Goal: Task Accomplishment & Management: Use online tool/utility

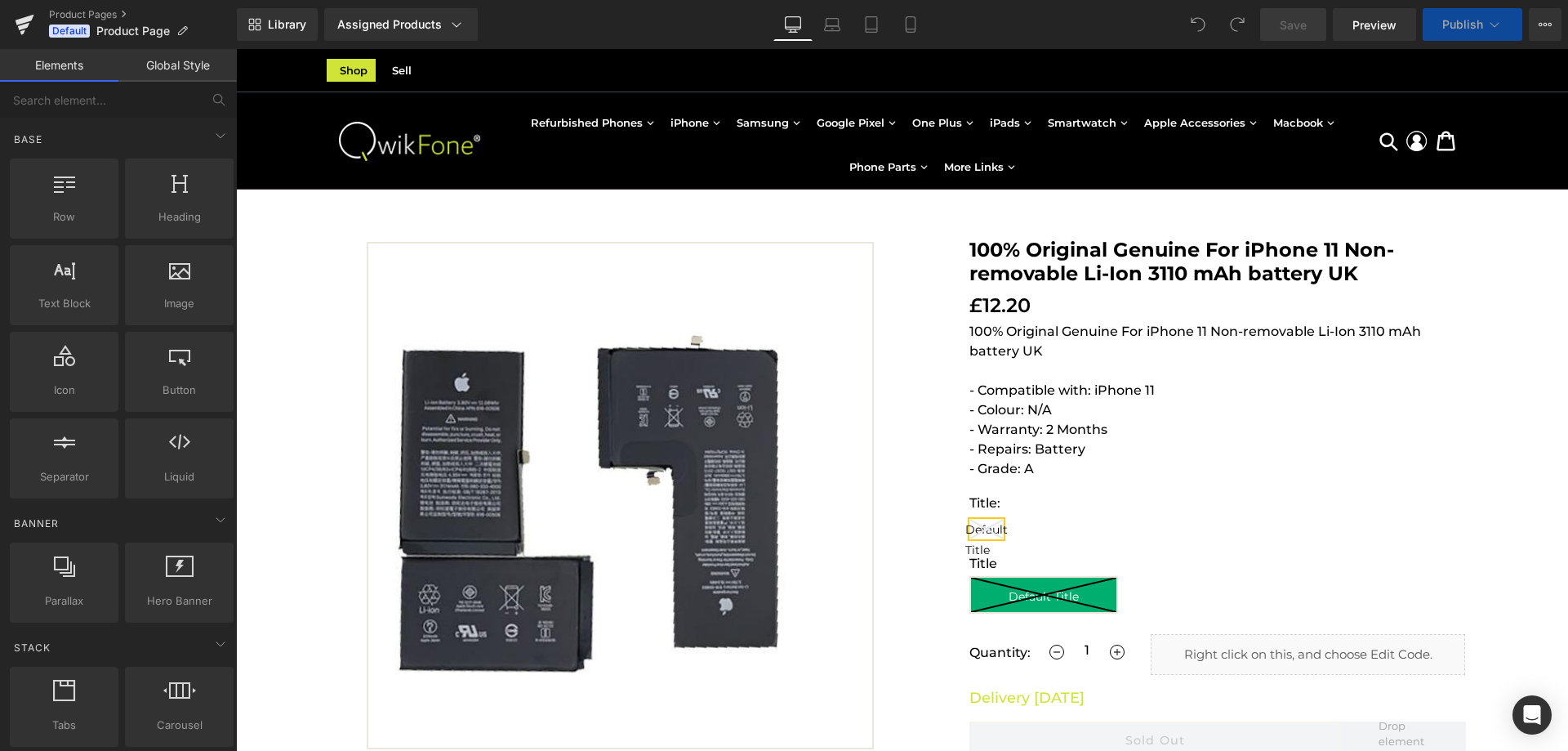
scroll to position [408, 0]
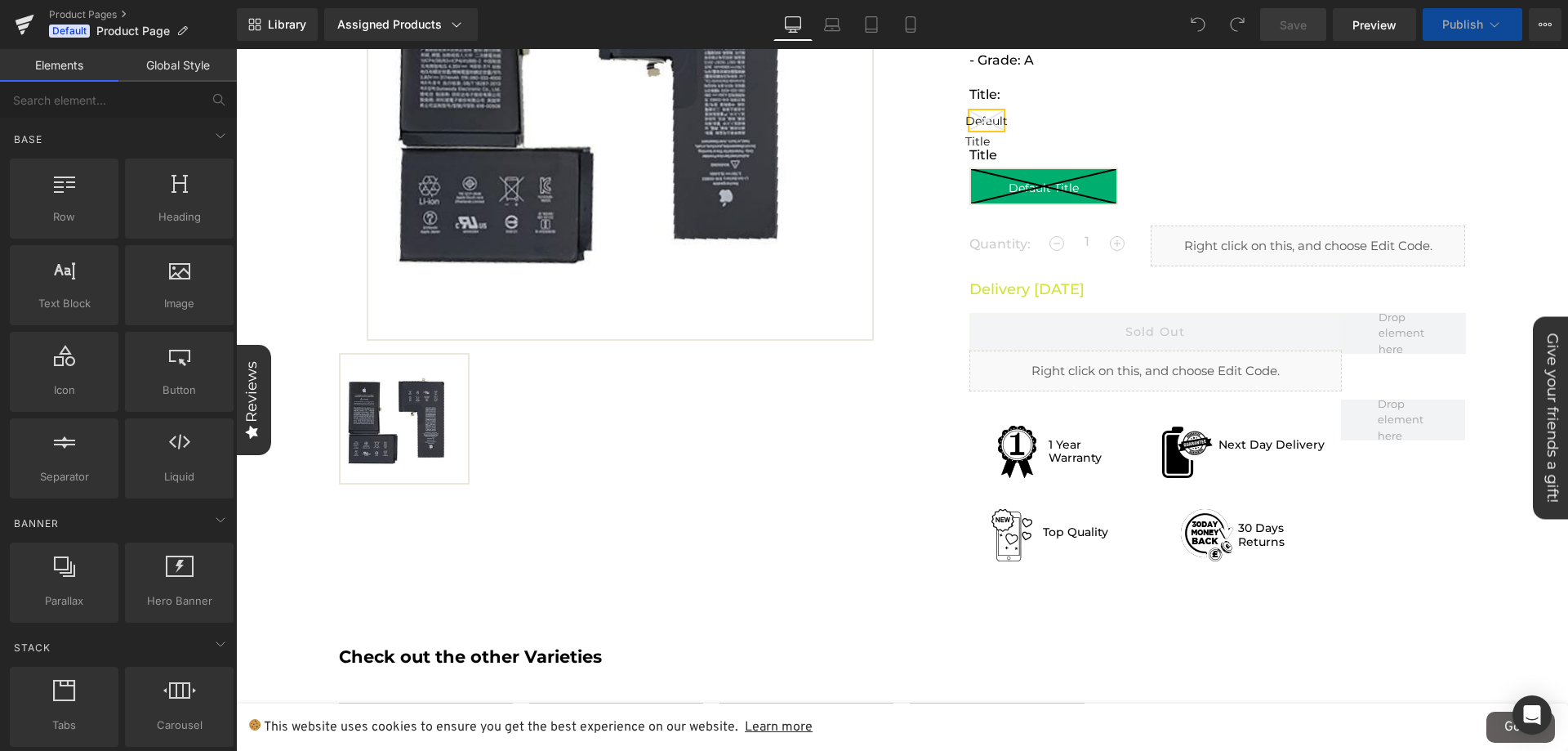
click at [1010, 295] on p "Delivery [DATE]" at bounding box center [1218, 289] width 496 height 22
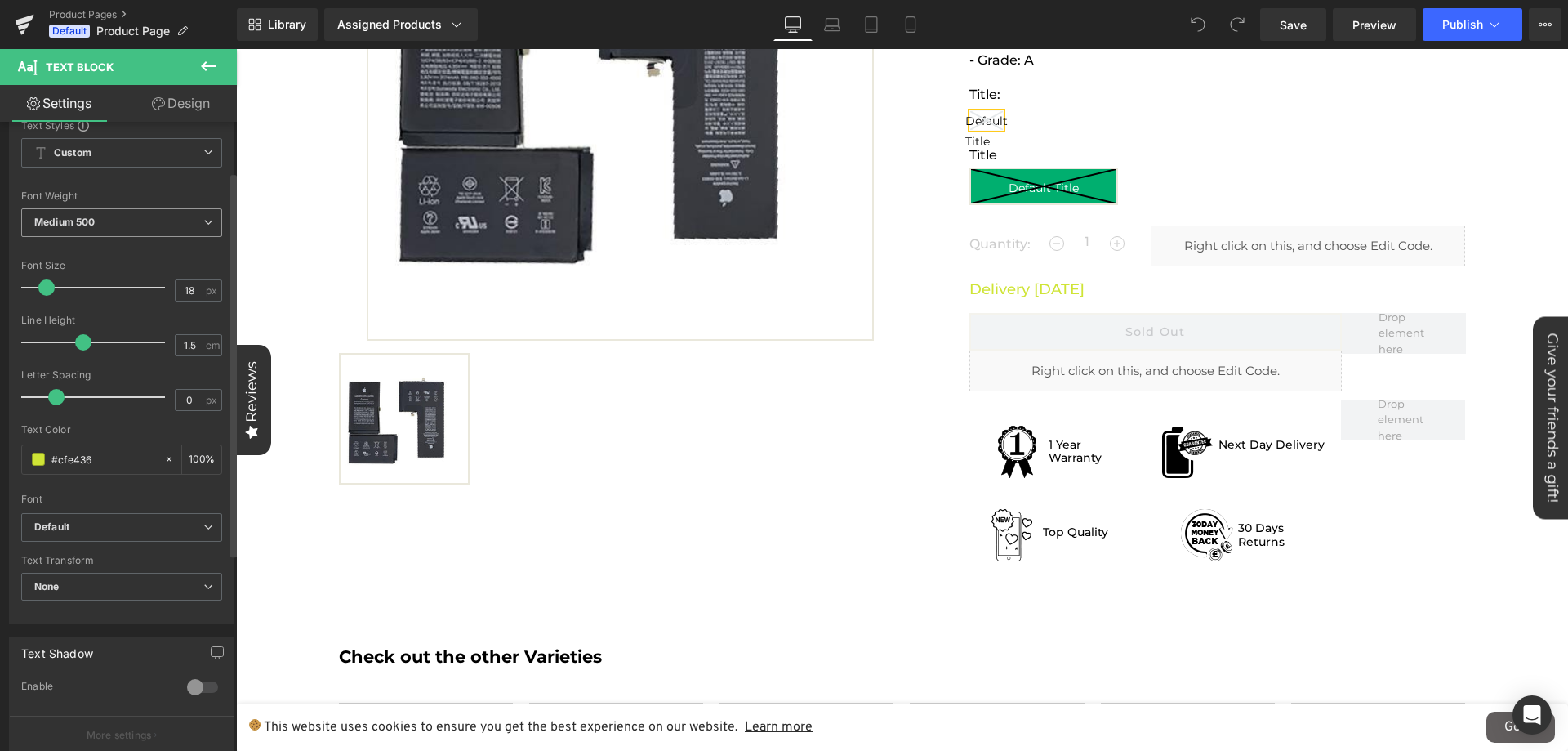
scroll to position [81, 0]
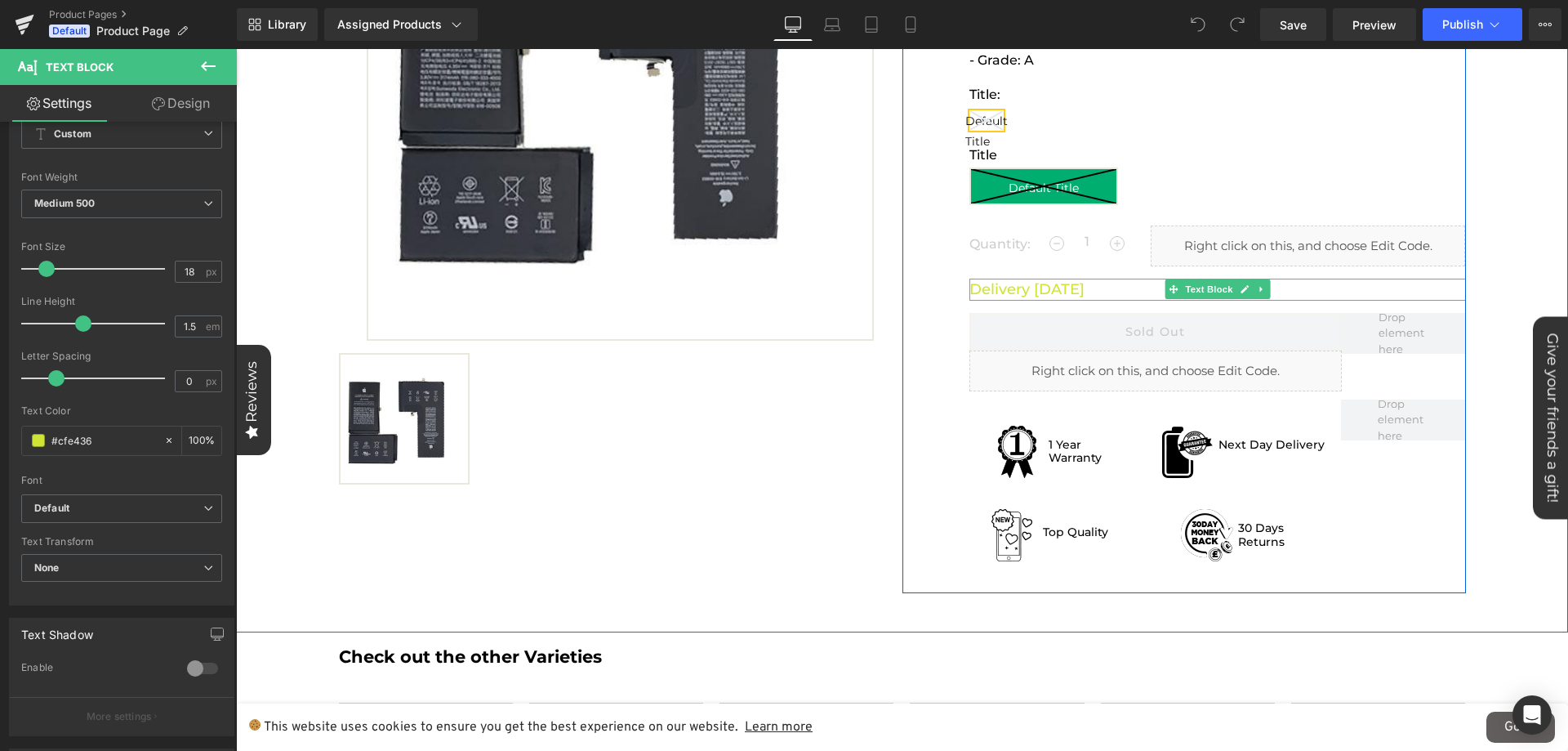
click at [1014, 290] on p "Delivery [DATE]" at bounding box center [1218, 289] width 496 height 22
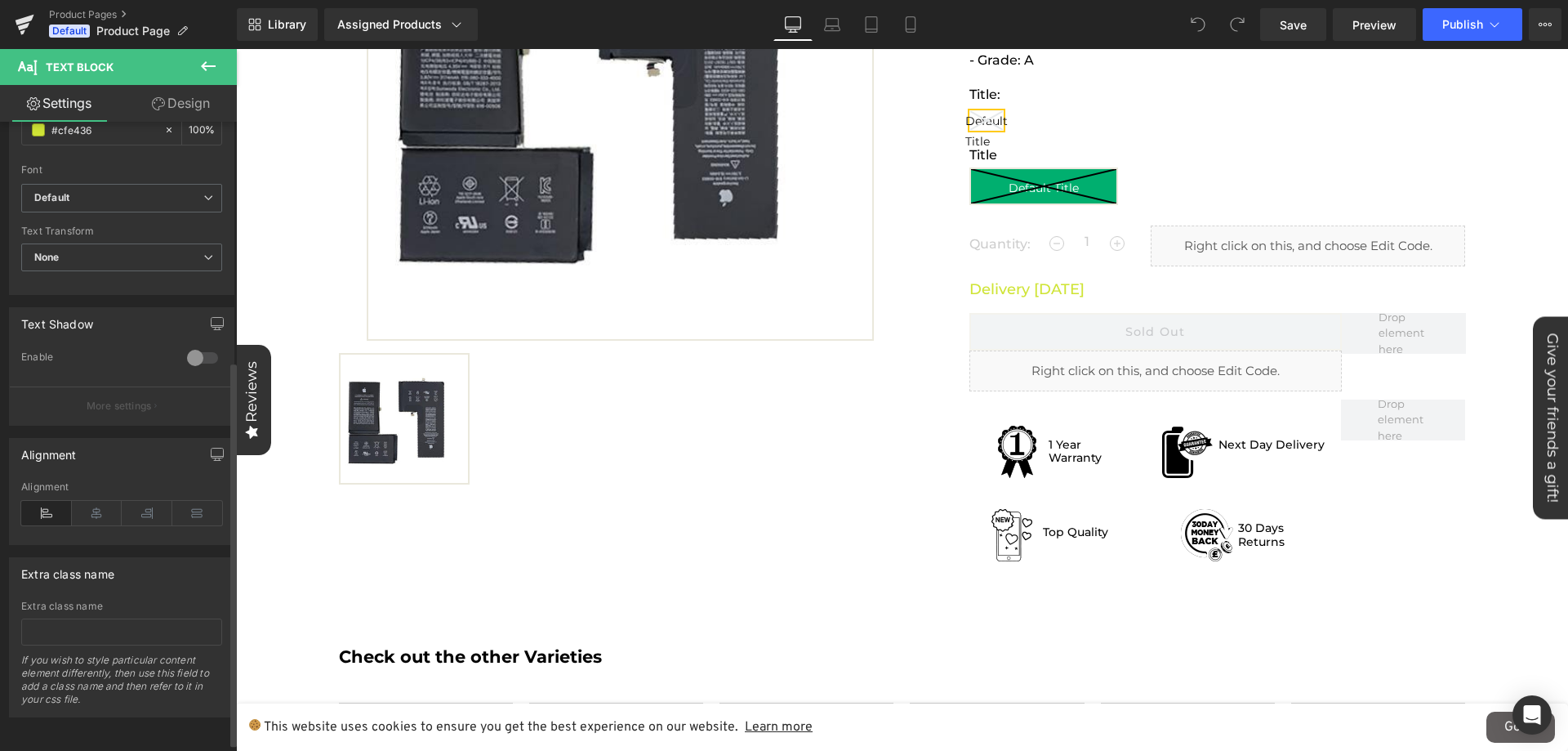
scroll to position [78, 0]
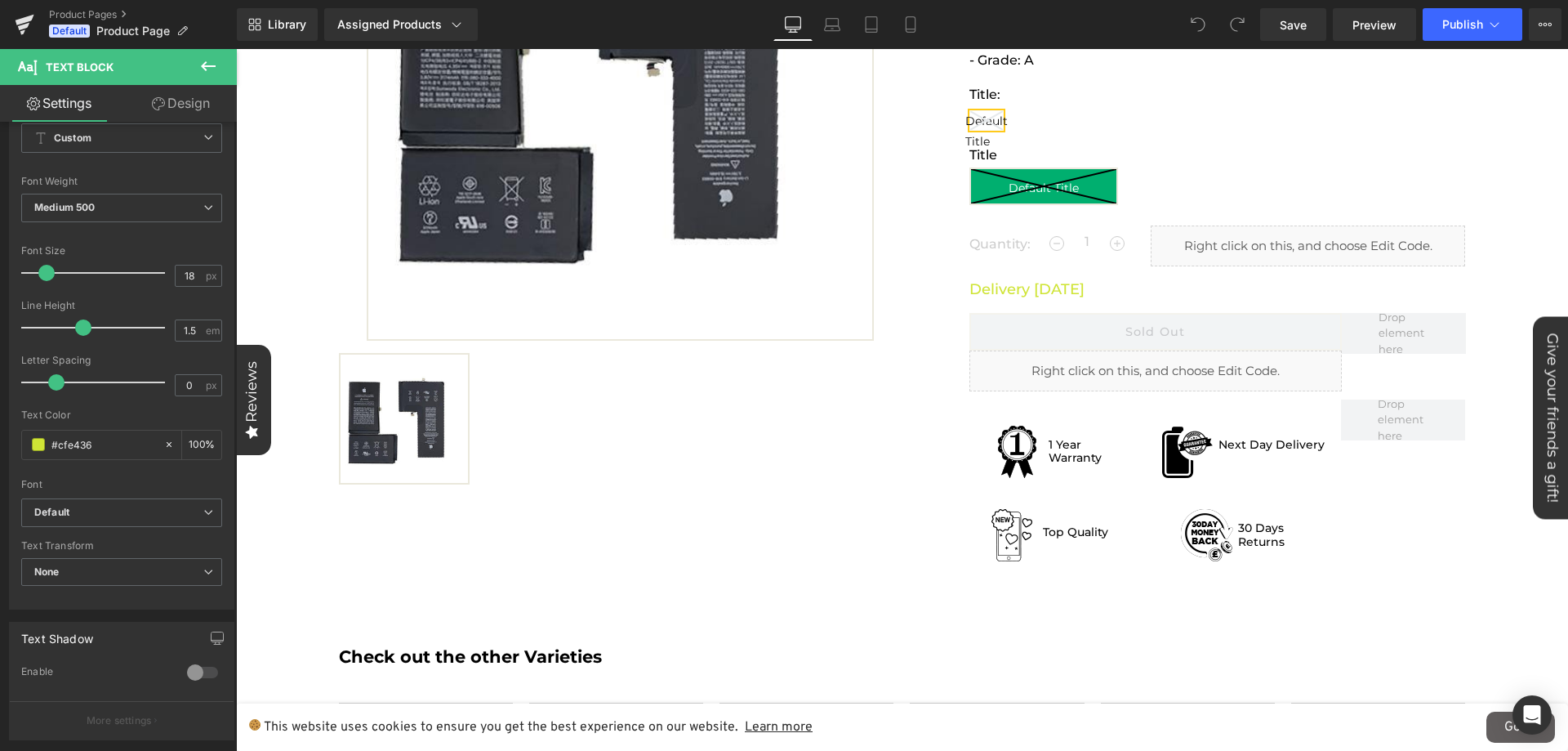
click at [200, 69] on icon at bounding box center [208, 66] width 20 height 20
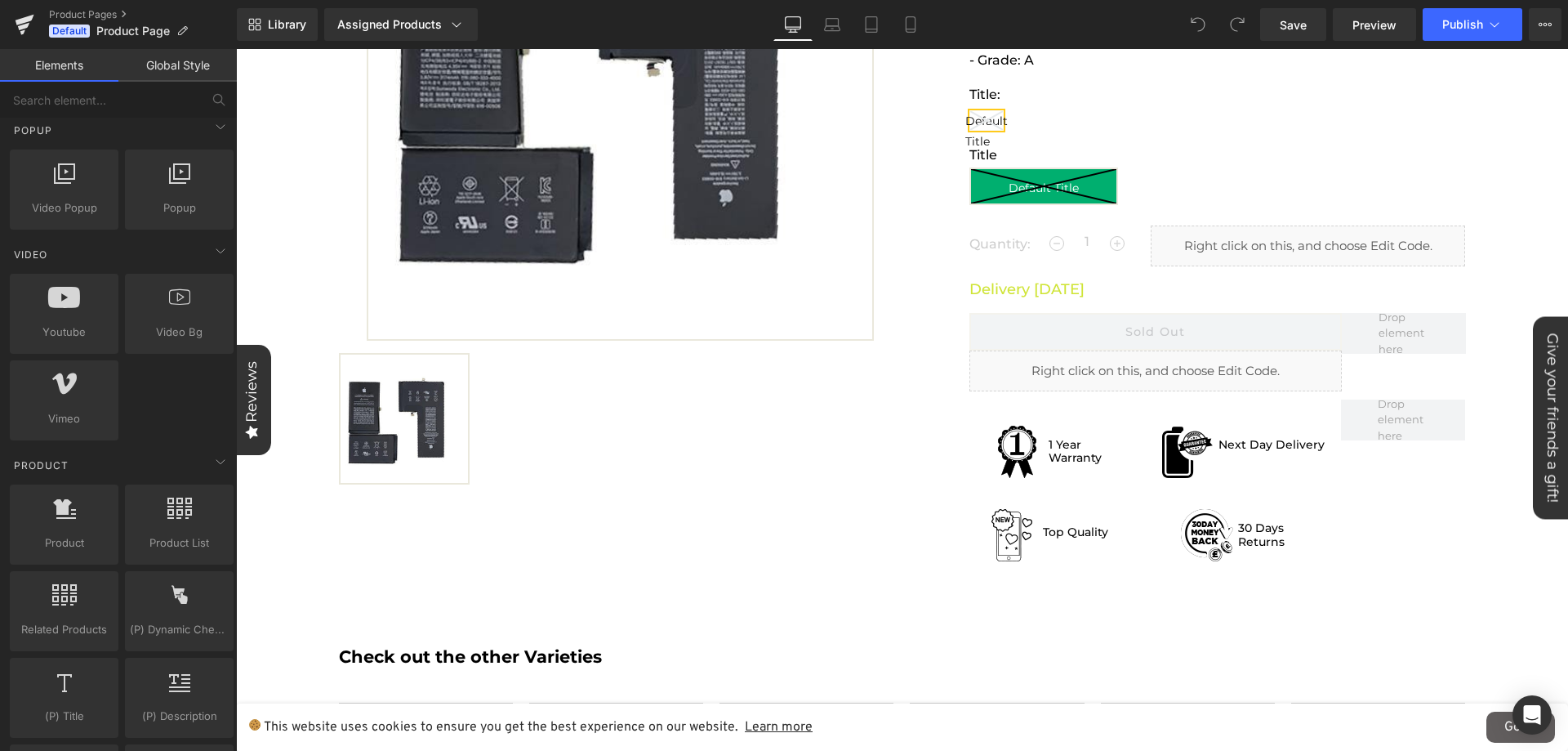
scroll to position [980, 0]
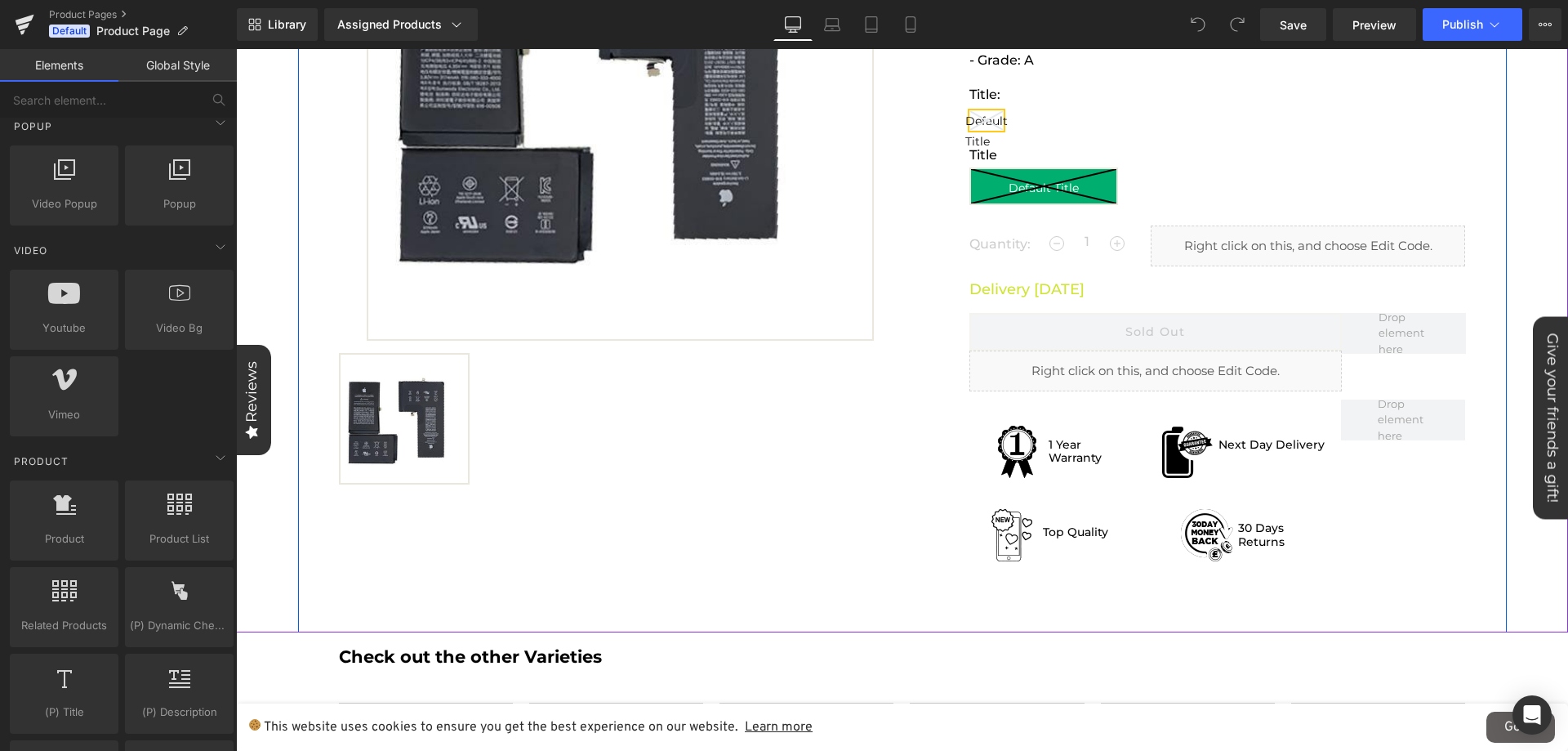
click at [1076, 284] on p "Delivery [DATE]" at bounding box center [1218, 289] width 496 height 22
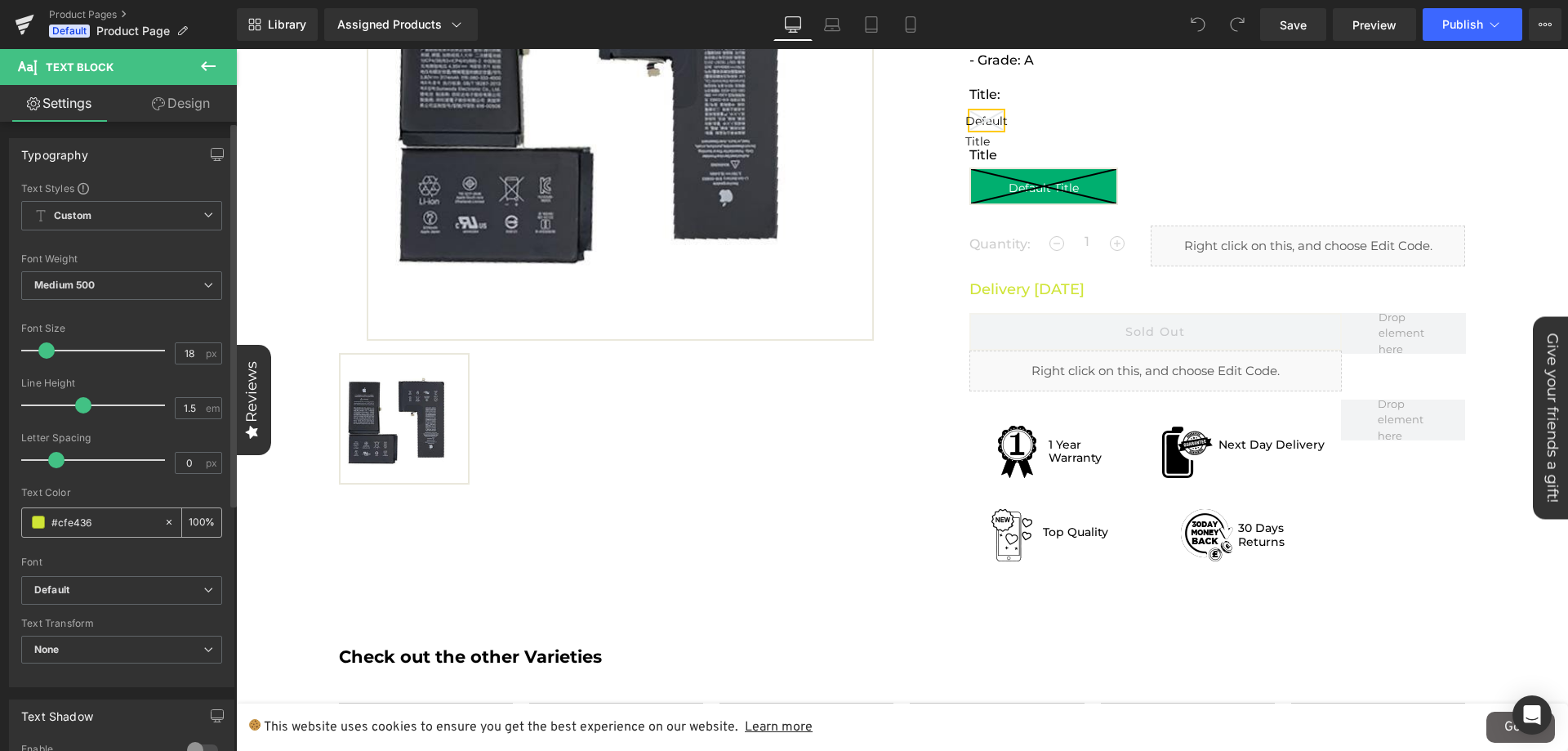
click at [111, 512] on div "#cfe436" at bounding box center [92, 522] width 141 height 29
click at [107, 523] on input "#cfe436" at bounding box center [103, 522] width 105 height 18
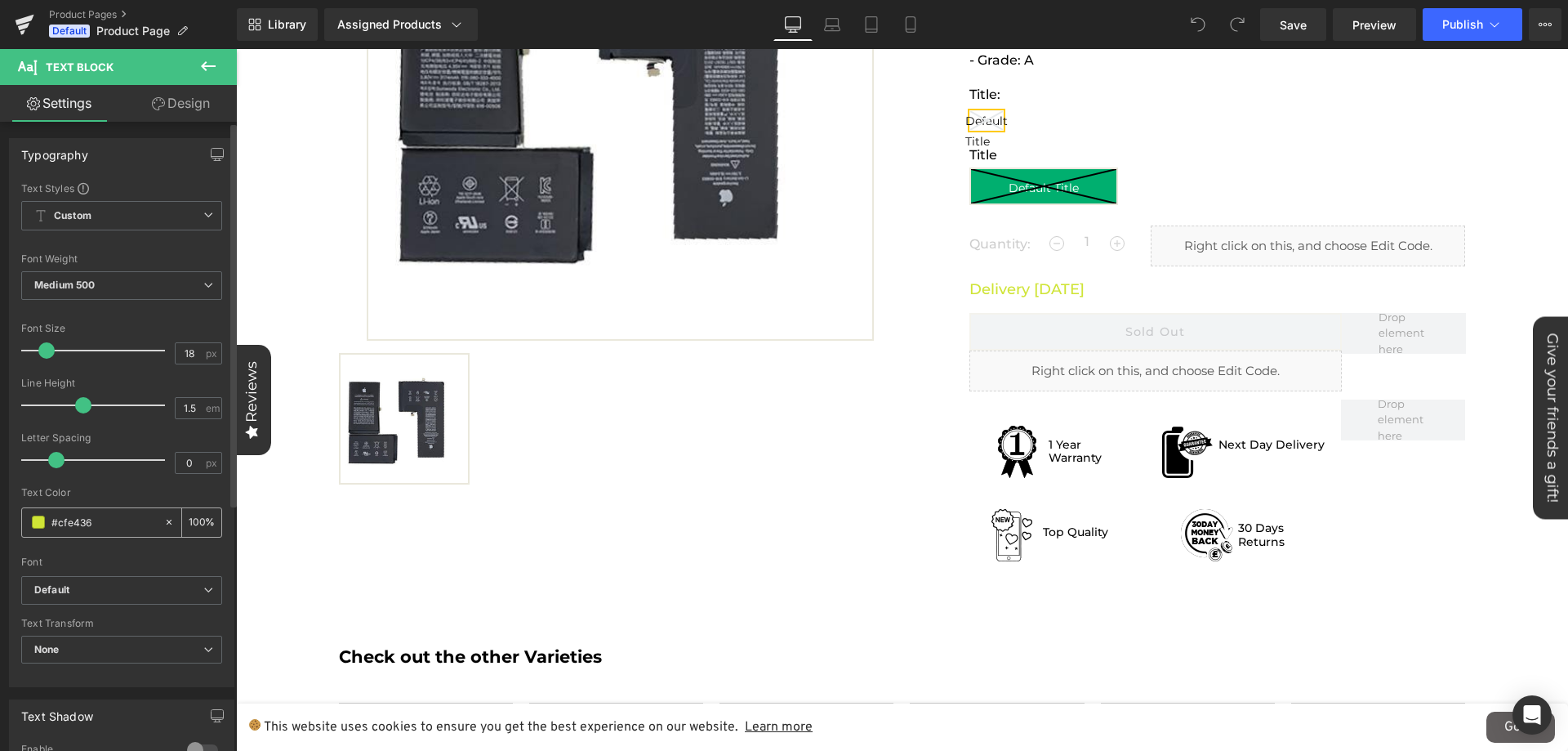
click at [107, 523] on input "#cfe436" at bounding box center [103, 522] width 105 height 18
click at [46, 521] on div "#cfe436" at bounding box center [92, 522] width 141 height 29
click at [54, 518] on input "#cfe436" at bounding box center [103, 522] width 105 height 18
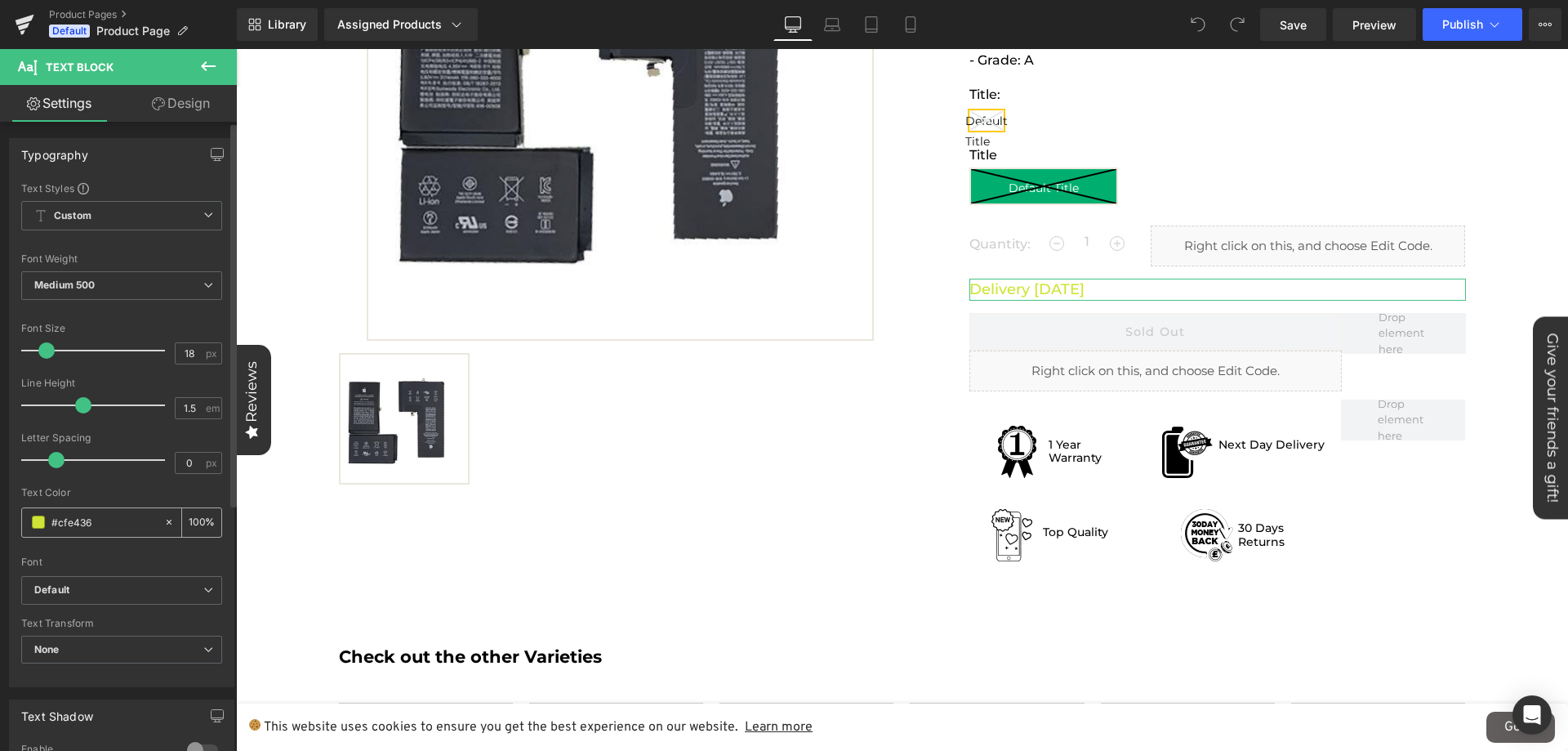
click at [54, 518] on input "#cfe436" at bounding box center [103, 522] width 105 height 18
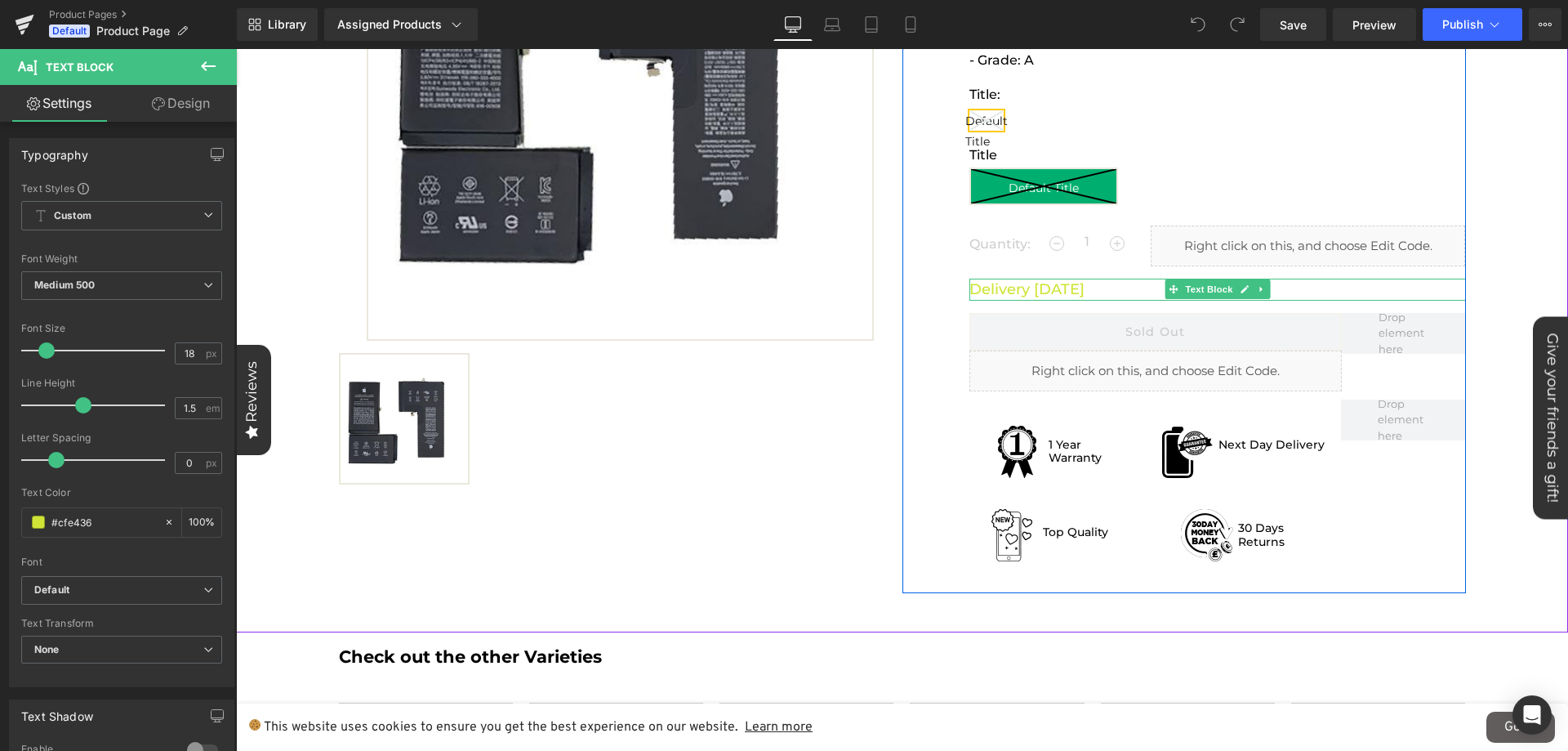
click at [1130, 290] on p "Delivery [DATE]" at bounding box center [1218, 289] width 496 height 22
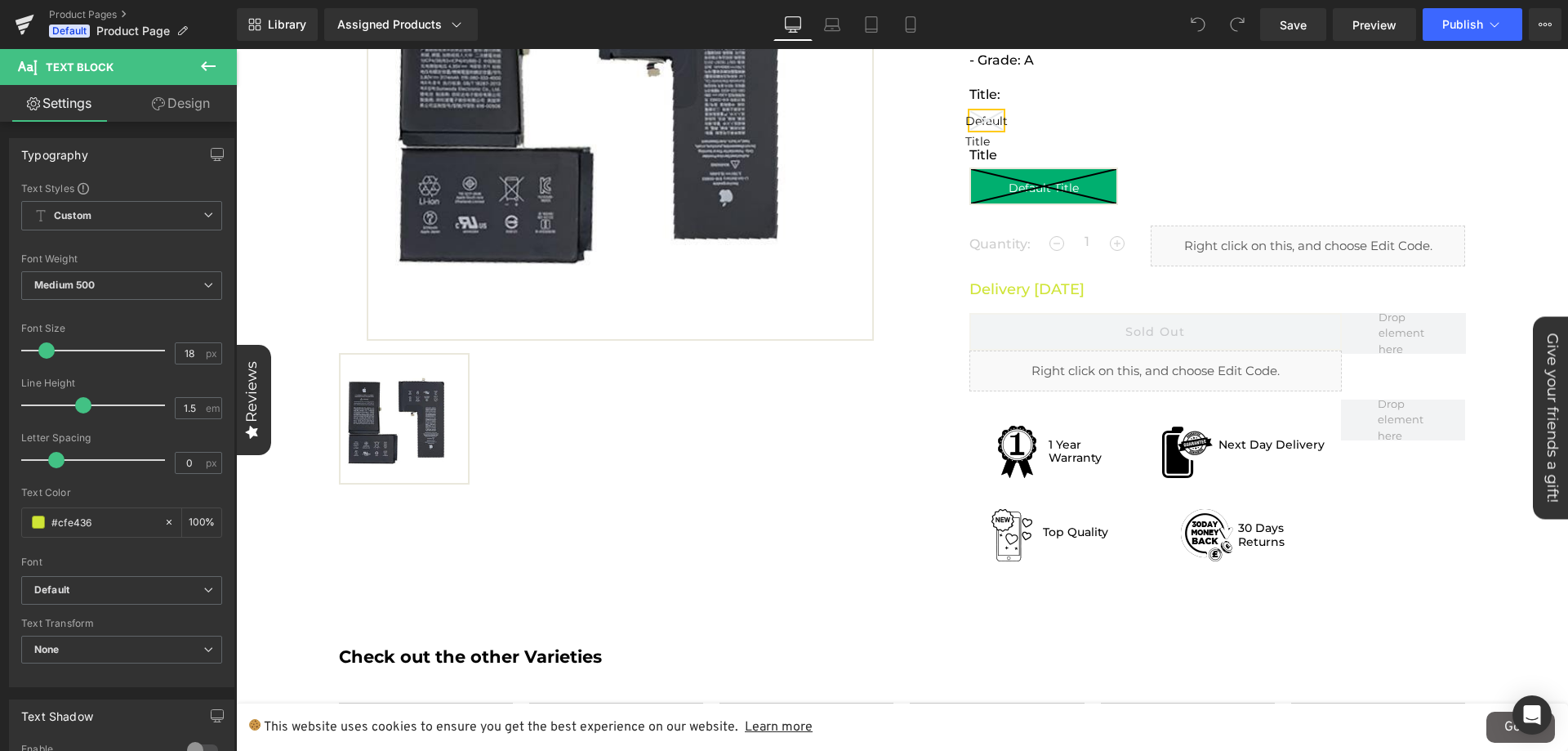
click at [208, 65] on icon at bounding box center [208, 66] width 20 height 20
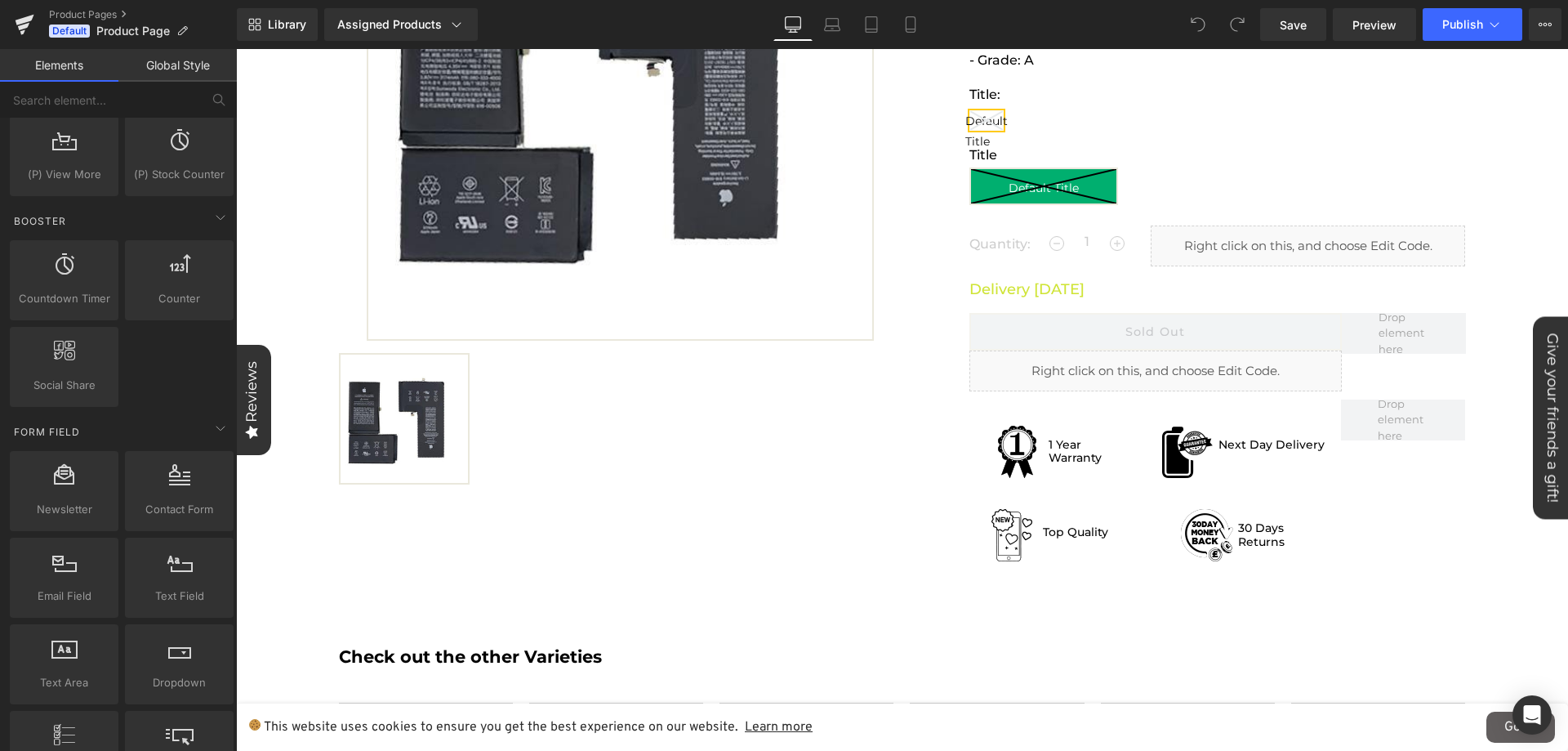
scroll to position [1878, 0]
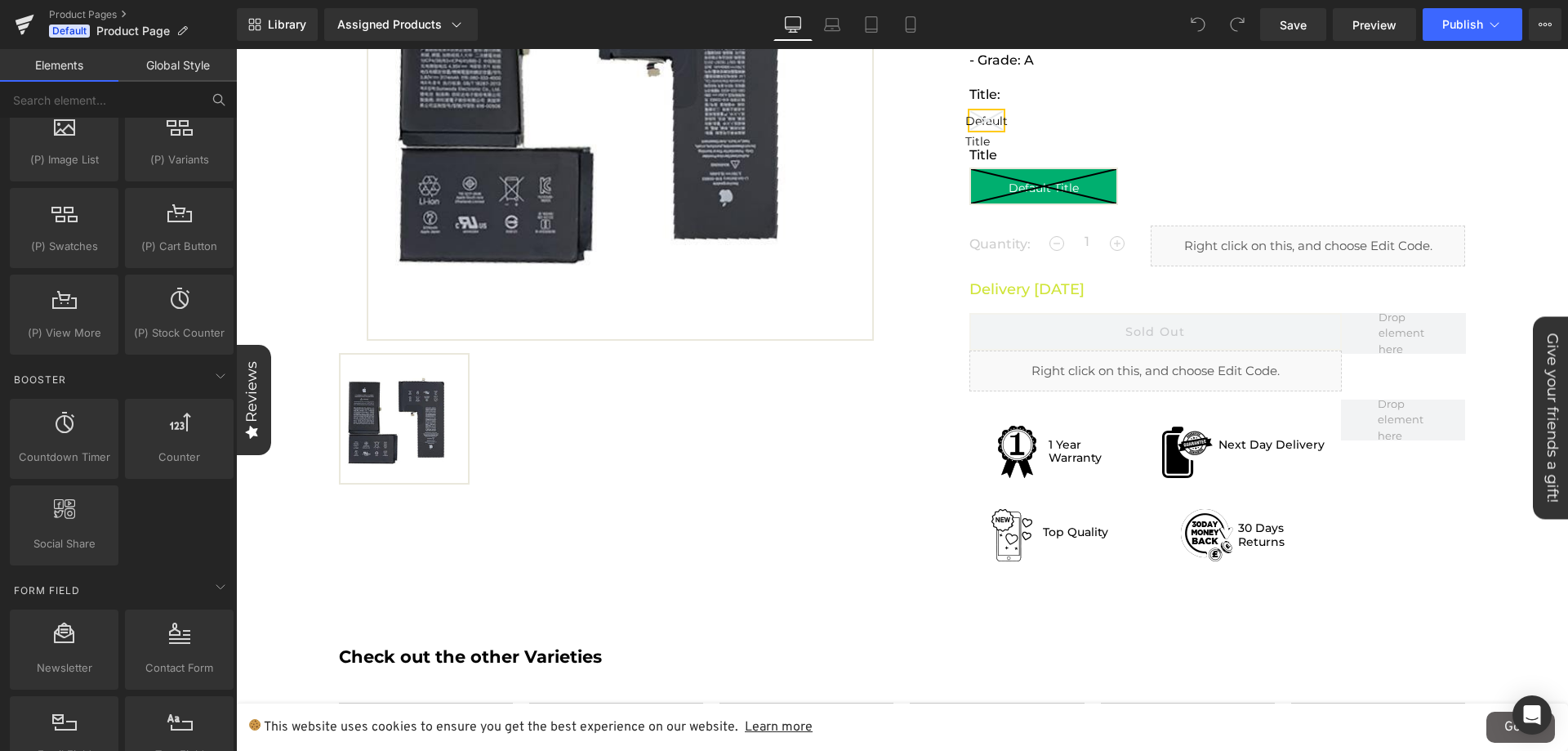
click at [207, 99] on button at bounding box center [219, 99] width 36 height 36
click at [158, 95] on input "text" at bounding box center [100, 99] width 201 height 36
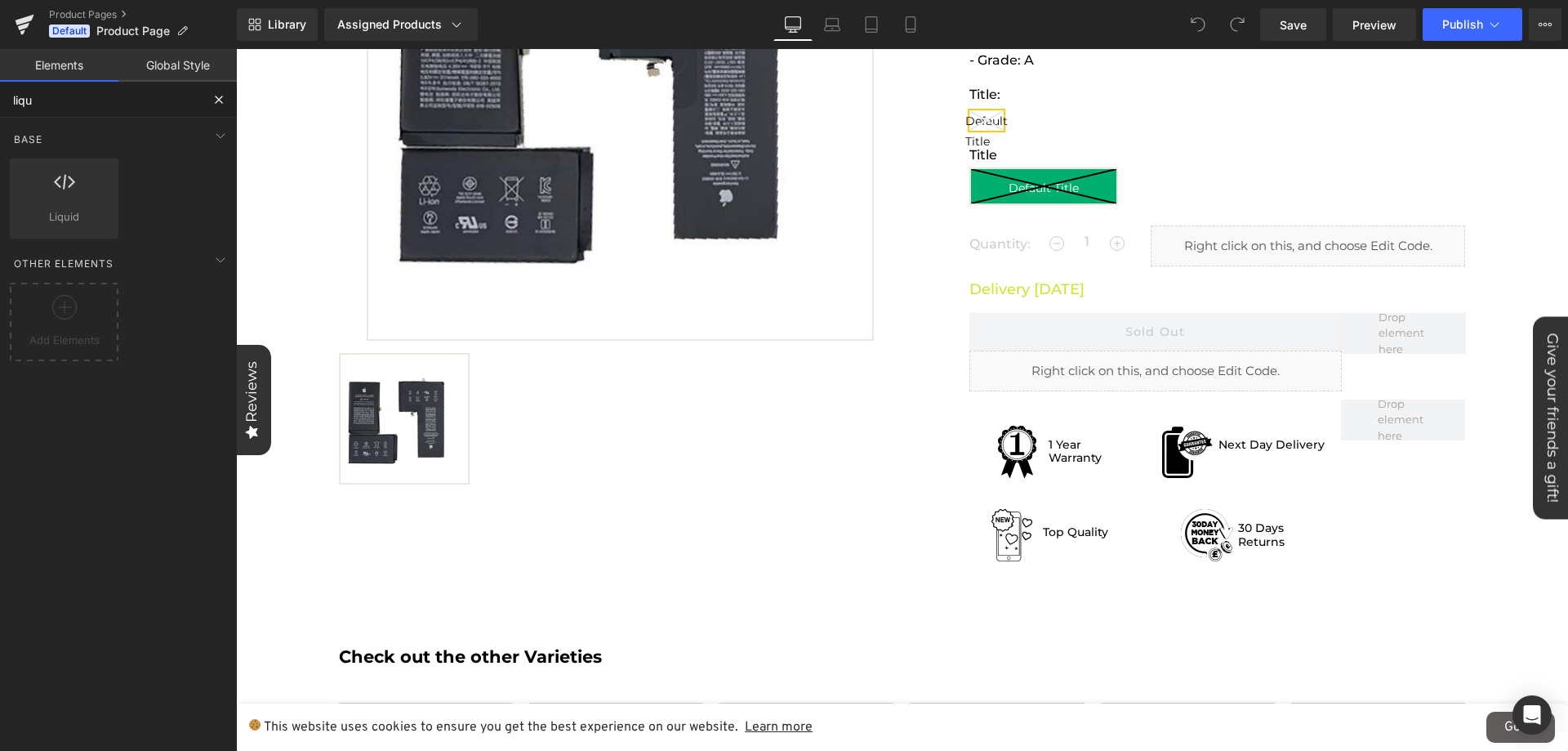
scroll to position [0, 0]
type input "liquid"
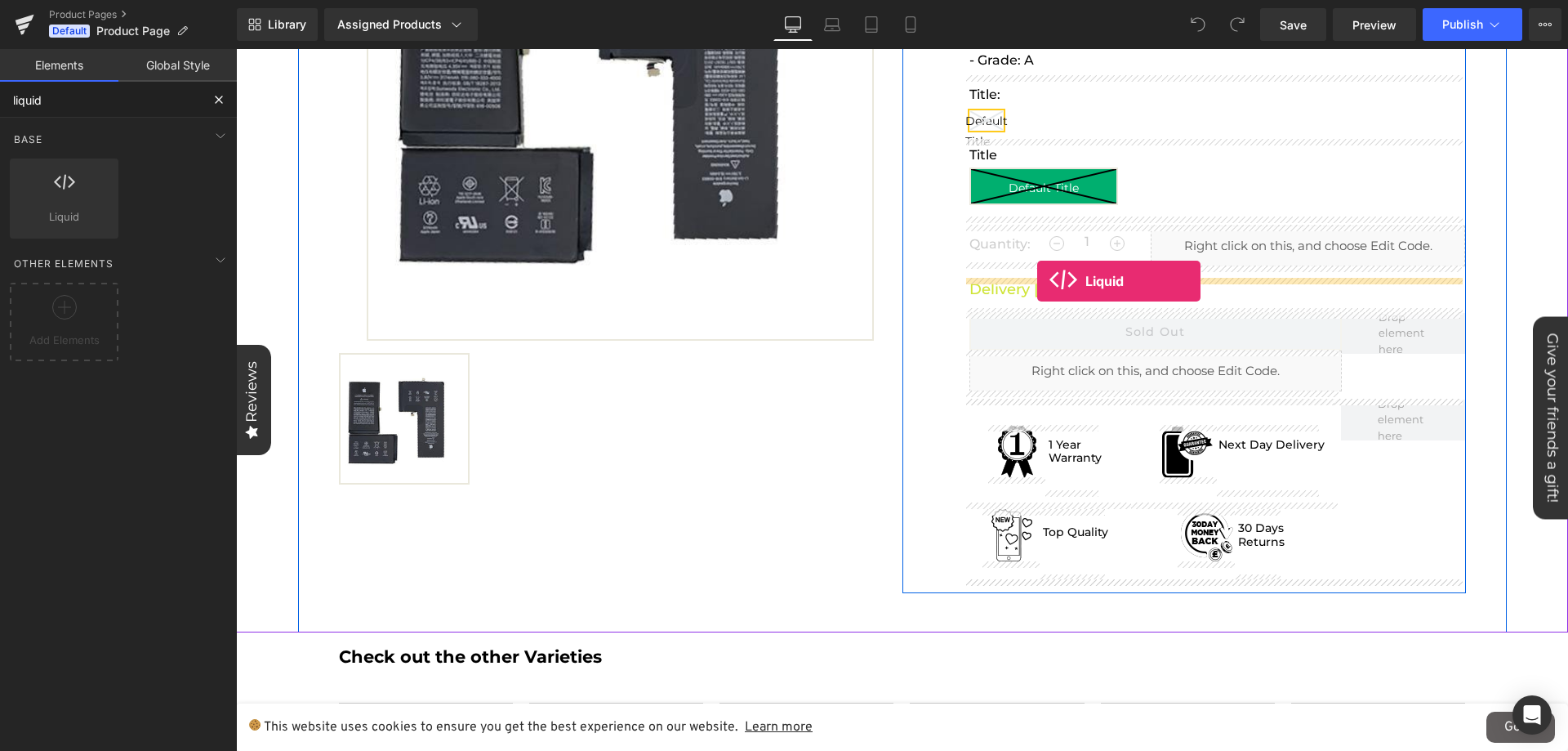
drag, startPoint x: 285, startPoint y: 274, endPoint x: 1037, endPoint y: 281, distance: 752.0
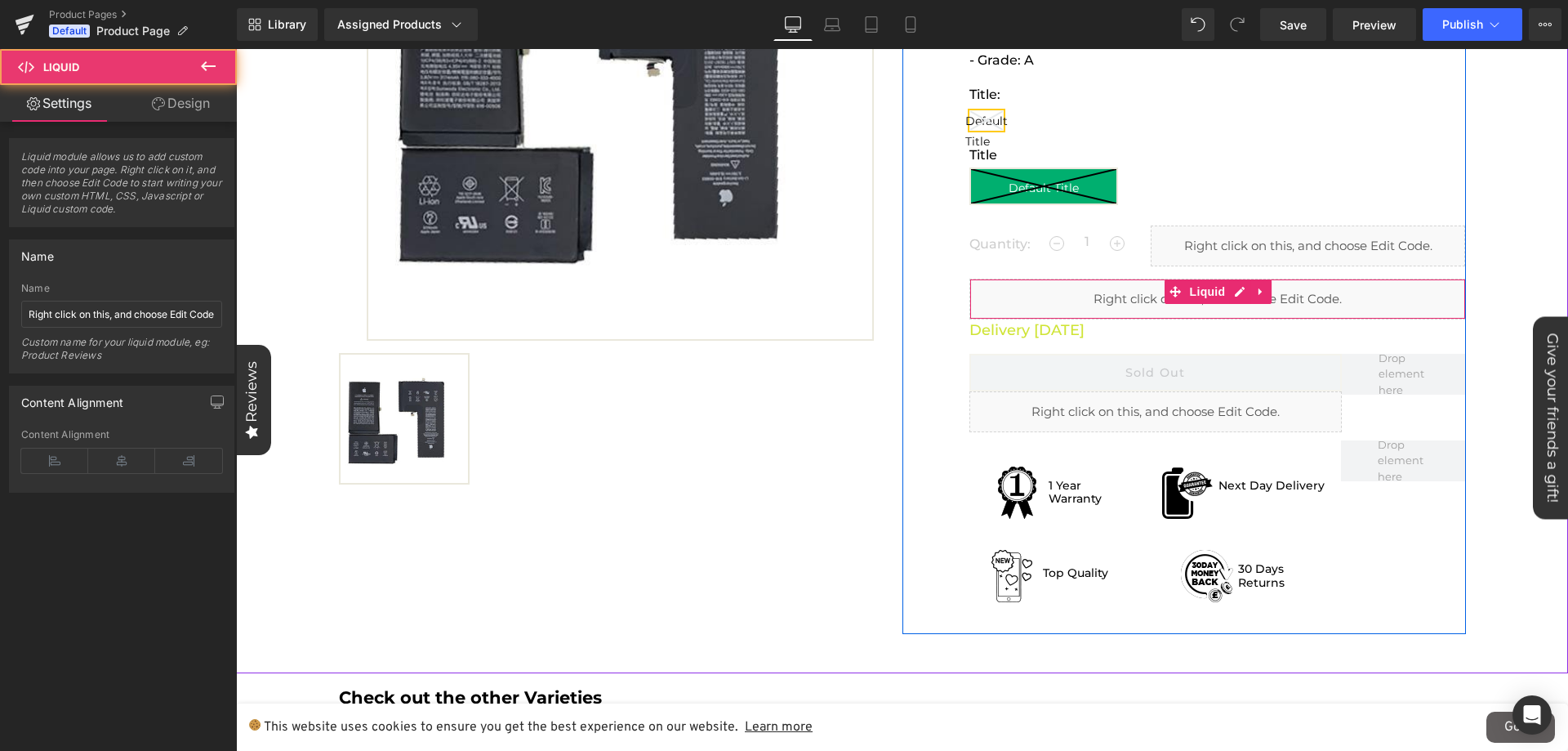
click at [1059, 303] on div "Liquid" at bounding box center [1218, 298] width 496 height 41
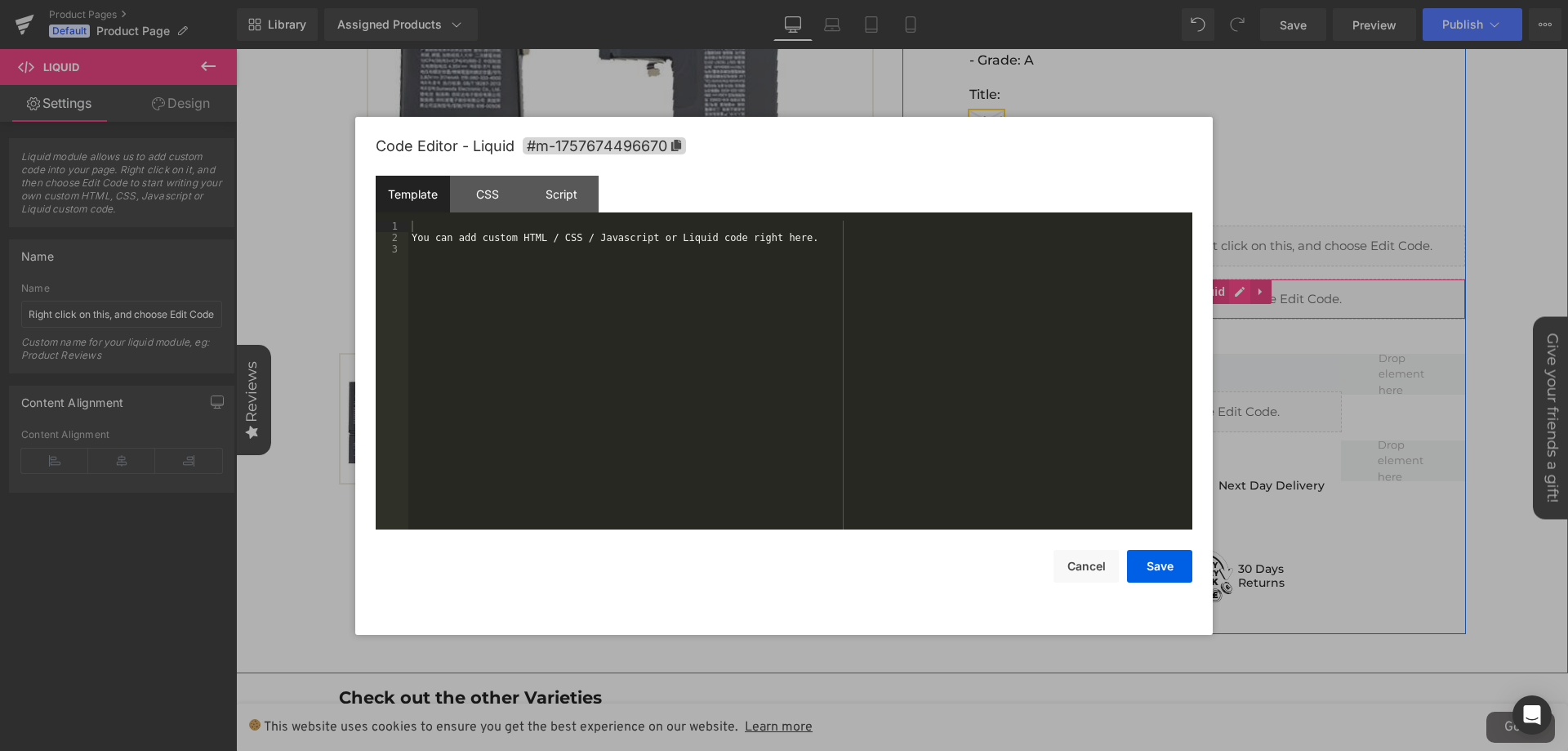
click at [1229, 295] on div "Liquid" at bounding box center [1218, 298] width 496 height 41
click at [637, 257] on div "You can add custom HTML / CSS / Javascript or Liquid code right here." at bounding box center [800, 386] width 784 height 331
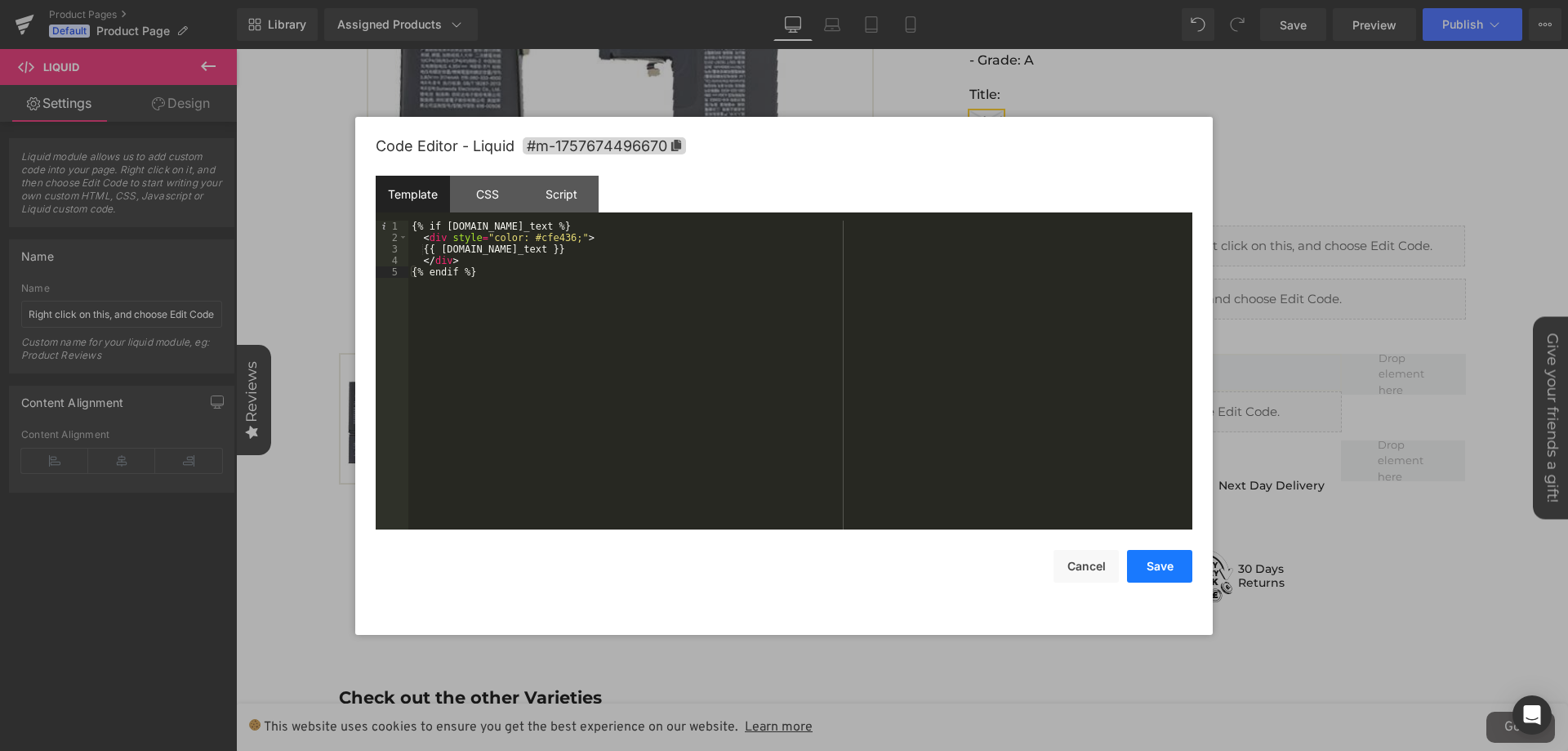
click at [1156, 563] on button "Save" at bounding box center [1160, 566] width 66 height 33
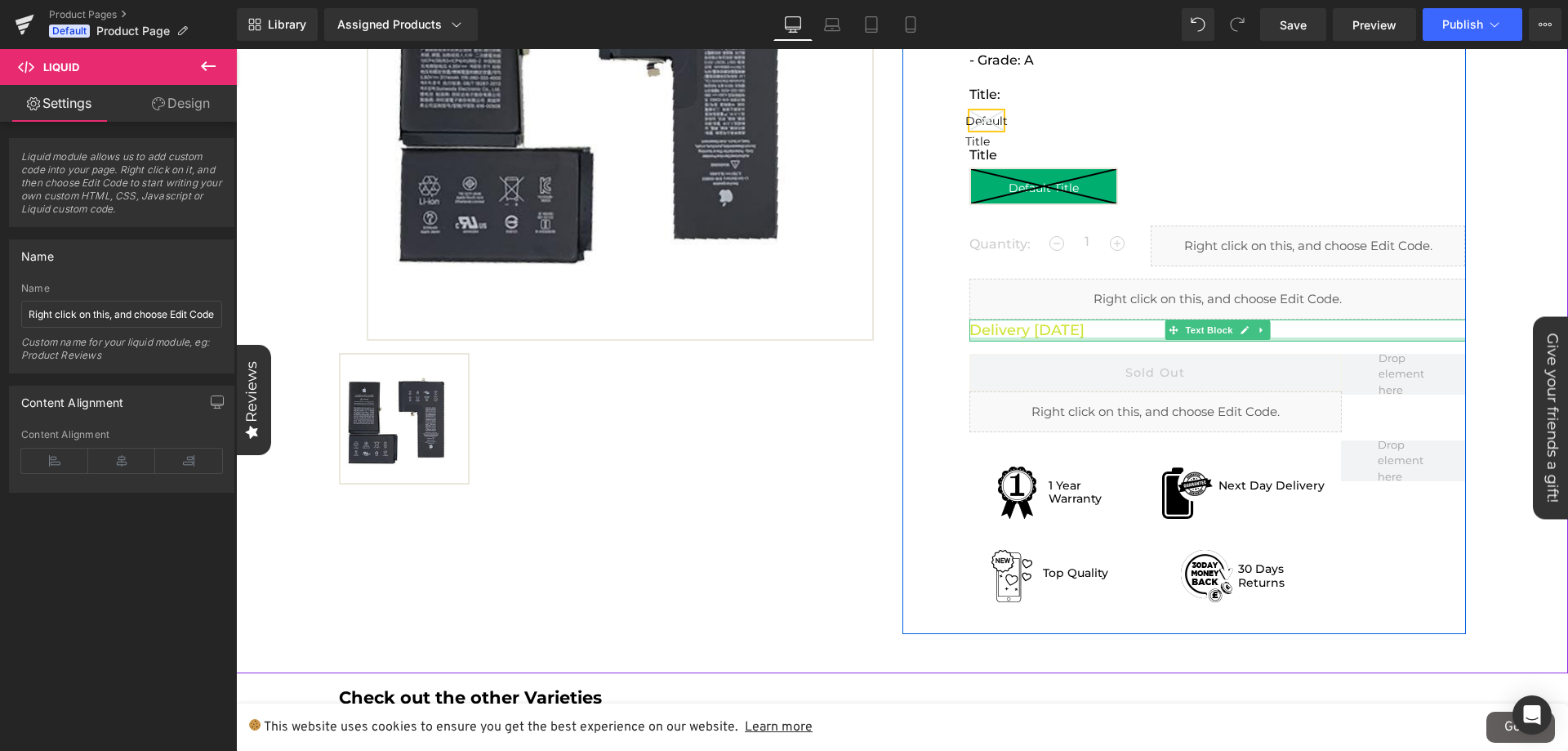
click at [1392, 336] on p "Delivery [DATE]" at bounding box center [1218, 330] width 496 height 22
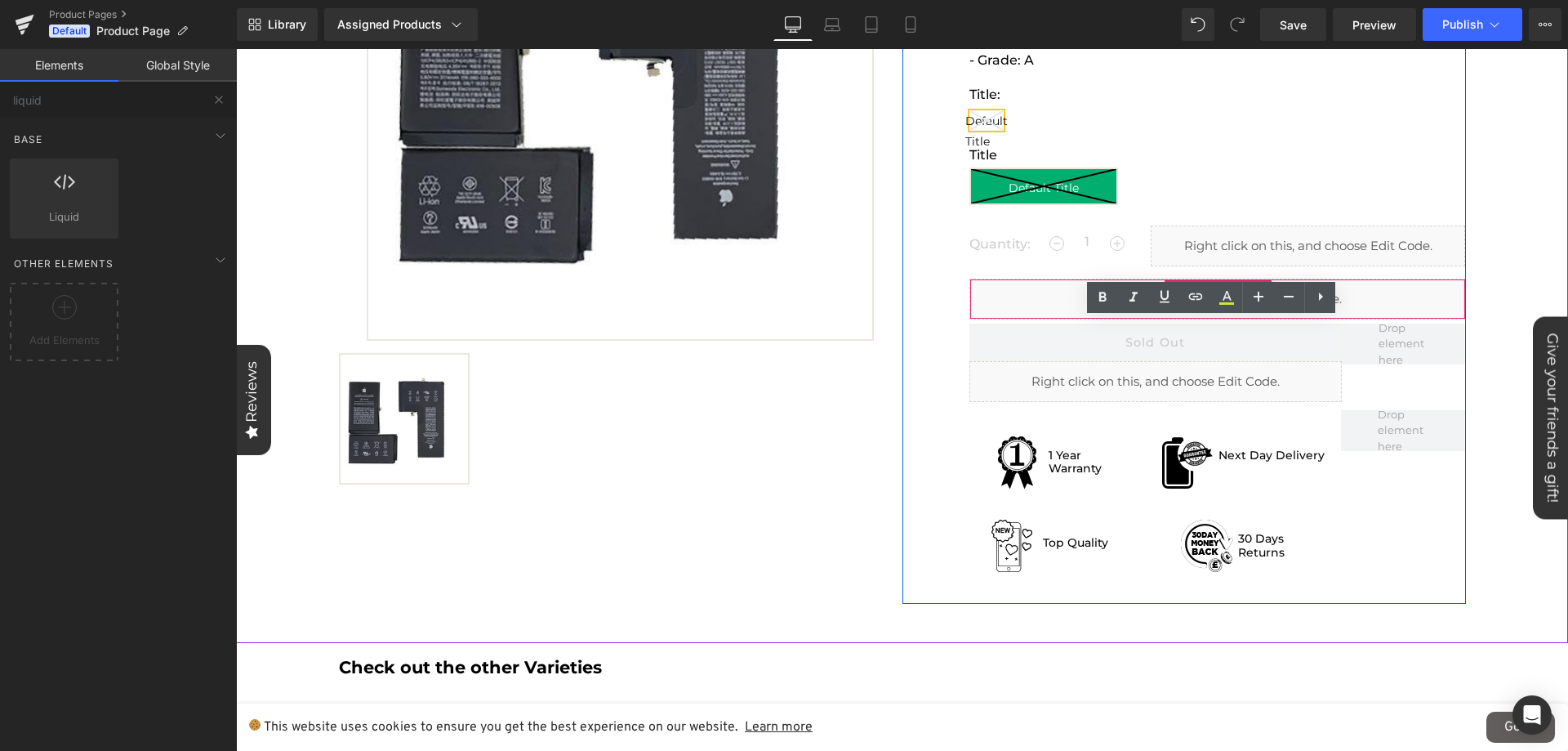
click at [1433, 303] on div "Liquid" at bounding box center [1218, 298] width 496 height 41
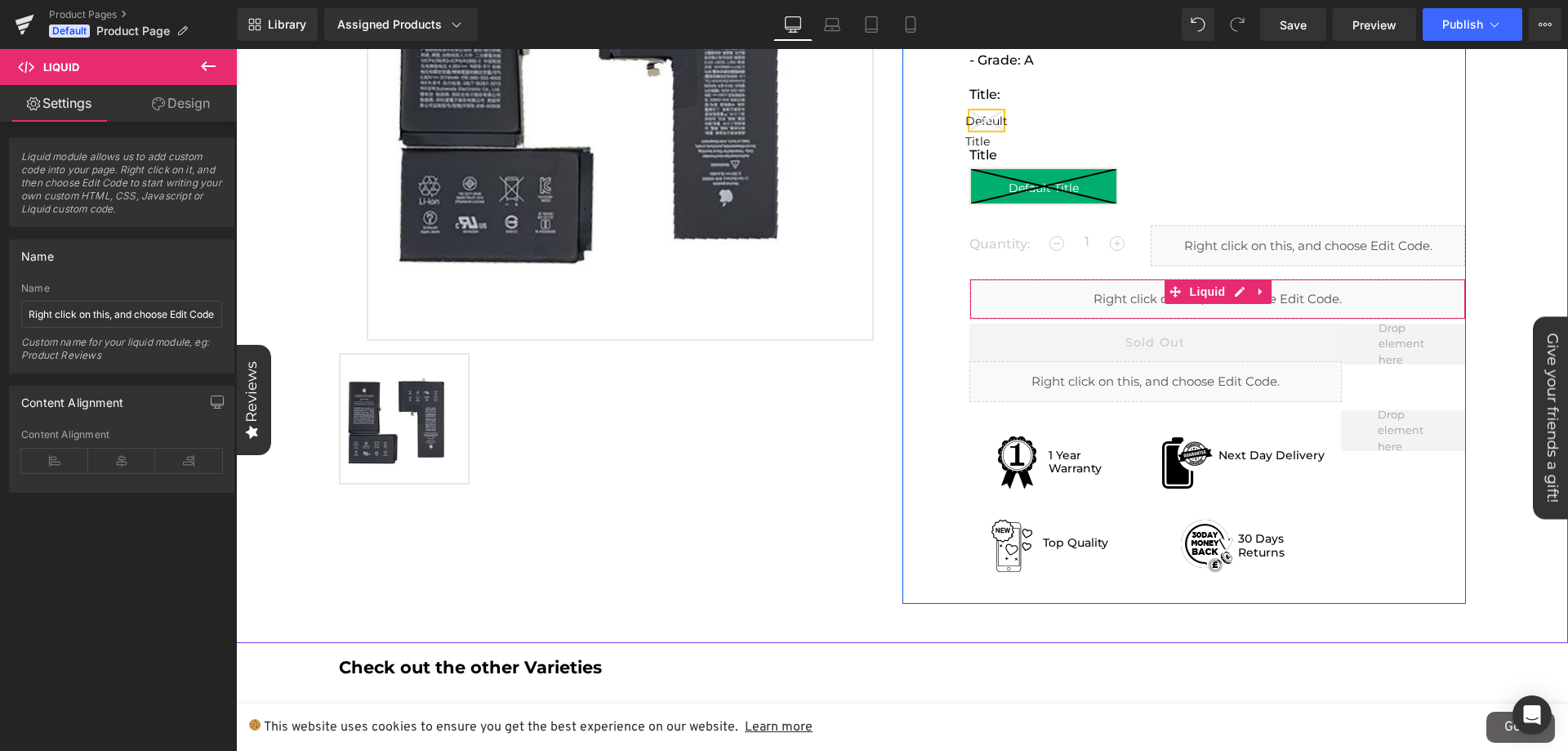
click at [1021, 298] on div "Liquid" at bounding box center [1218, 298] width 496 height 41
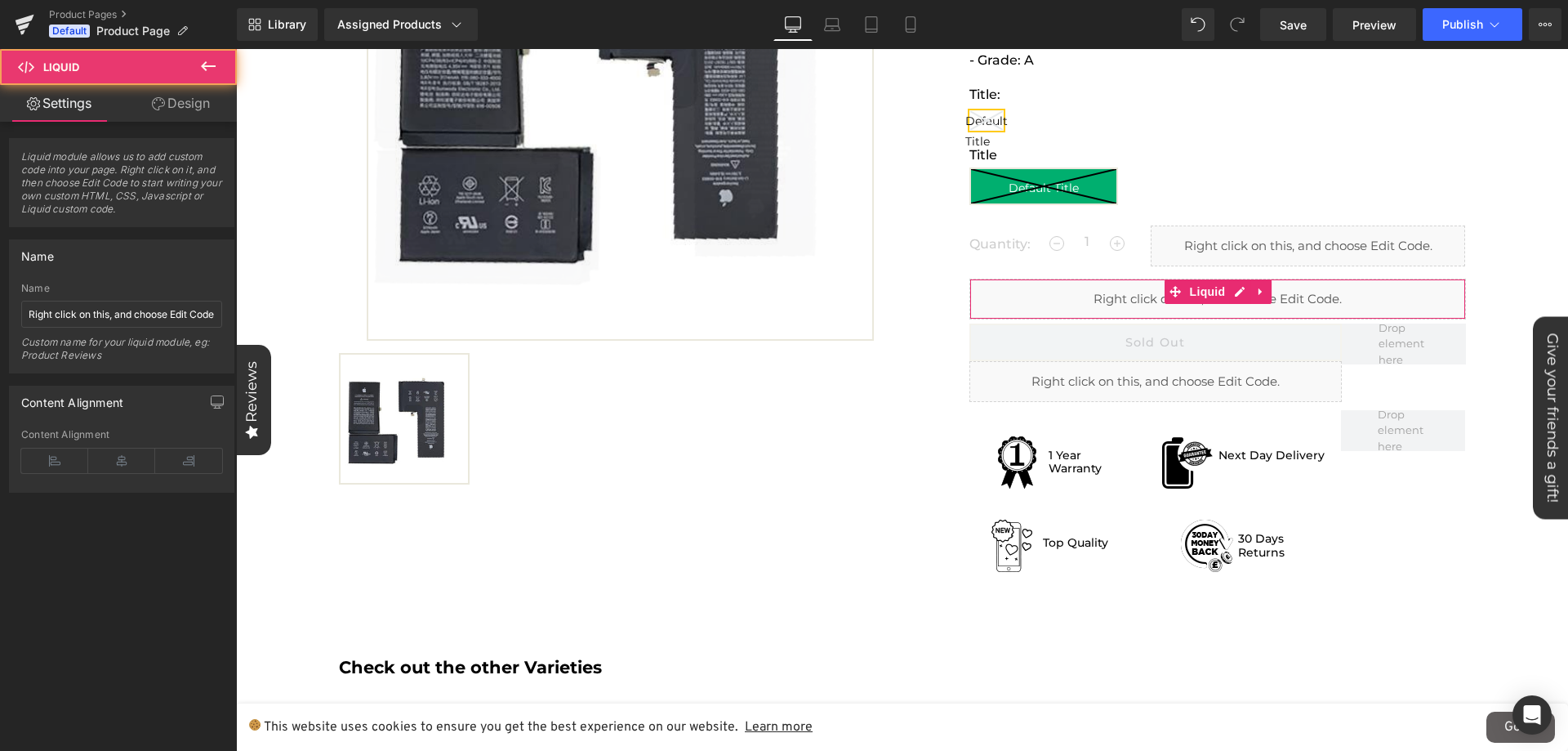
click at [211, 120] on link "Design" at bounding box center [181, 103] width 118 height 36
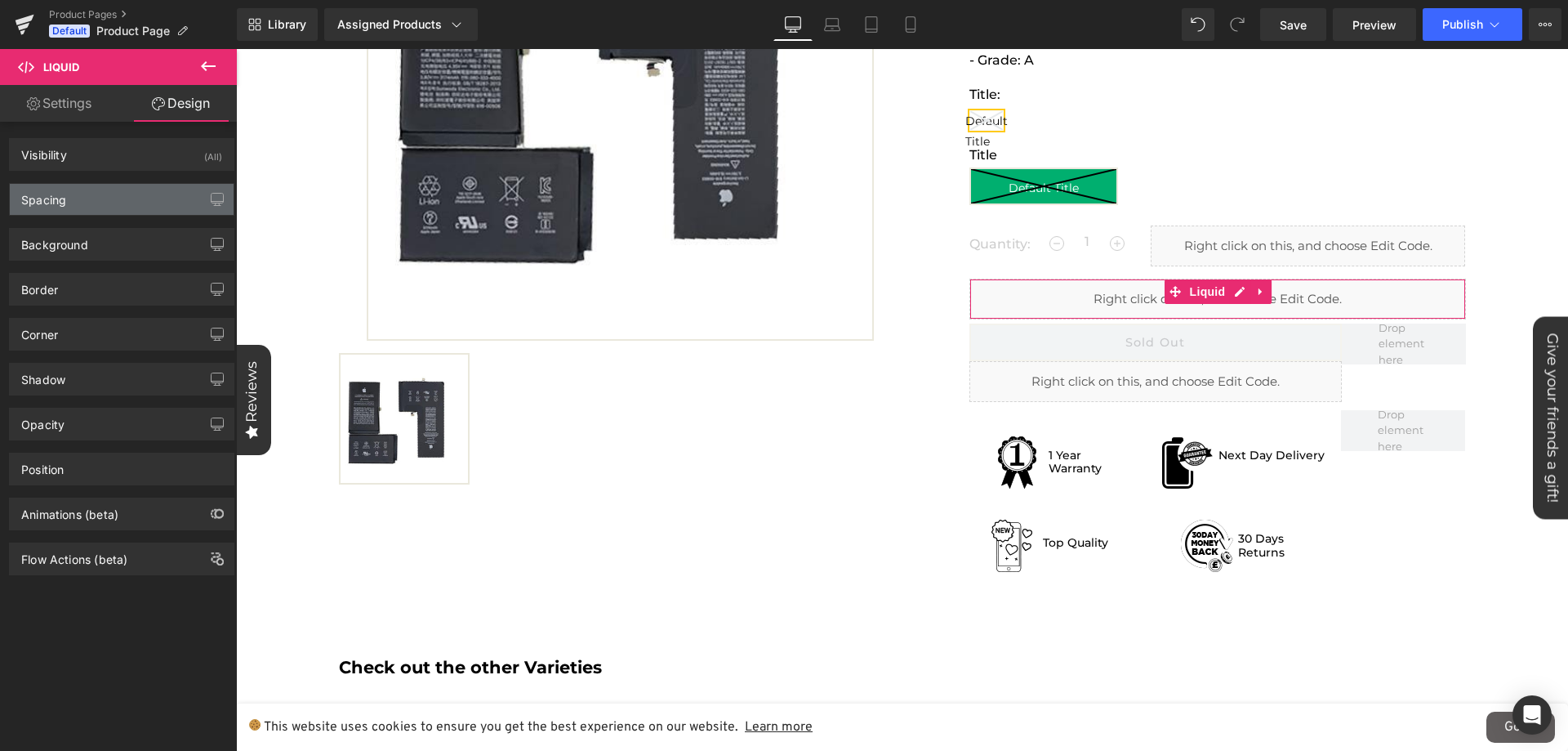
type input "0"
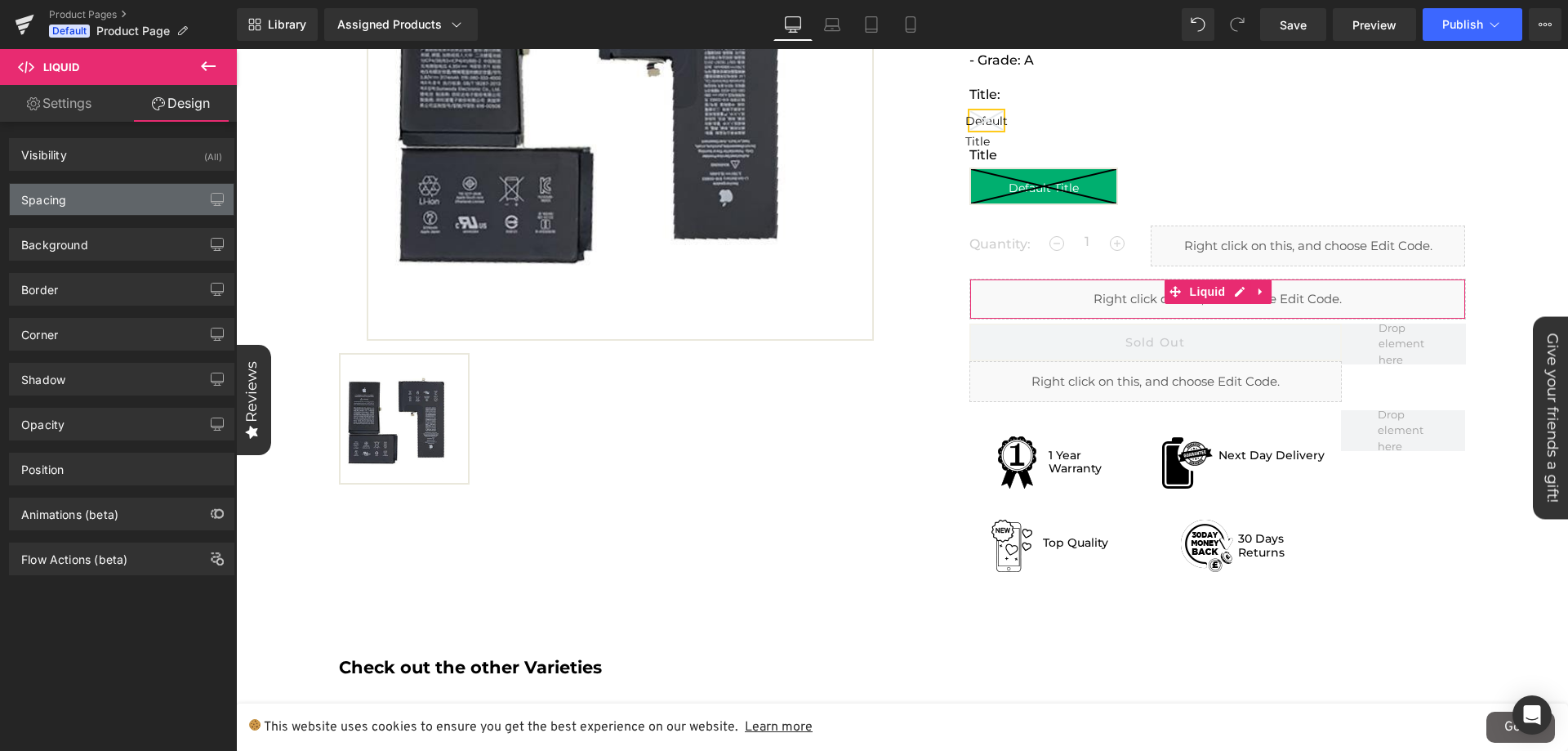
type input "0"
click at [115, 181] on div "Spacing [GEOGRAPHIC_DATA] 0px 0 0px 0 0px 0 0px 0 [GEOGRAPHIC_DATA] 0px 0 0px 0…" at bounding box center [122, 193] width 244 height 45
click at [122, 198] on div "Spacing" at bounding box center [121, 199] width 224 height 31
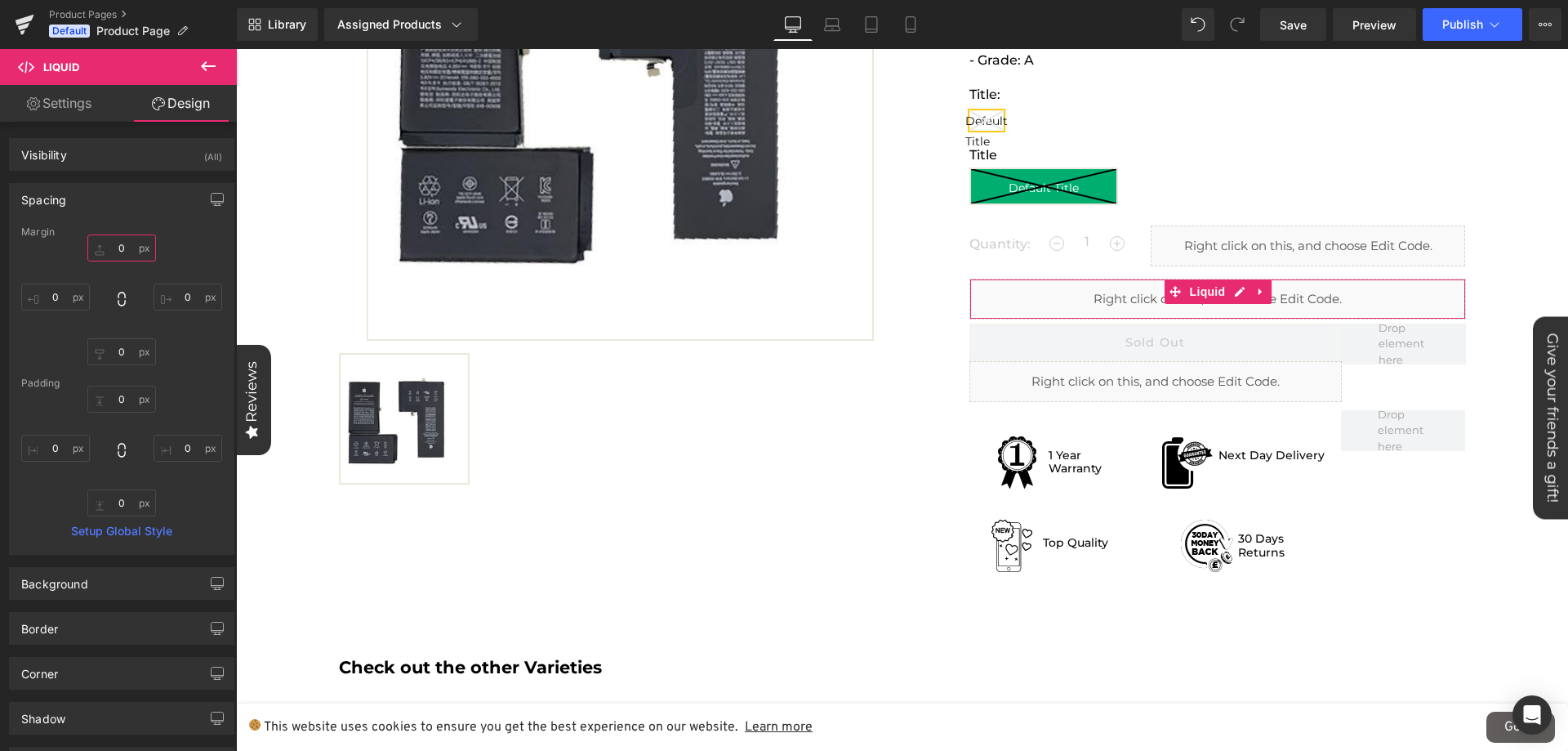
click at [127, 247] on input "0" at bounding box center [121, 247] width 68 height 27
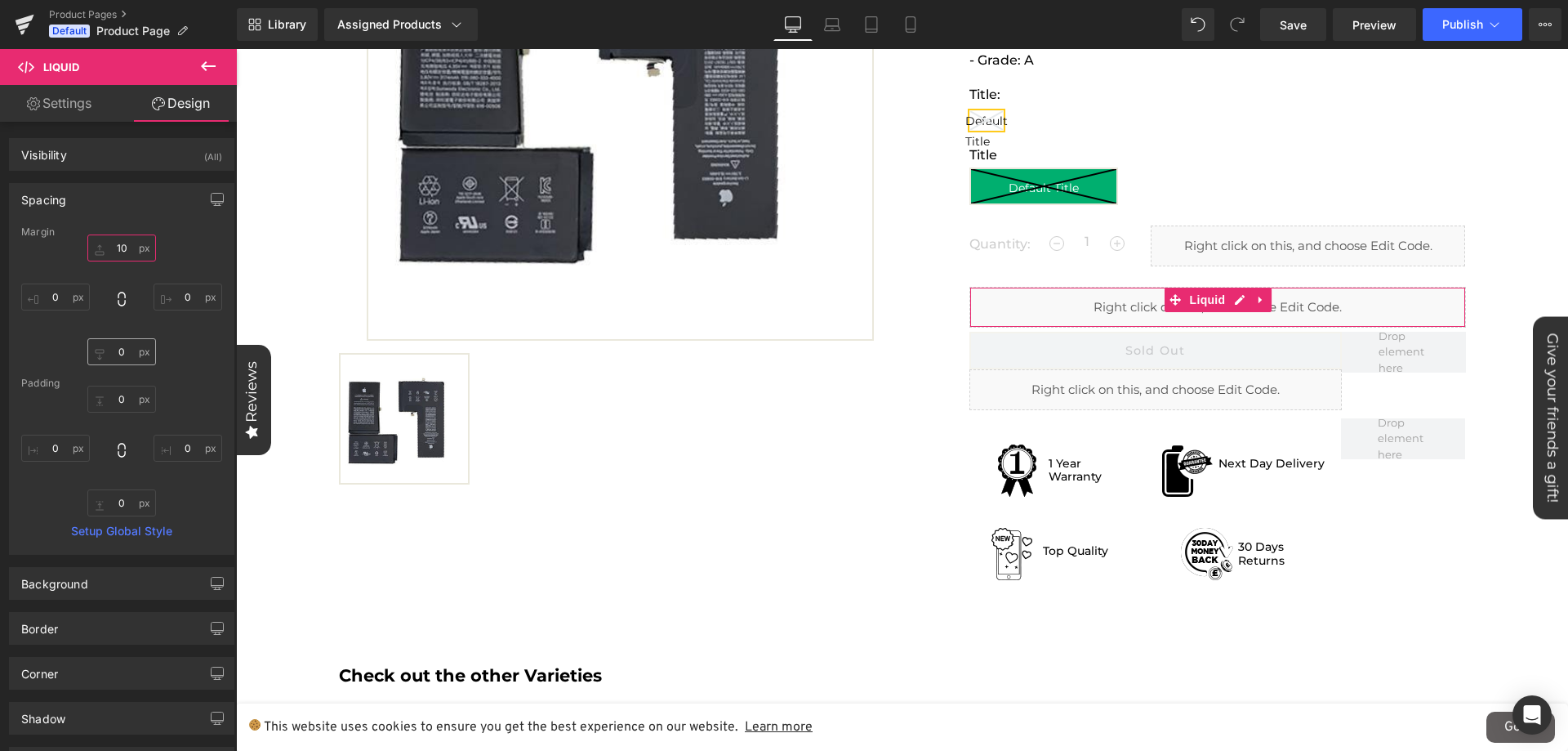
type input "10"
click at [110, 348] on input "0" at bounding box center [121, 351] width 68 height 27
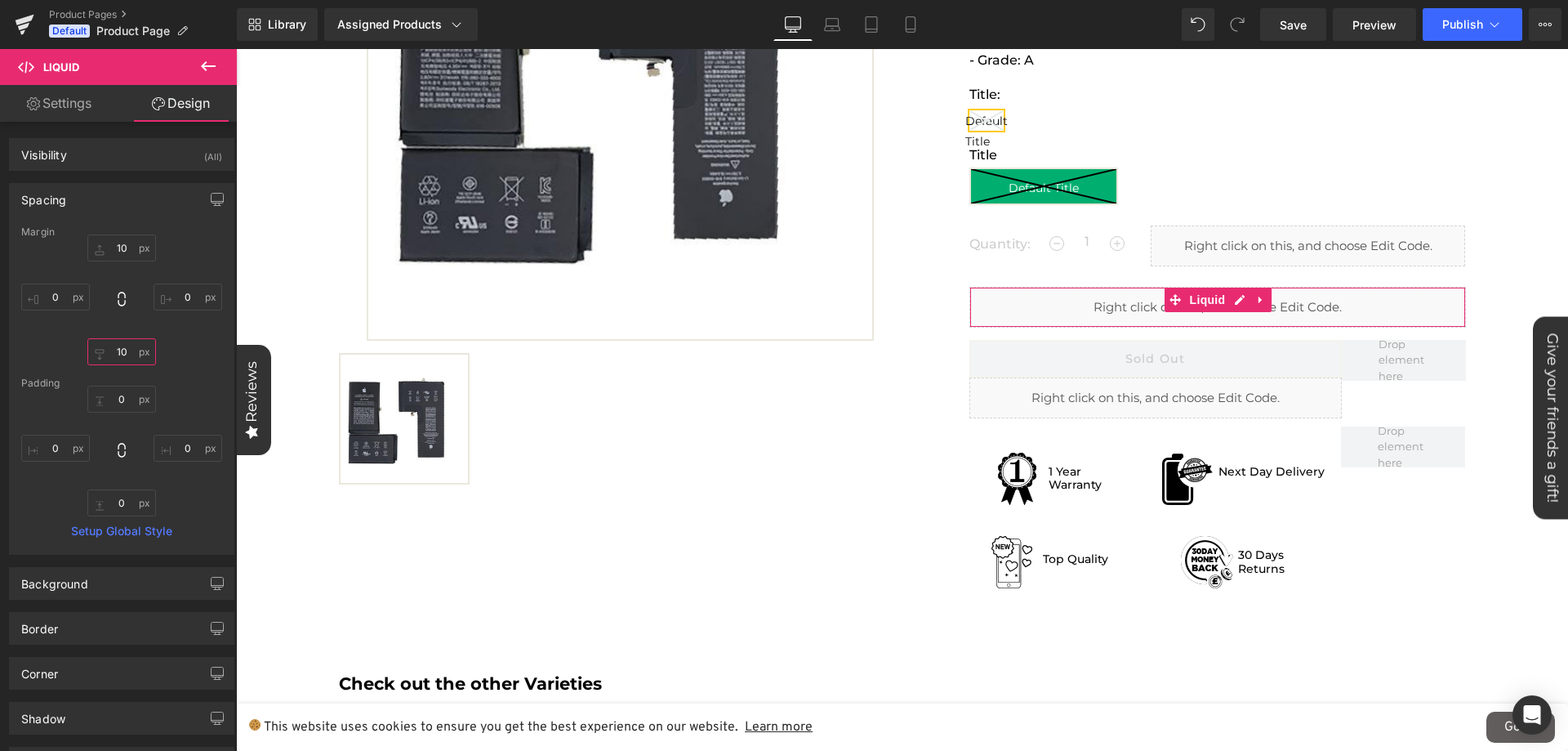
type input "10"
click at [187, 327] on div "10 10 0px 0 10 10 0px 0" at bounding box center [122, 299] width 201 height 131
click at [1295, 29] on span "Save" at bounding box center [1292, 25] width 27 height 17
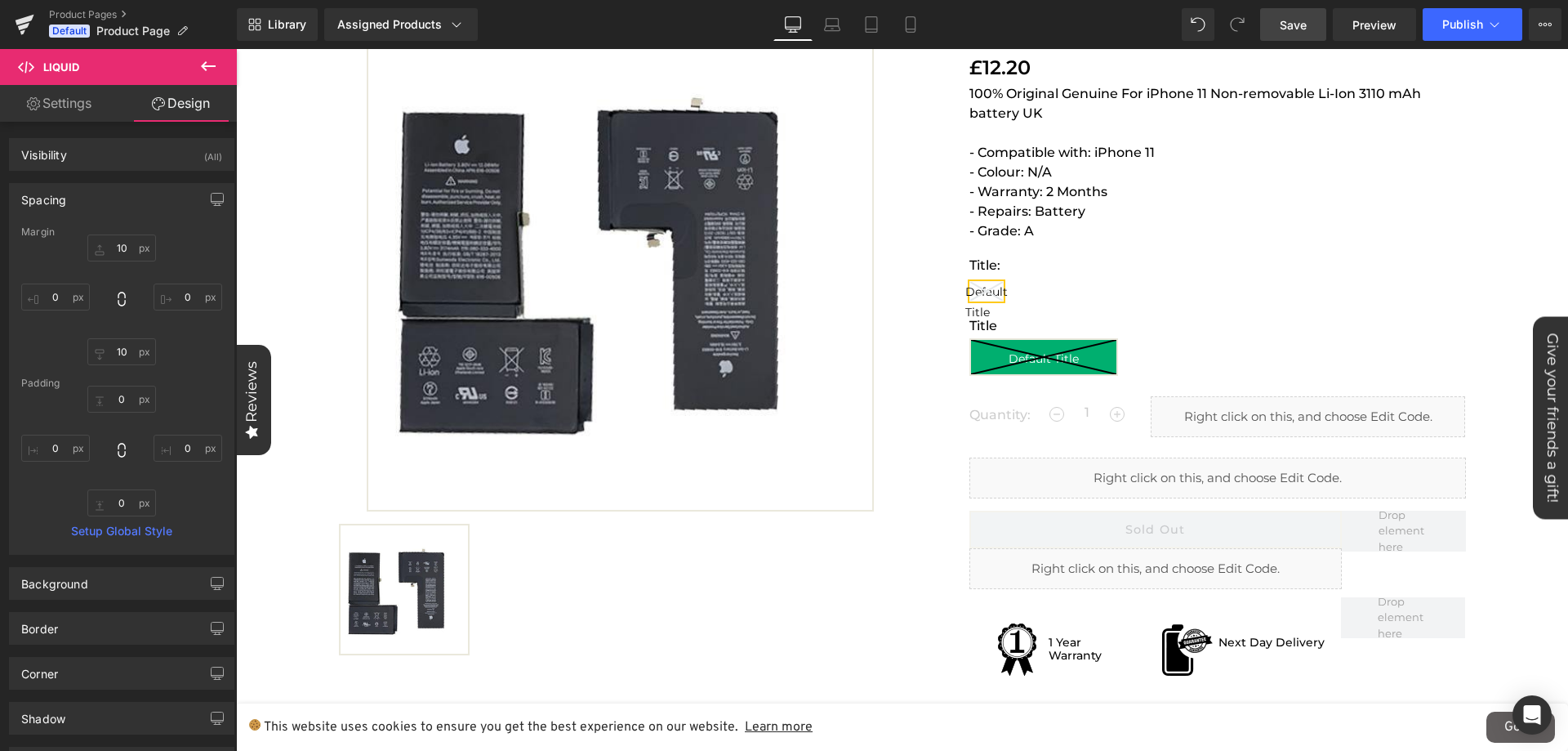
scroll to position [327, 0]
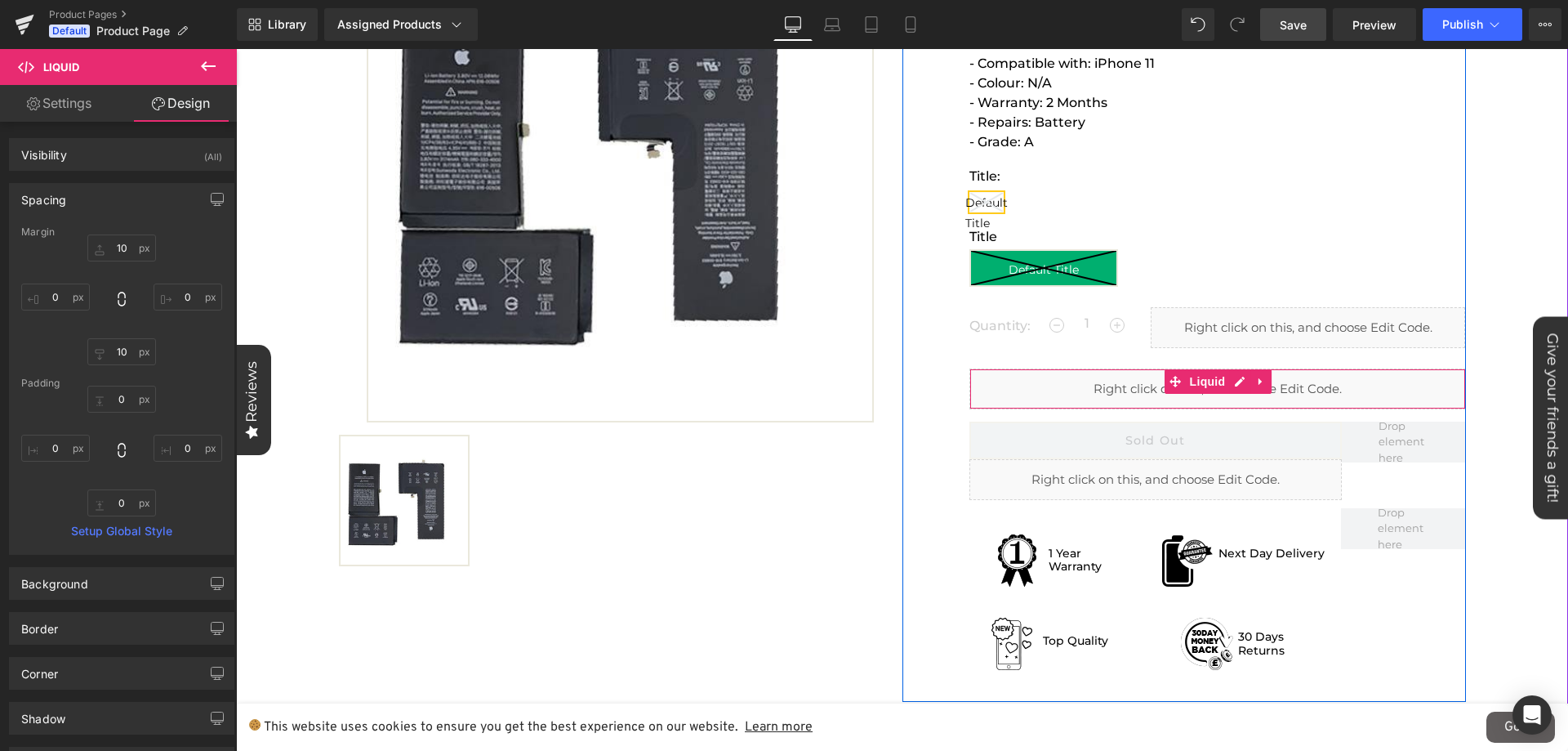
click at [1032, 378] on div "Liquid" at bounding box center [1218, 388] width 496 height 41
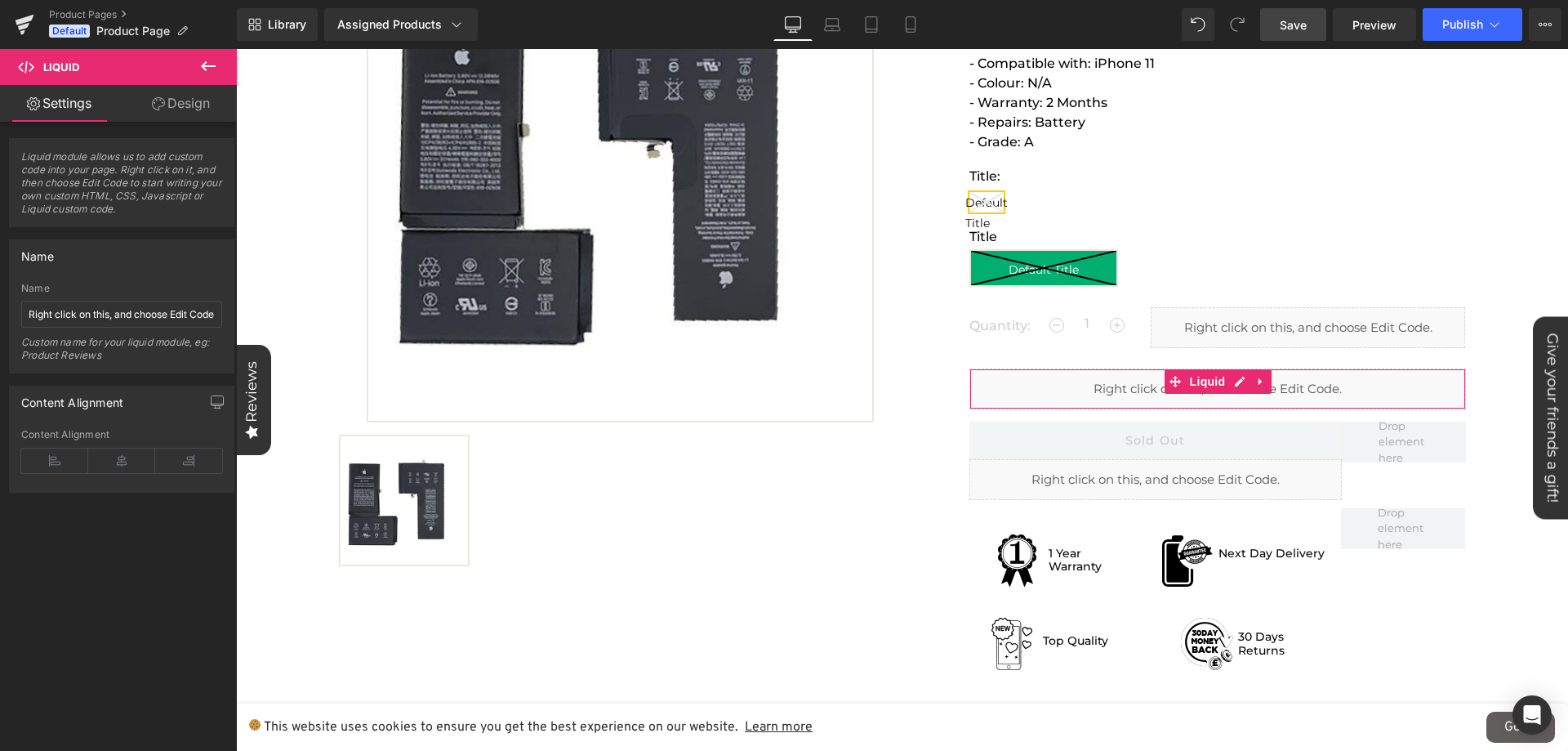
click at [176, 112] on link "Design" at bounding box center [181, 103] width 118 height 36
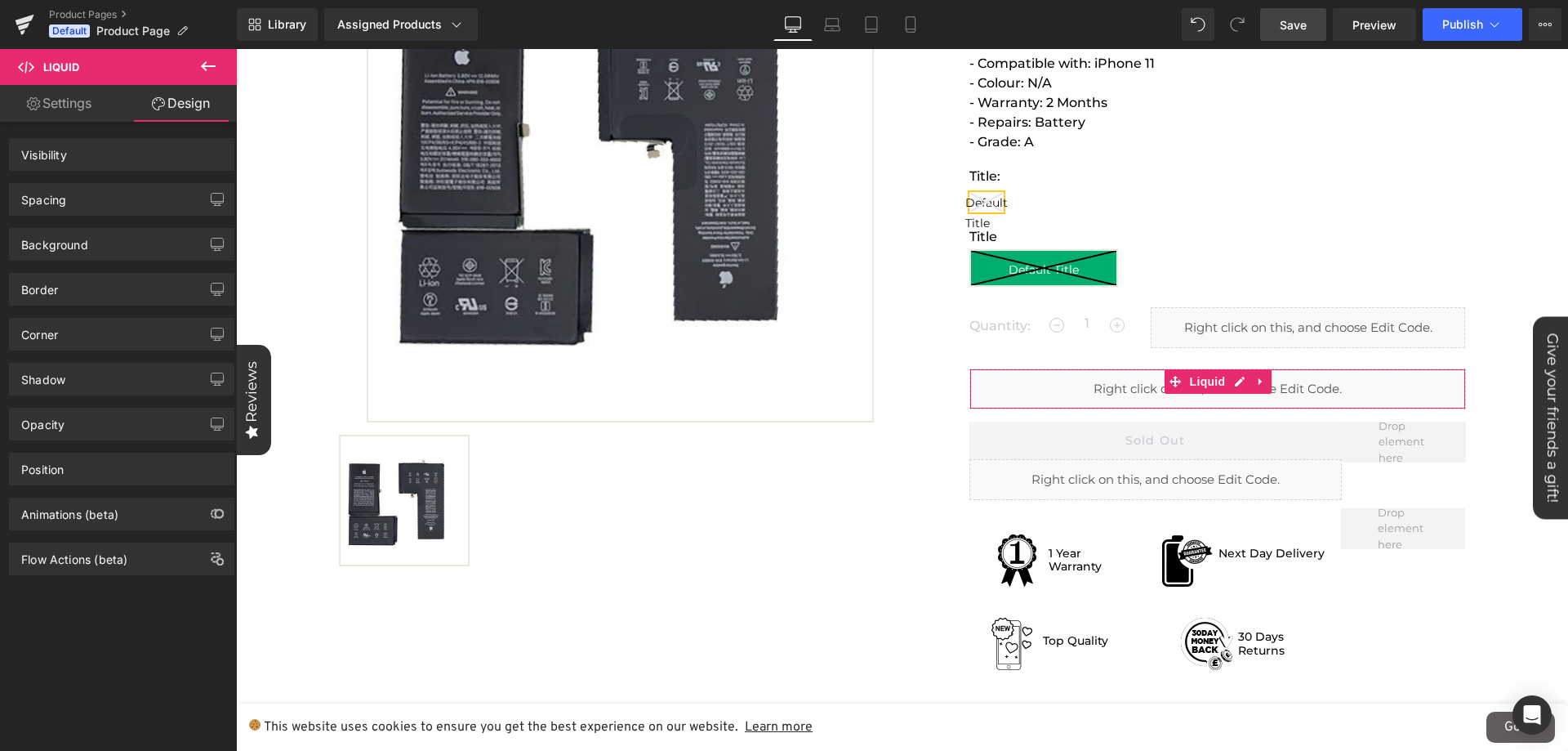
click at [54, 111] on link "Settings" at bounding box center [59, 103] width 118 height 36
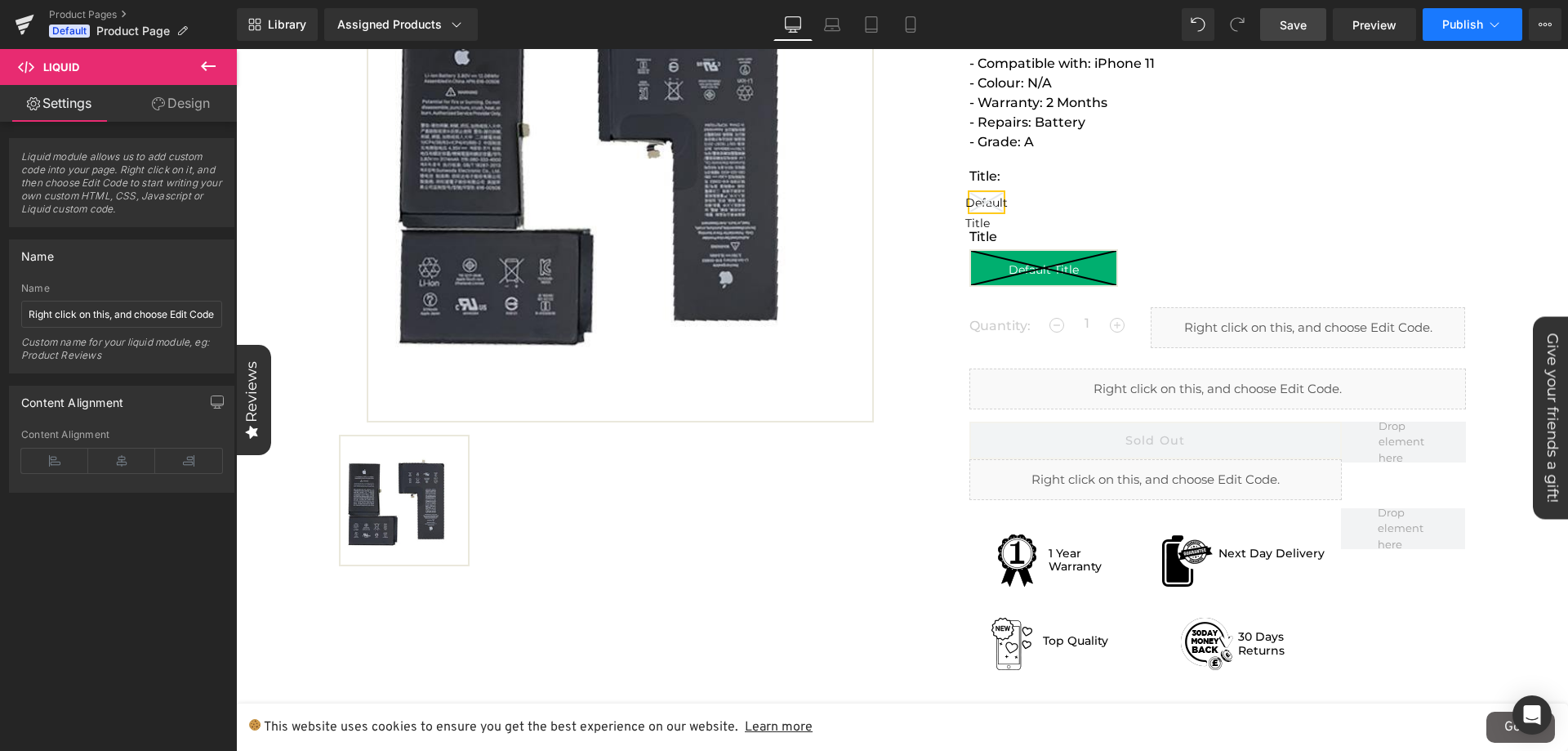
click at [1460, 34] on button "Publish" at bounding box center [1472, 24] width 99 height 33
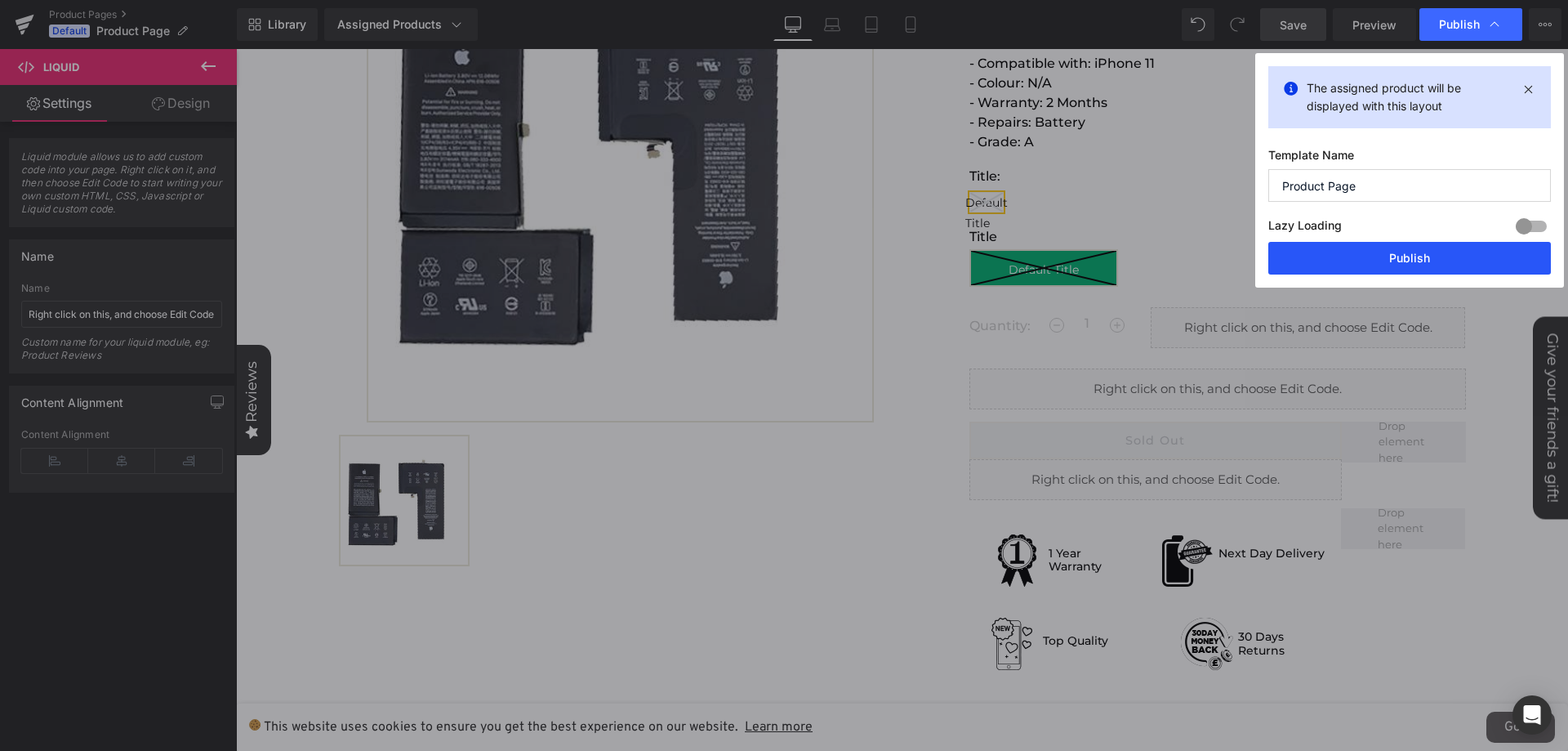
click at [1359, 259] on button "Publish" at bounding box center [1409, 258] width 283 height 33
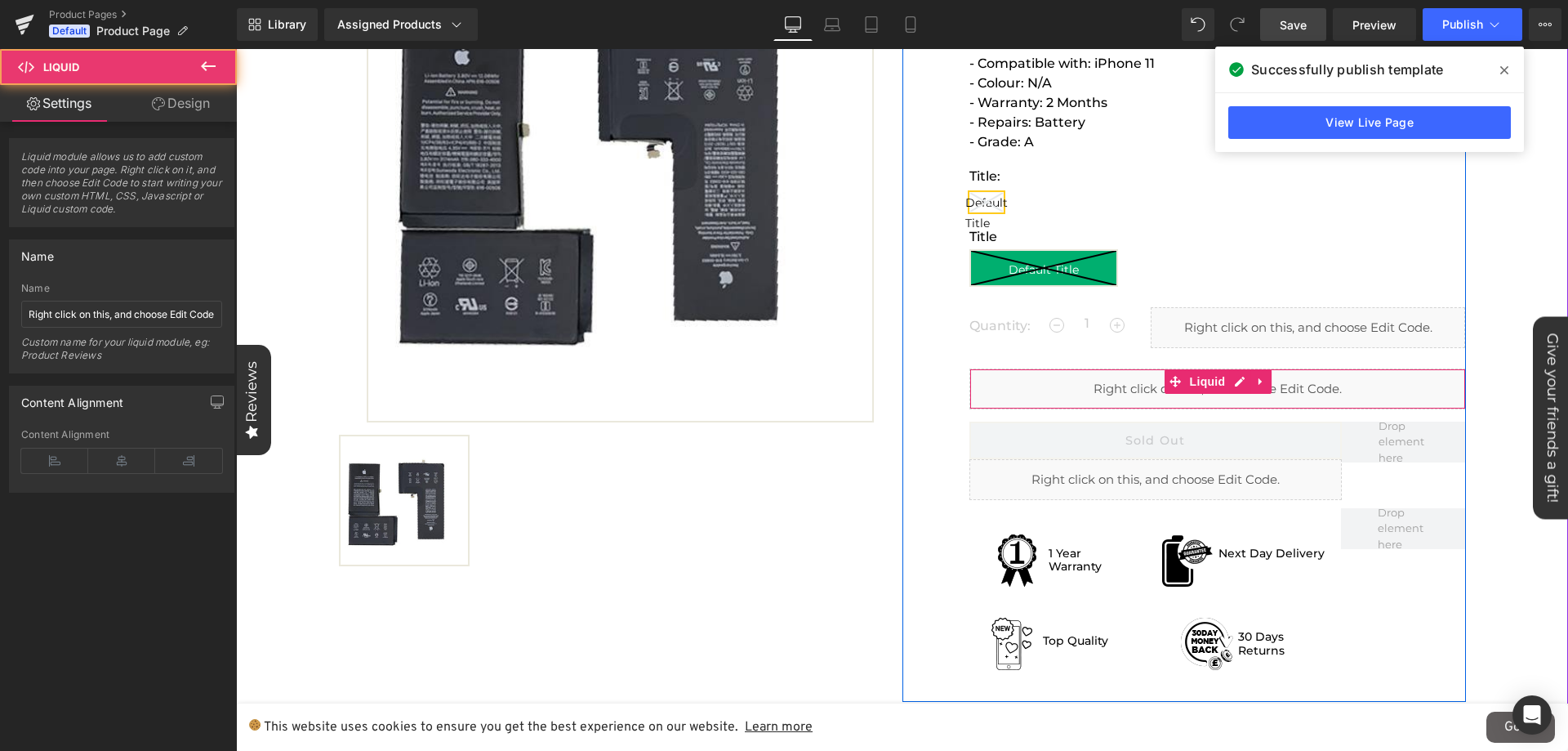
click at [1014, 386] on div "Liquid" at bounding box center [1218, 388] width 496 height 41
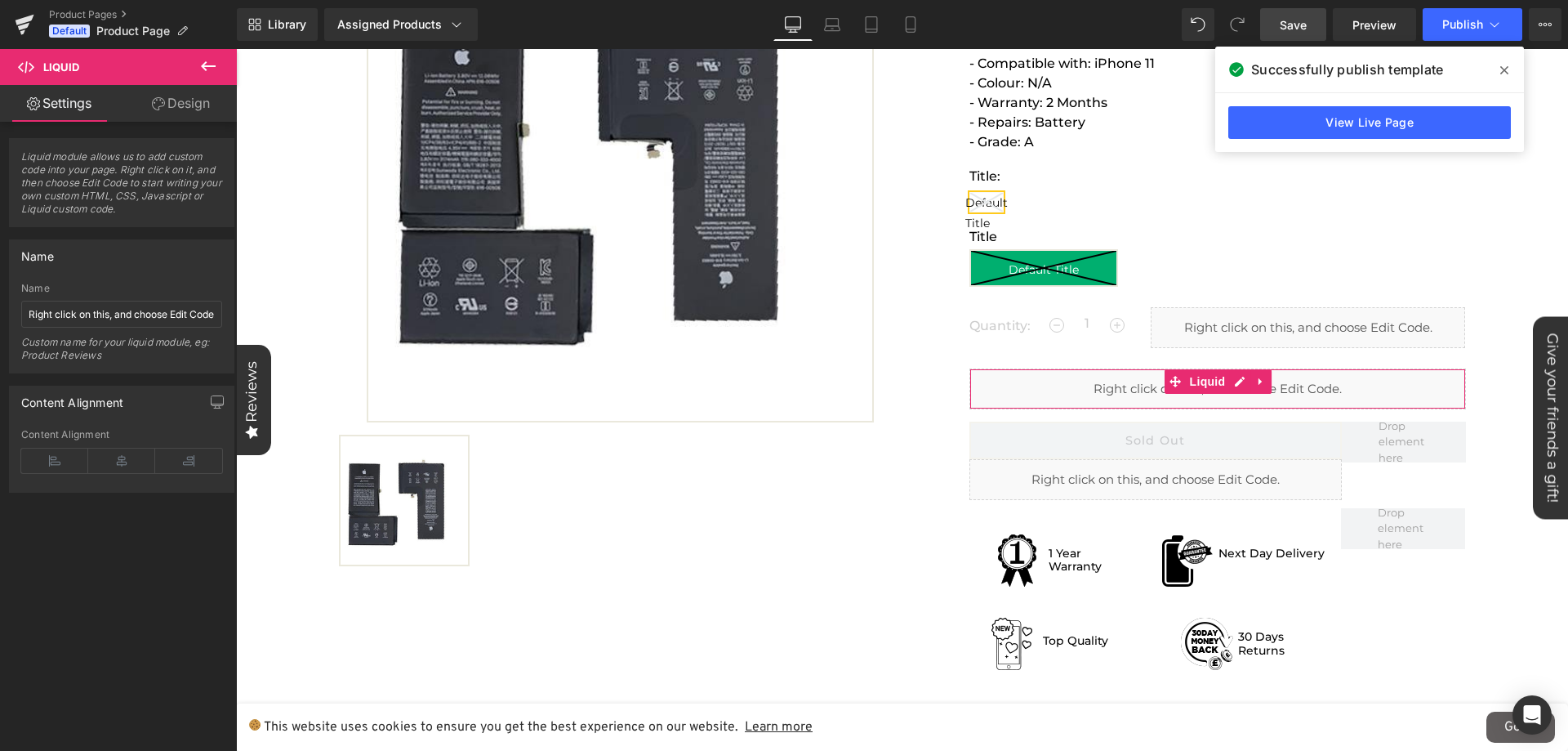
click at [169, 102] on link "Design" at bounding box center [181, 103] width 118 height 36
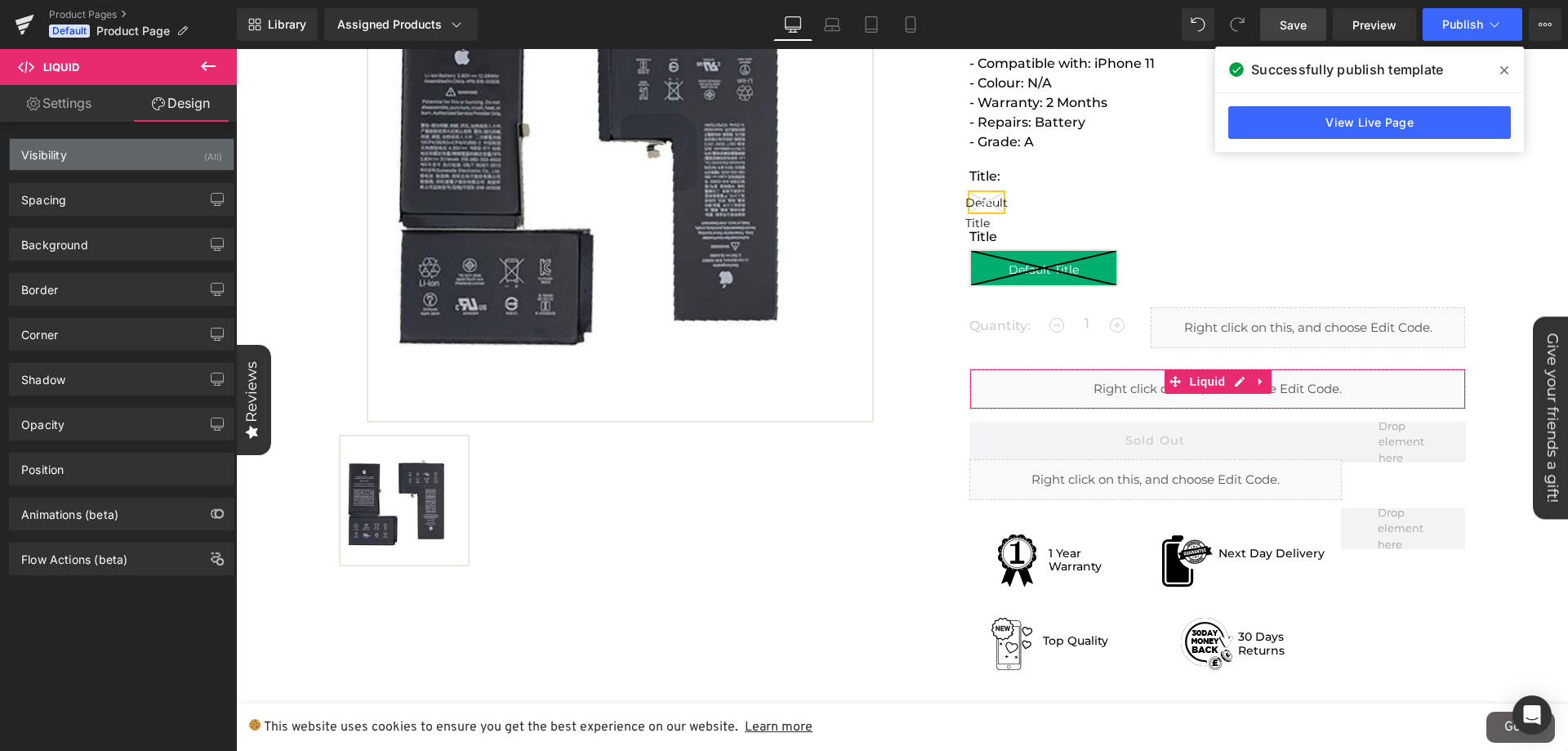
click at [124, 164] on div "Visibility (All)" at bounding box center [121, 154] width 224 height 31
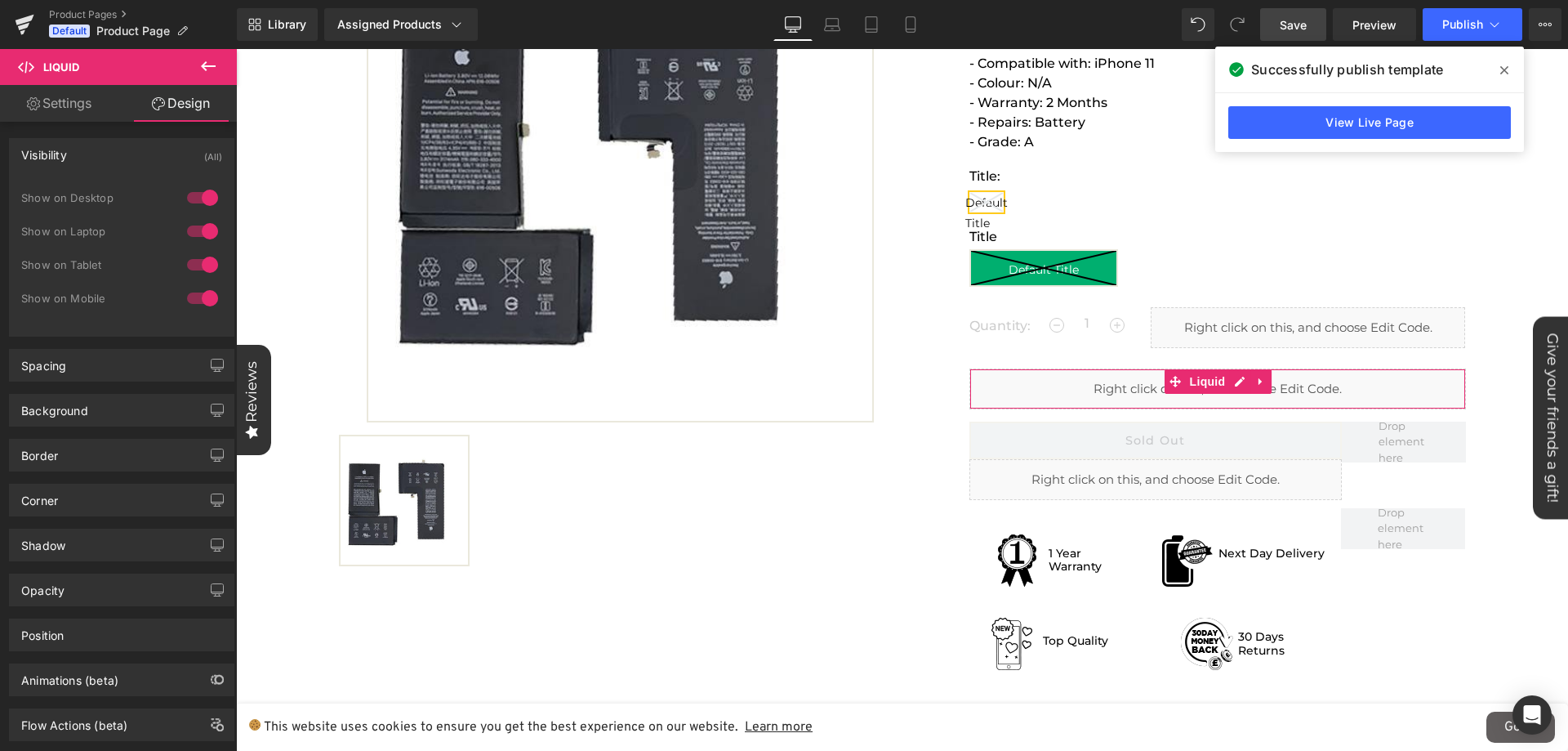
click at [124, 164] on div "Visibility (All)" at bounding box center [121, 154] width 224 height 31
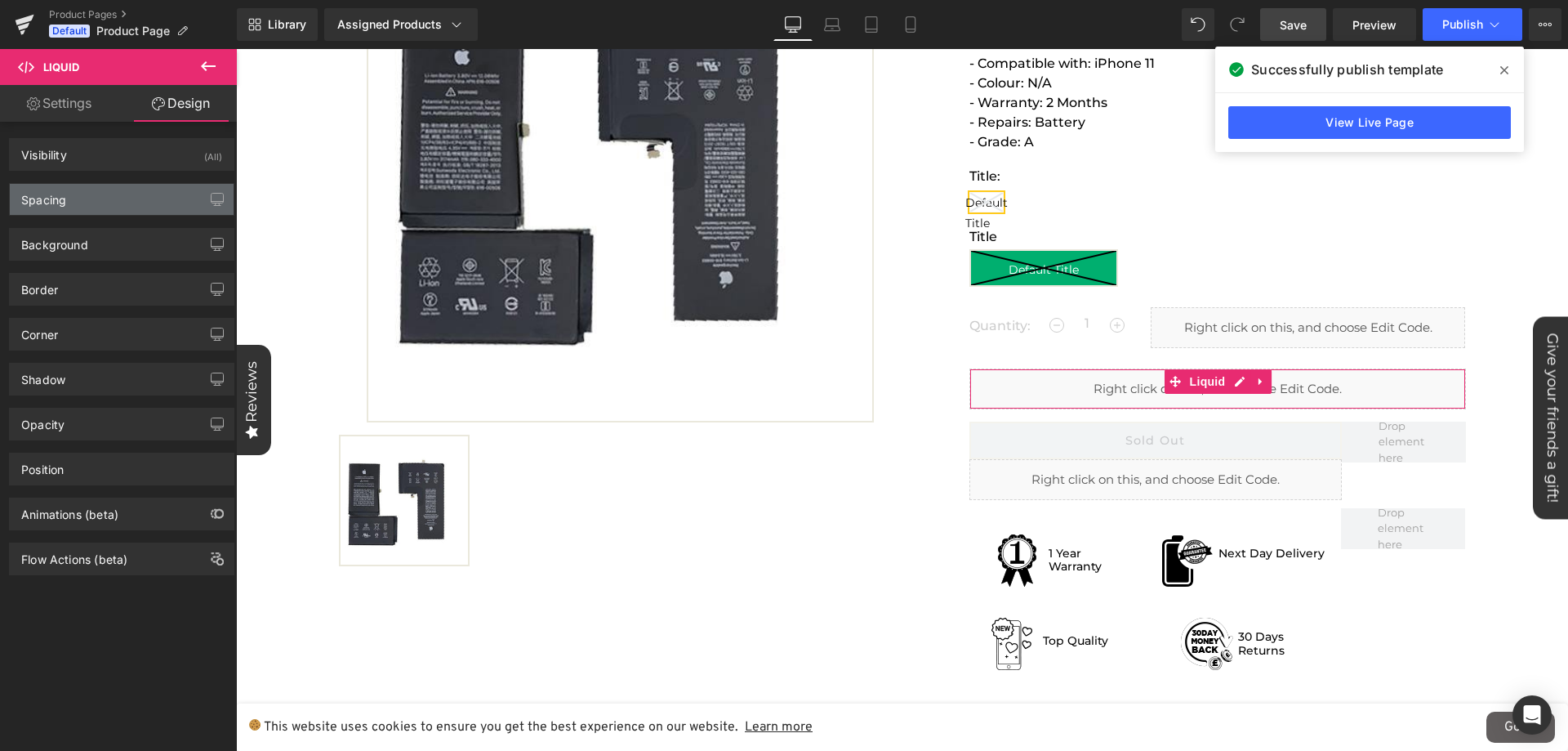
click at [118, 200] on div "Spacing" at bounding box center [121, 199] width 224 height 31
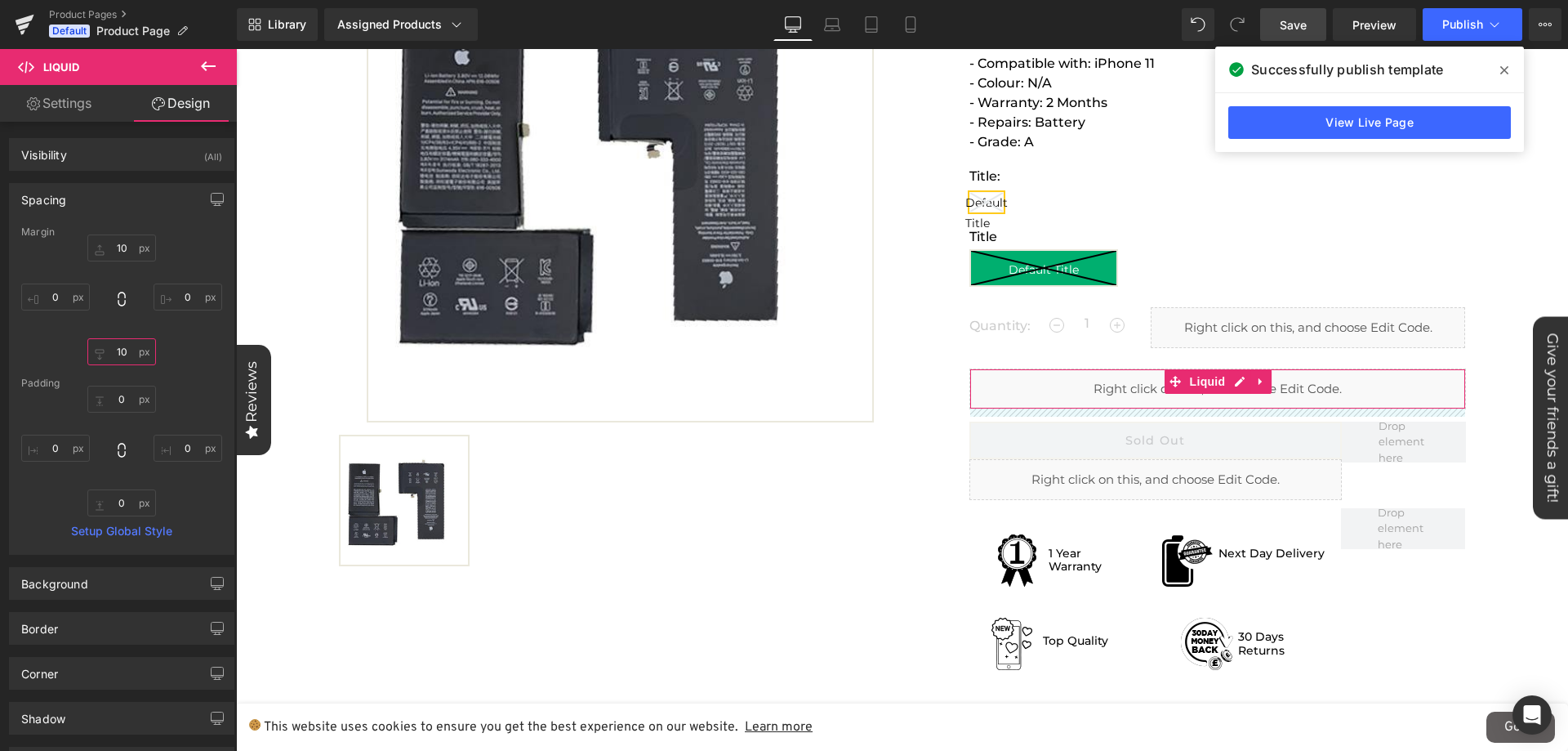
click at [116, 352] on input "10" at bounding box center [121, 351] width 68 height 27
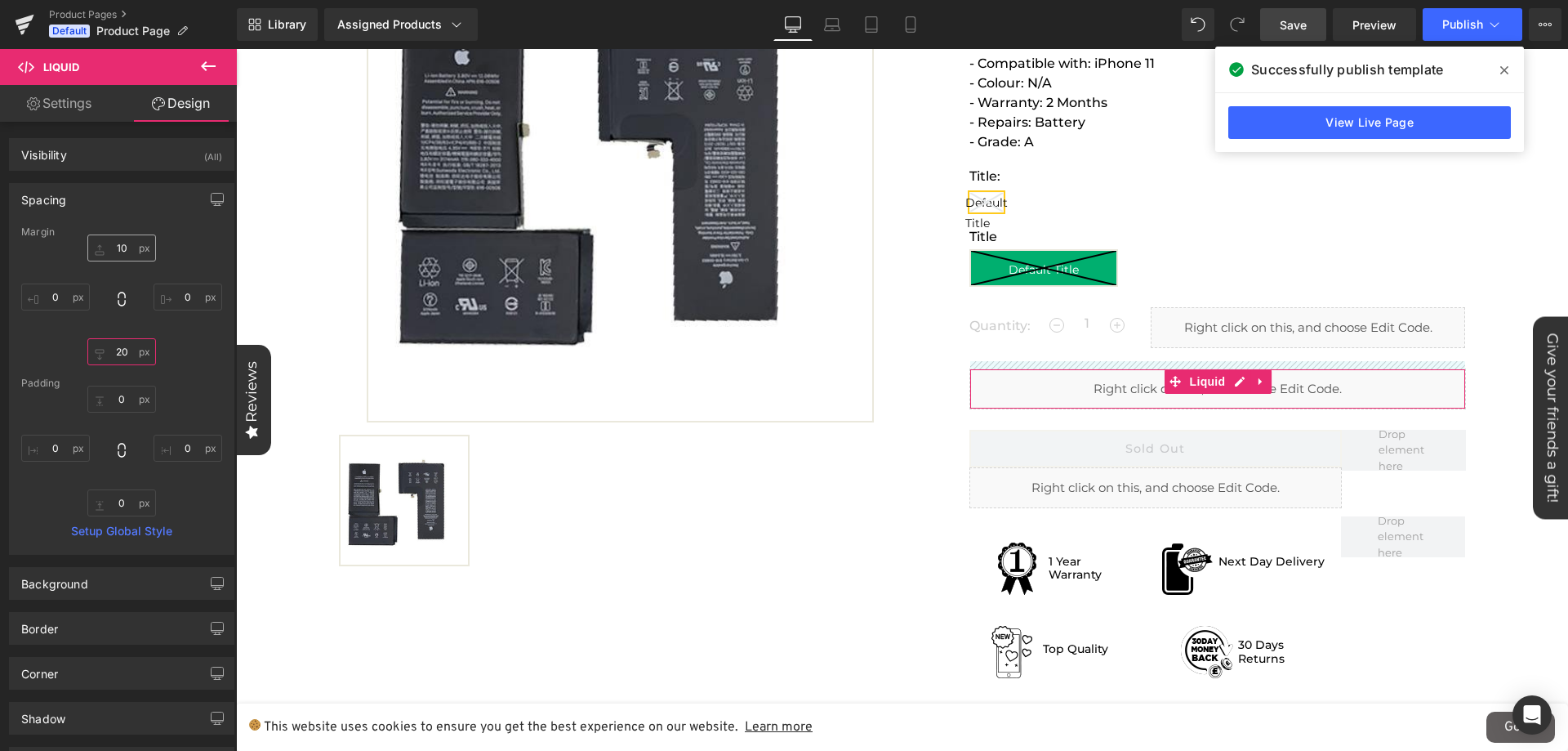
type input "20"
click at [118, 245] on input "10" at bounding box center [121, 247] width 68 height 27
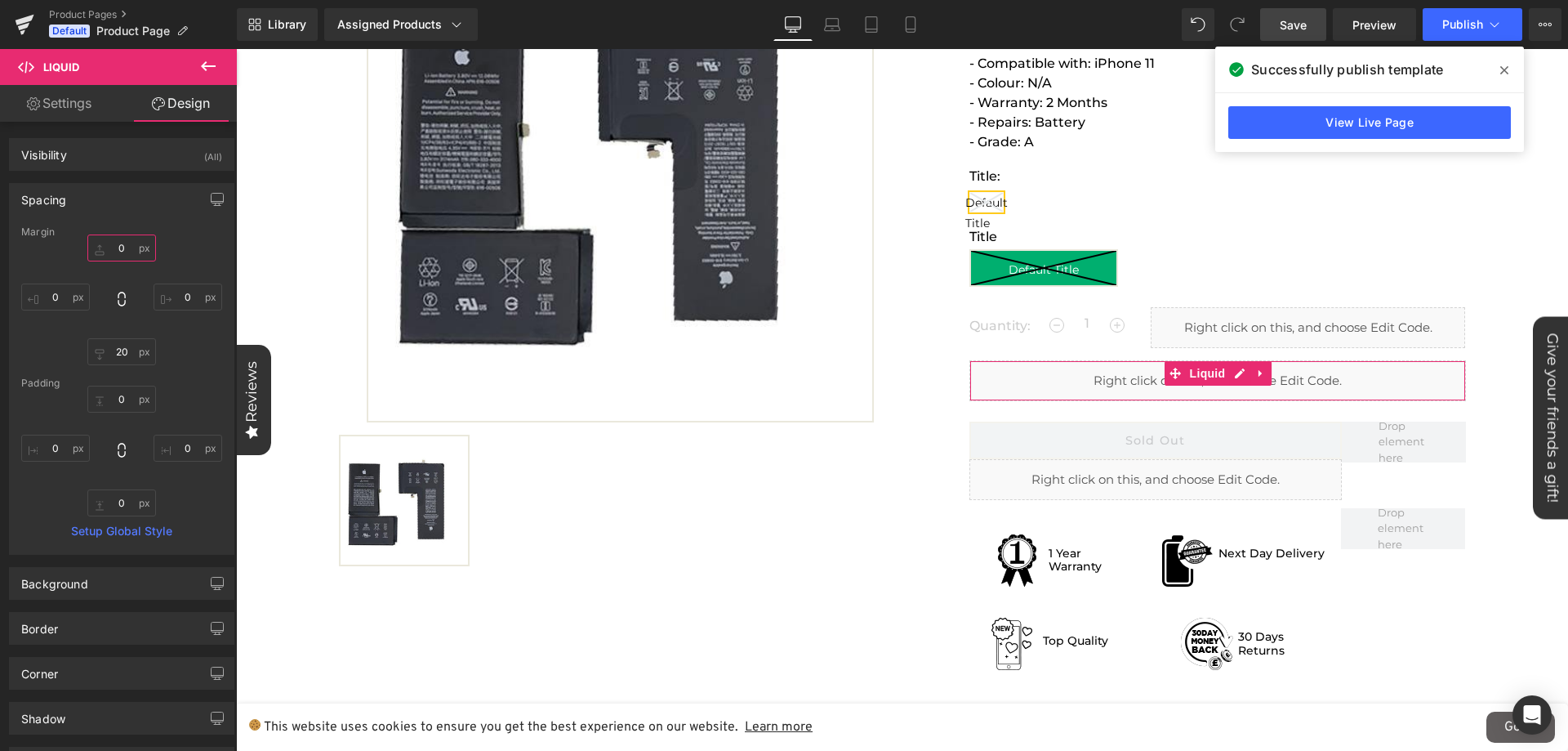
type input "0"
click at [207, 255] on div "0 0 0px 0 20 20 0px 0" at bounding box center [122, 299] width 201 height 131
click at [1505, 67] on icon at bounding box center [1503, 70] width 8 height 13
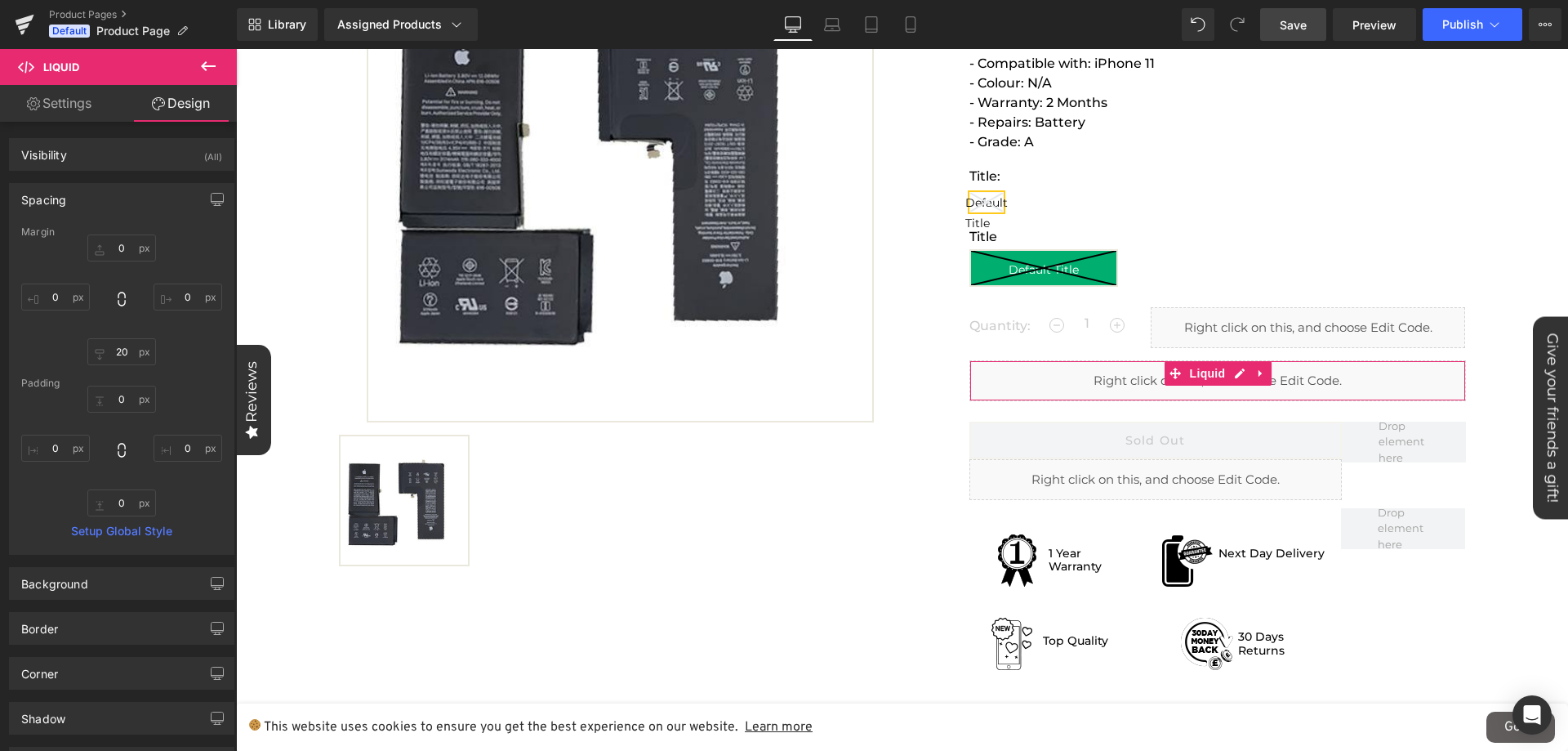
click at [86, 109] on link "Settings" at bounding box center [59, 103] width 118 height 36
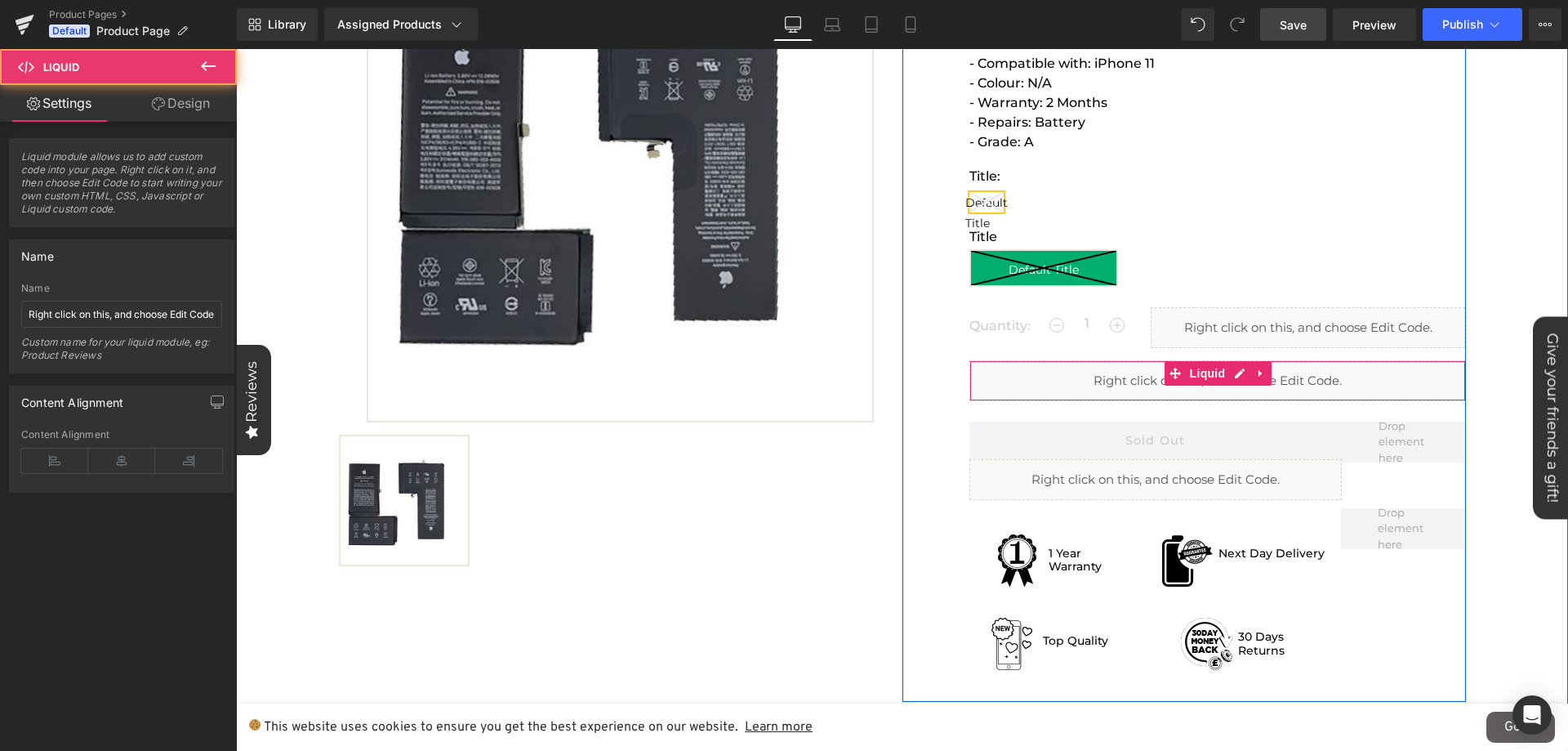
click at [1085, 393] on div "Liquid" at bounding box center [1218, 380] width 496 height 41
click at [1233, 376] on div "Liquid" at bounding box center [1218, 380] width 496 height 41
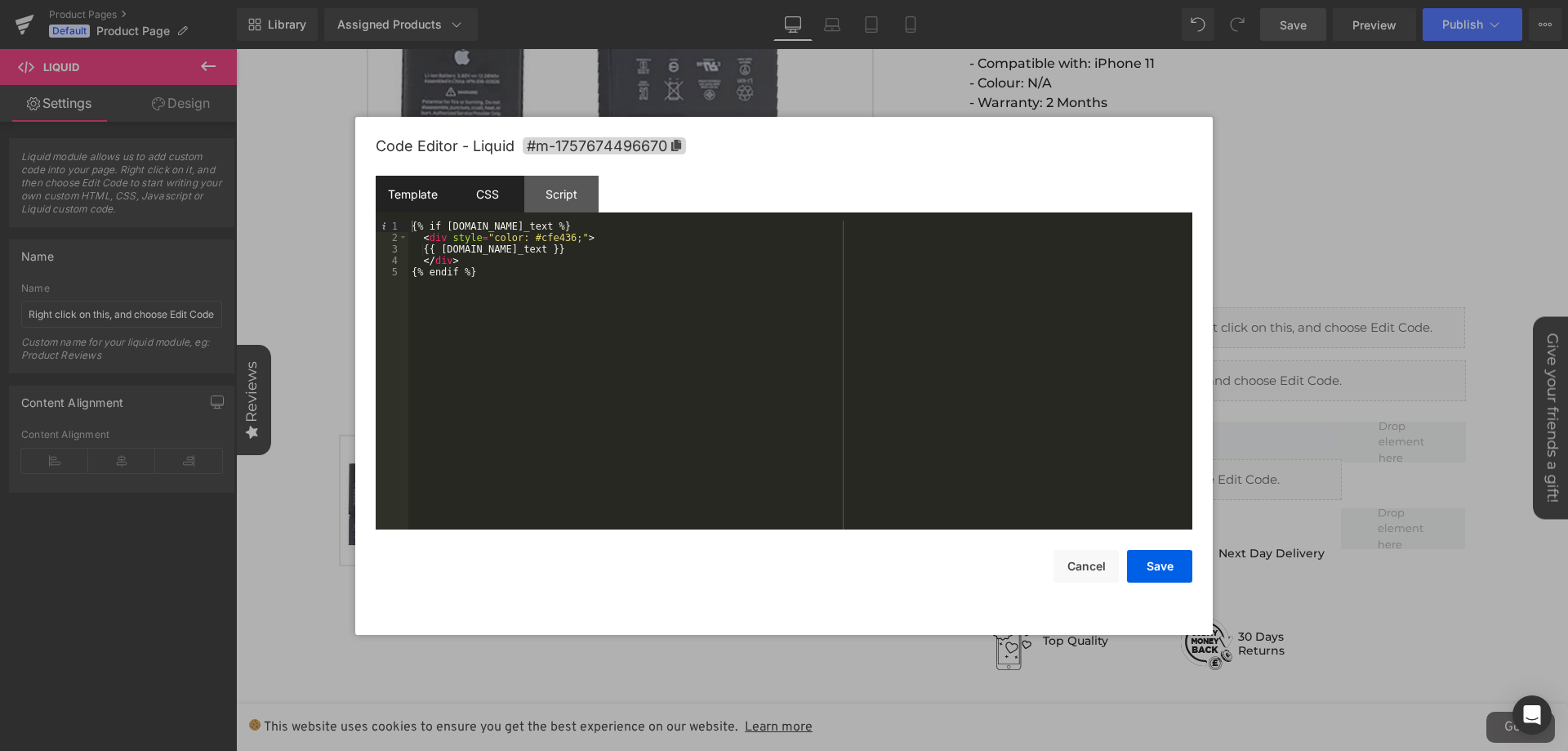
click at [489, 205] on div "CSS" at bounding box center [487, 194] width 74 height 36
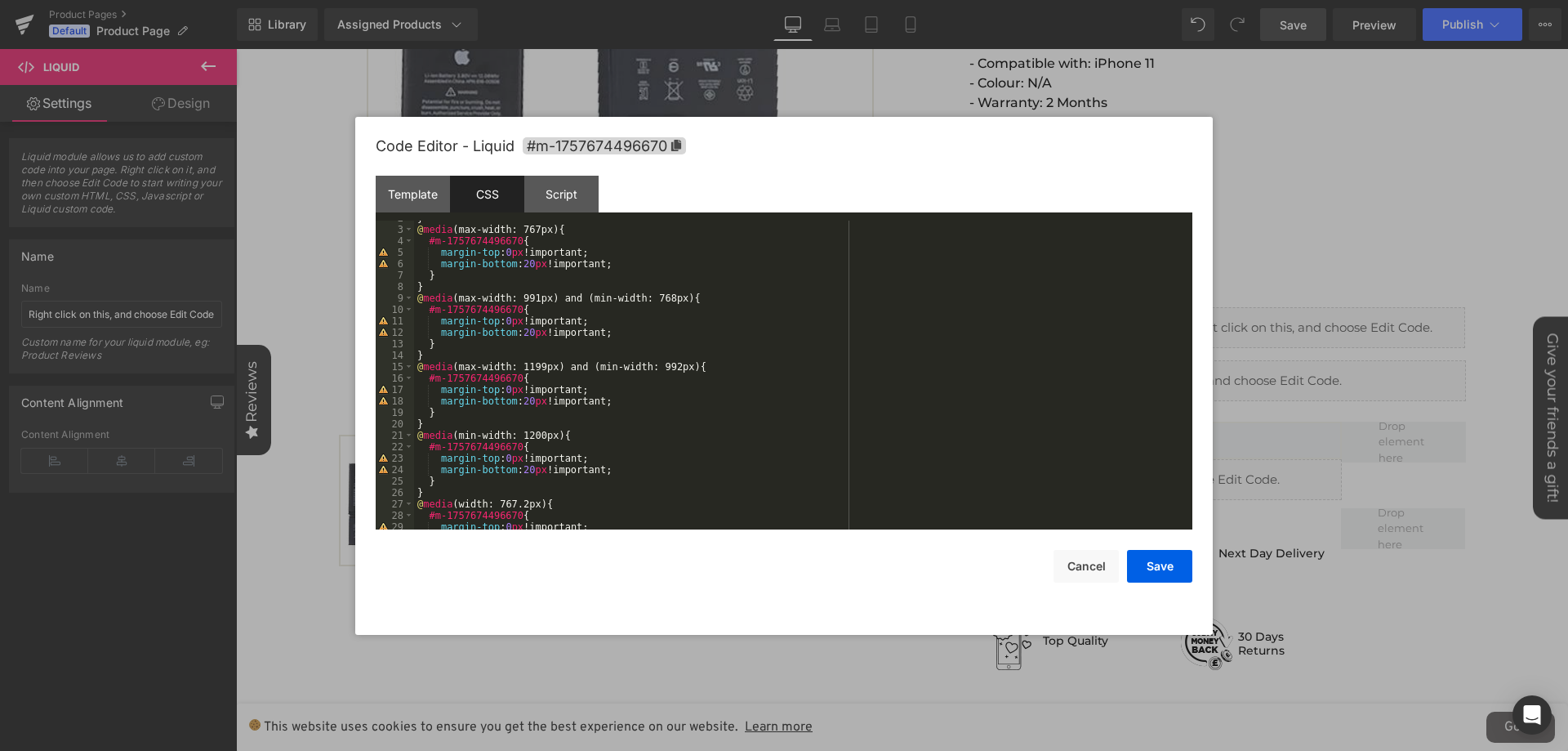
scroll to position [0, 0]
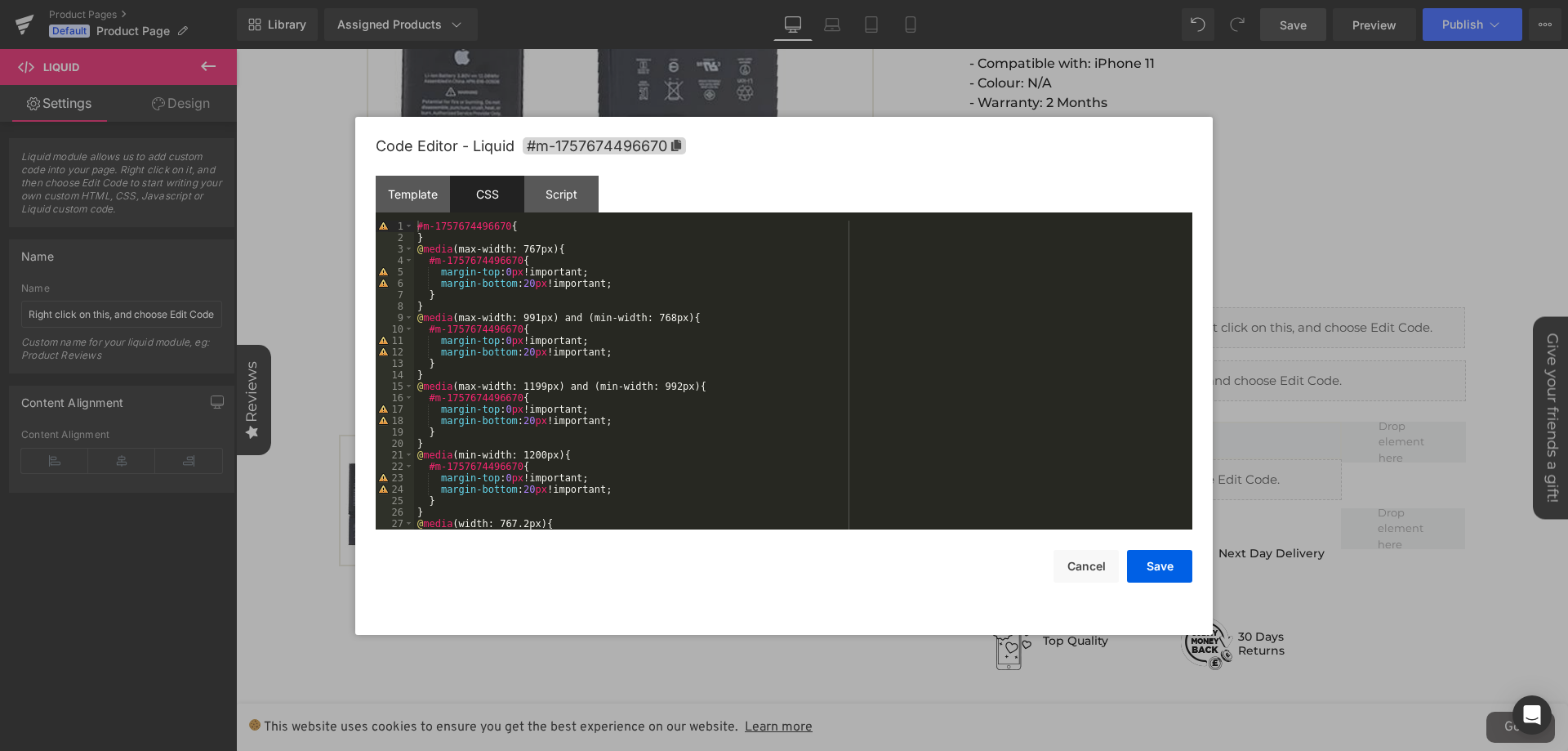
click at [470, 237] on div "#m-1757674496670 { } @ media (max-width: 767px) { #m-1757674496670 { margin-top…" at bounding box center [800, 386] width 771 height 331
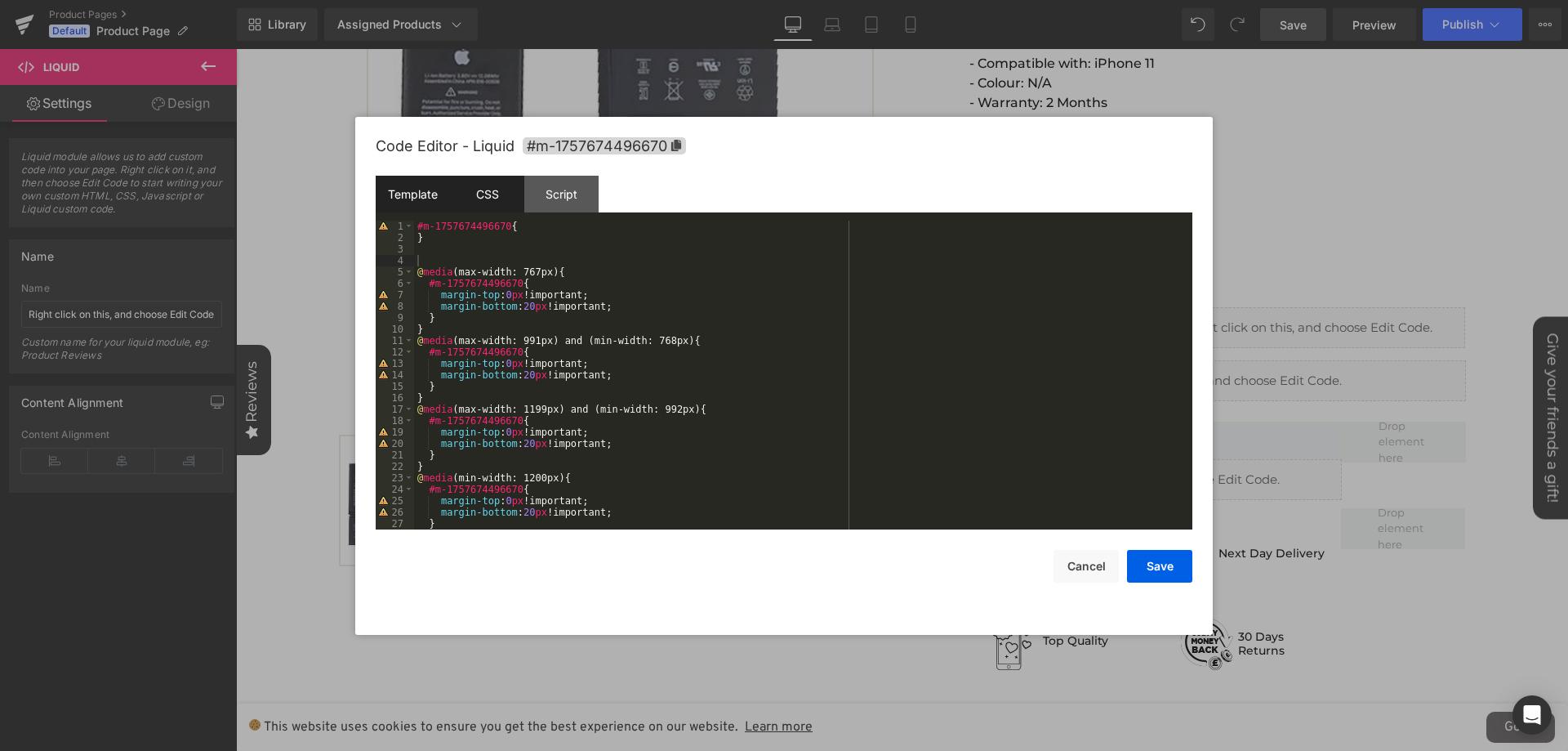
click at [424, 193] on div "Template" at bounding box center [413, 194] width 74 height 36
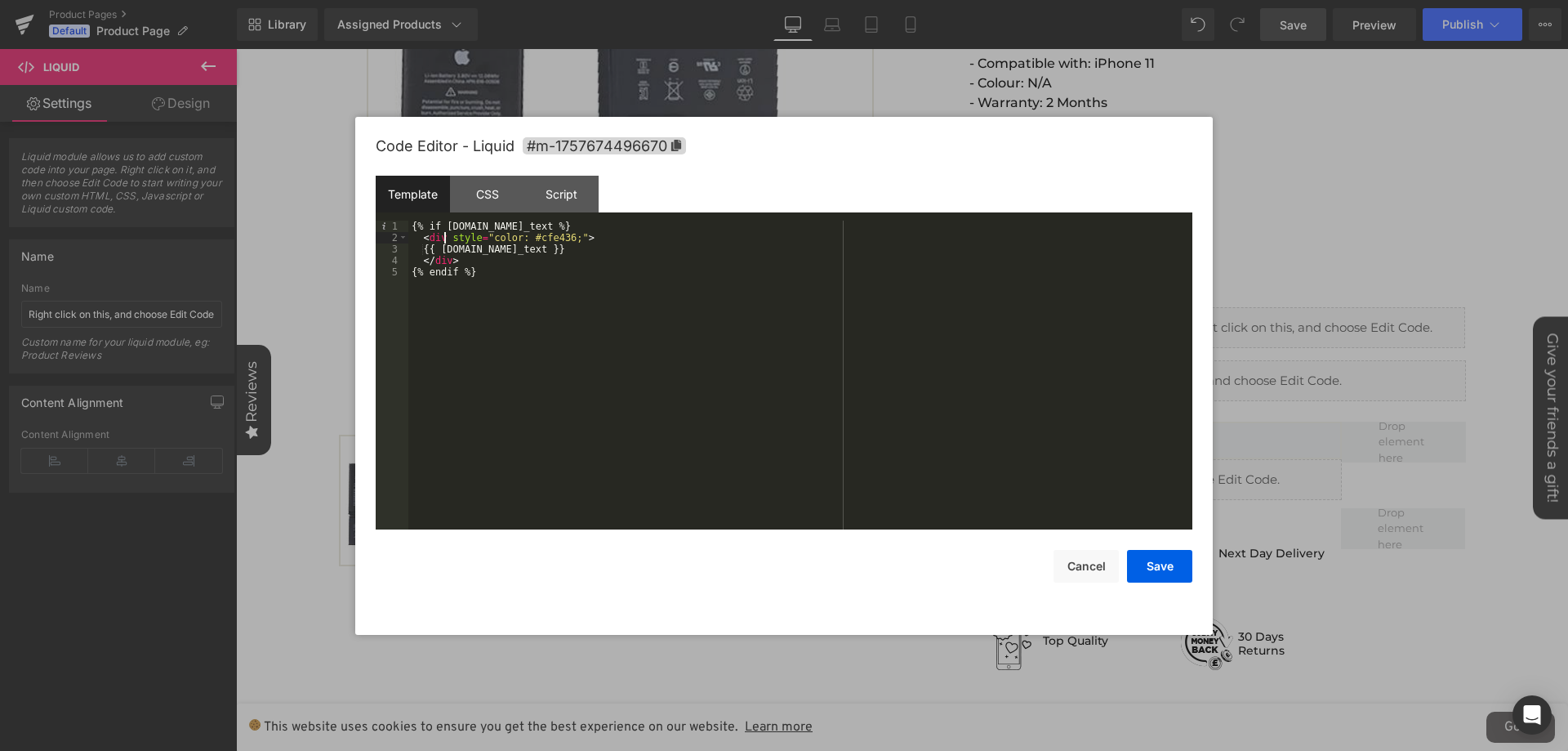
drag, startPoint x: 442, startPoint y: 241, endPoint x: 578, endPoint y: 223, distance: 137.2
click at [443, 241] on div "{% if [DOMAIN_NAME]_text %} < div style = "color: #cfe436;" > {{ [DOMAIN_NAME]_…" at bounding box center [800, 386] width 784 height 331
click at [630, 246] on div "{% if [DOMAIN_NAME]_text %} < div class = "" style = "color: #cfe436;" > {{ [DO…" at bounding box center [800, 386] width 784 height 331
click at [488, 236] on div "{% if [DOMAIN_NAME]_text %} < div class = "" style = "color: #cfe436;" > {{ [DO…" at bounding box center [800, 386] width 784 height 331
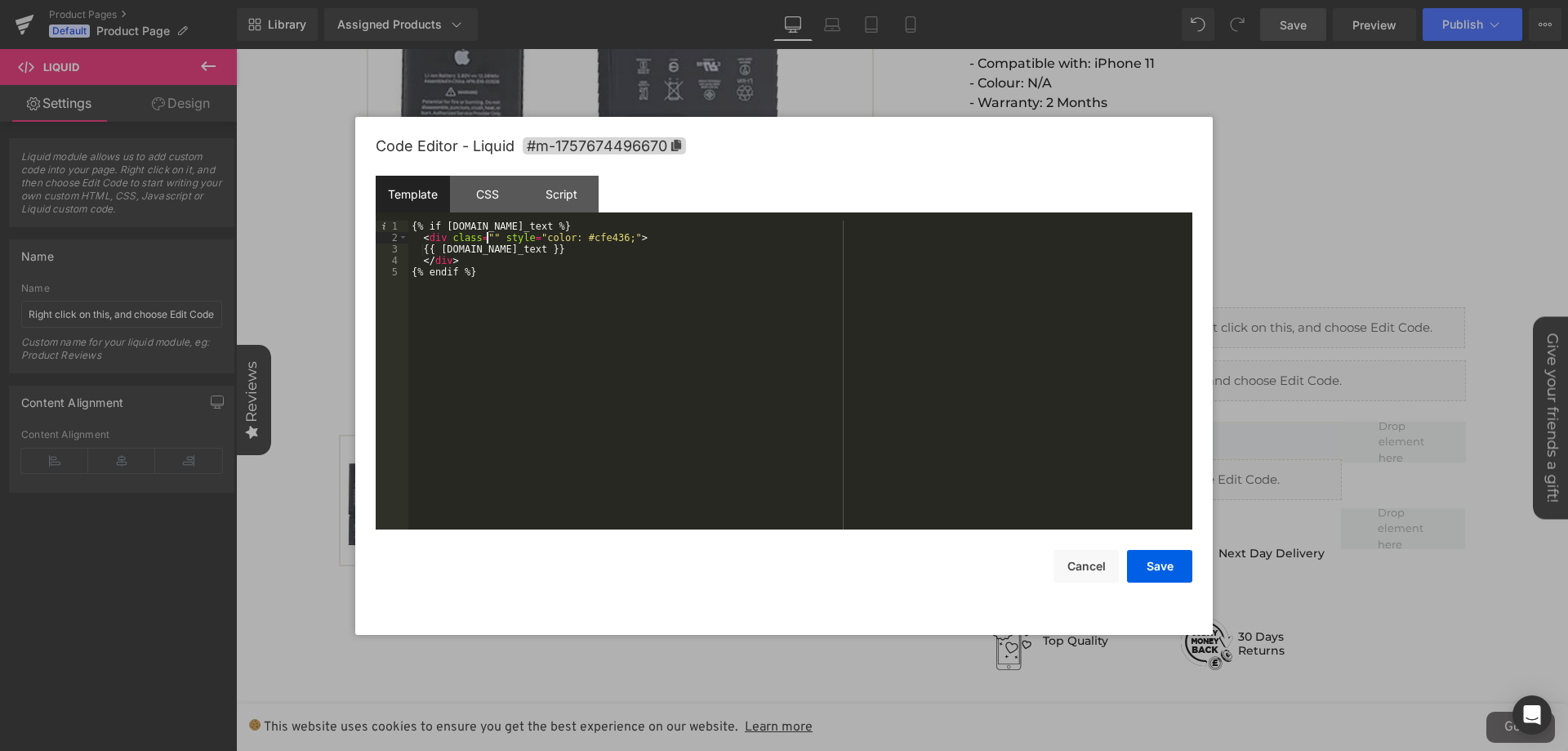
paste textarea
drag, startPoint x: 557, startPoint y: 236, endPoint x: 488, endPoint y: 240, distance: 69.1
click at [488, 240] on div "{% if [DOMAIN_NAME]_text %} < div class = "delivery-text" style = "color: #cfe4…" at bounding box center [800, 386] width 784 height 331
click at [494, 202] on div "CSS" at bounding box center [487, 194] width 74 height 36
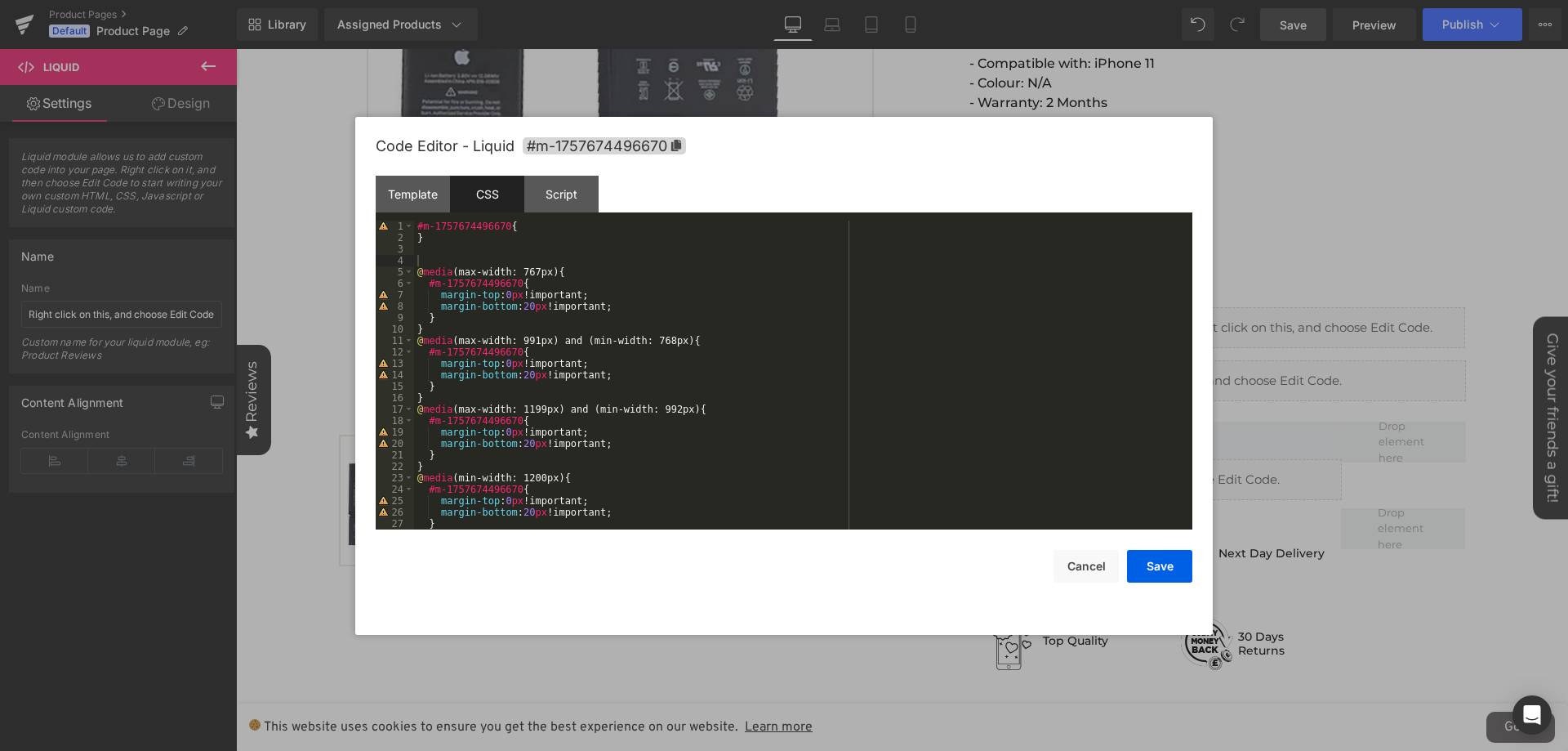
click at [515, 255] on div "#m-1757674496670 { } @ media (max-width: 767px) { #m-1757674496670 { margin-top…" at bounding box center [800, 386] width 771 height 331
paste textarea
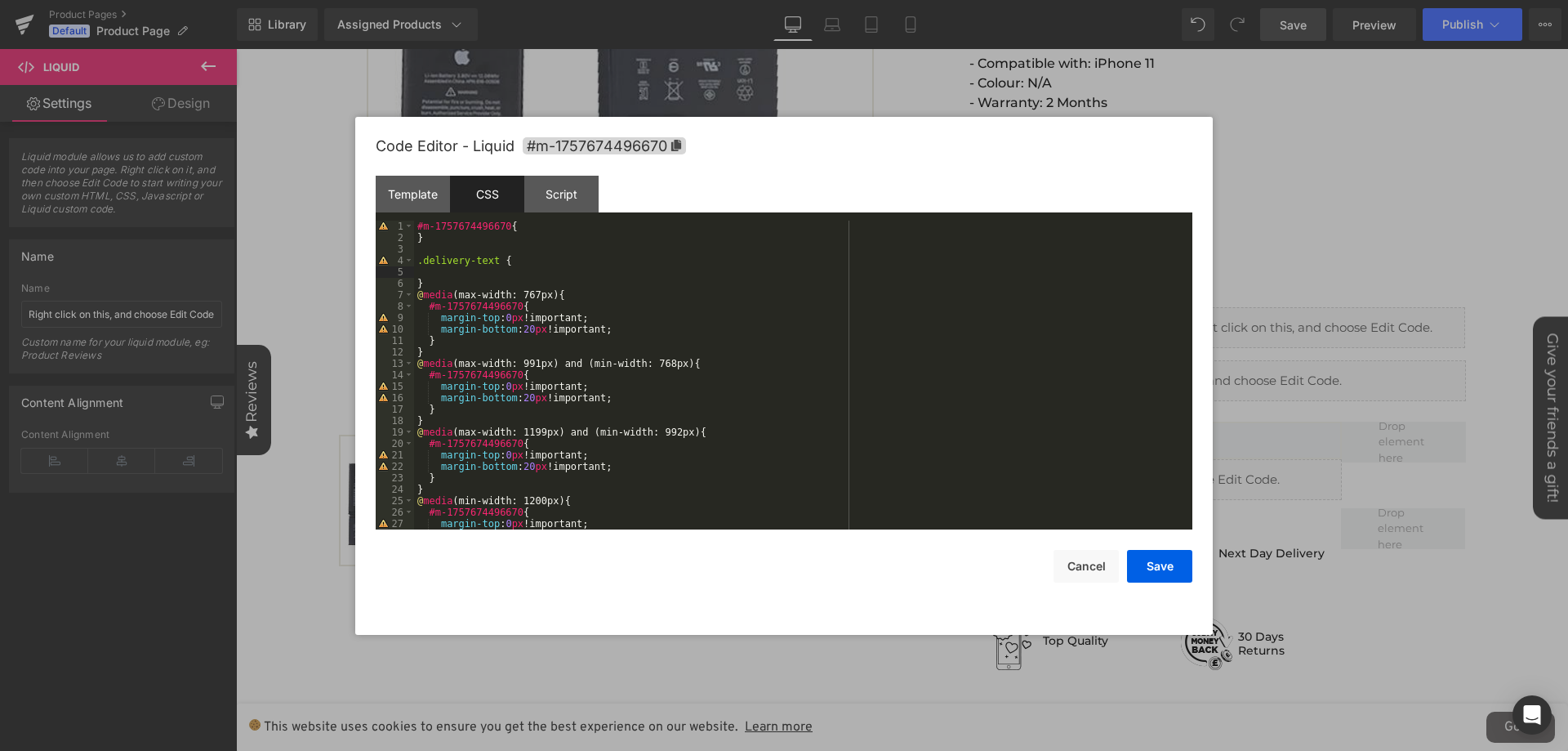
click at [481, 276] on div "#m-1757674496670 { } .delivery-text { } @ media (max-width: 767px) { #m-1757674…" at bounding box center [800, 386] width 771 height 331
click at [463, 282] on div "#m-1757674496670 { } .delivery-text { } @ media (max-width: 767px) { #m-1757674…" at bounding box center [800, 386] width 771 height 331
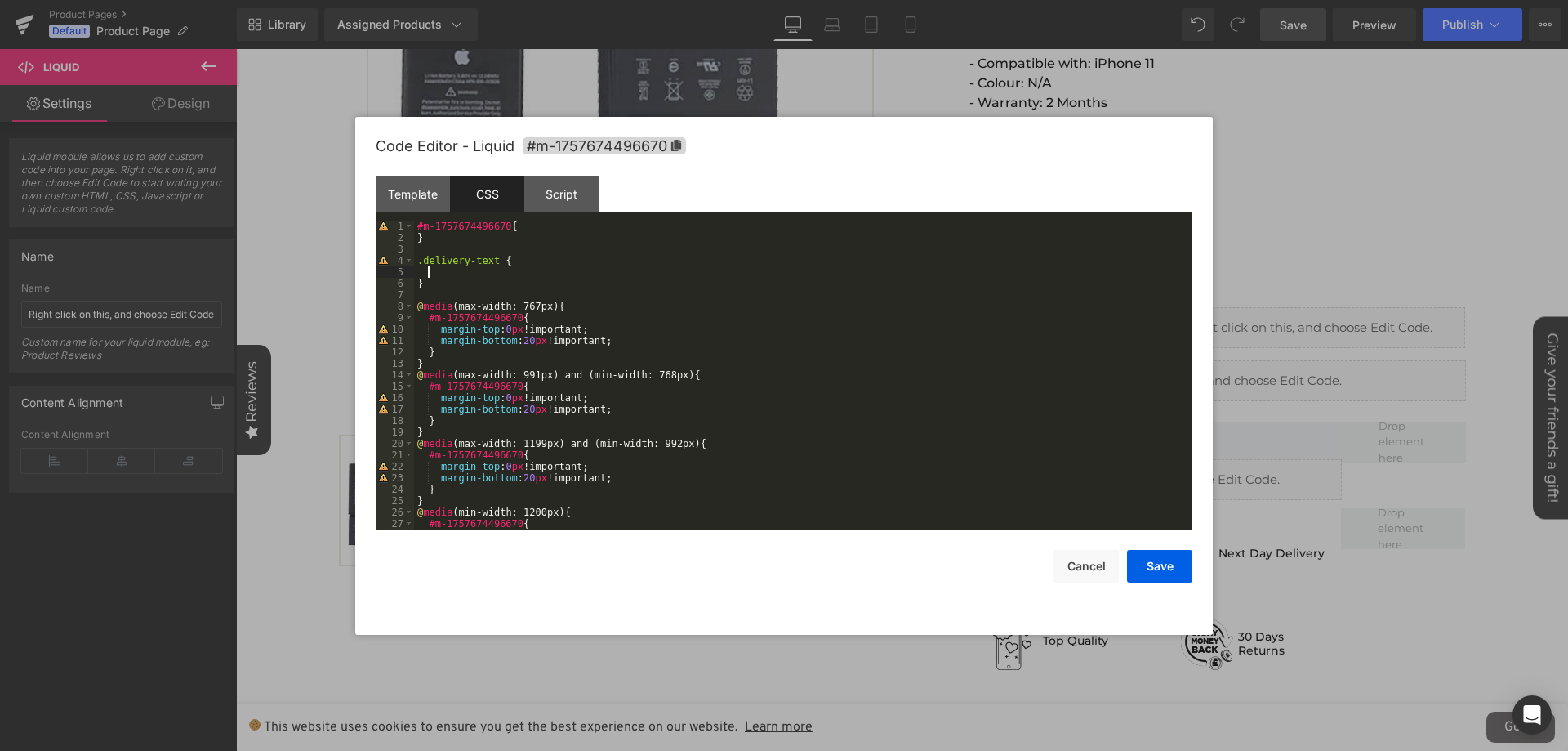
click at [467, 270] on div "#m-1757674496670 { } .delivery-text { } @ media (max-width: 767px) { #m-1757674…" at bounding box center [800, 386] width 771 height 331
click at [430, 190] on div "Template" at bounding box center [413, 194] width 74 height 36
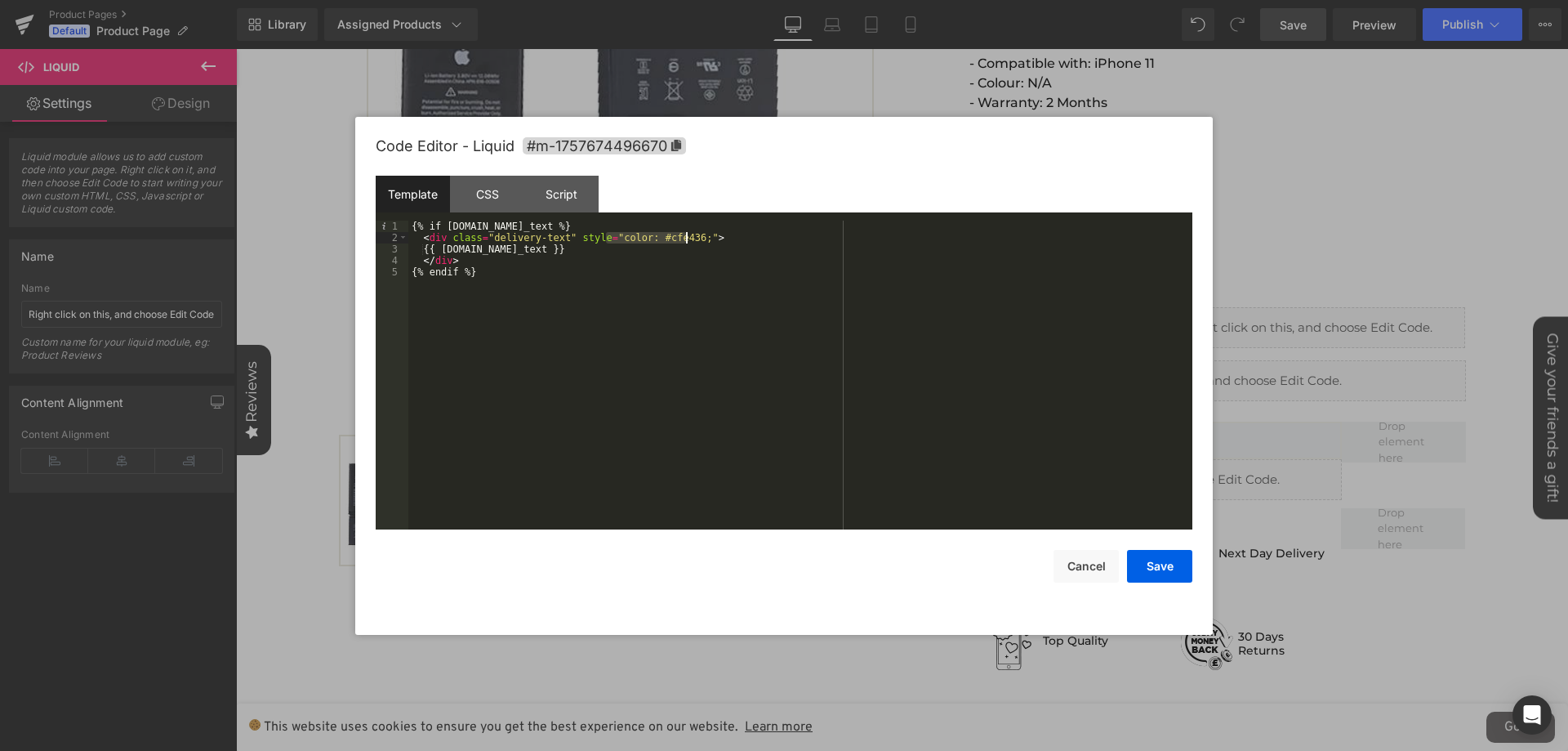
drag, startPoint x: 606, startPoint y: 241, endPoint x: 684, endPoint y: 235, distance: 78.2
click at [684, 235] on div "{% if [DOMAIN_NAME]_text %} < div class = "delivery-text" style = "color: #cfe4…" at bounding box center [800, 386] width 784 height 331
drag, startPoint x: 565, startPoint y: 235, endPoint x: 610, endPoint y: 237, distance: 45.0
click at [610, 237] on div "{% if [DOMAIN_NAME]_text %} < div class = "delivery-text" style = "" > {{ [DOMA…" at bounding box center [800, 386] width 784 height 331
click at [504, 197] on div "CSS" at bounding box center [487, 194] width 74 height 36
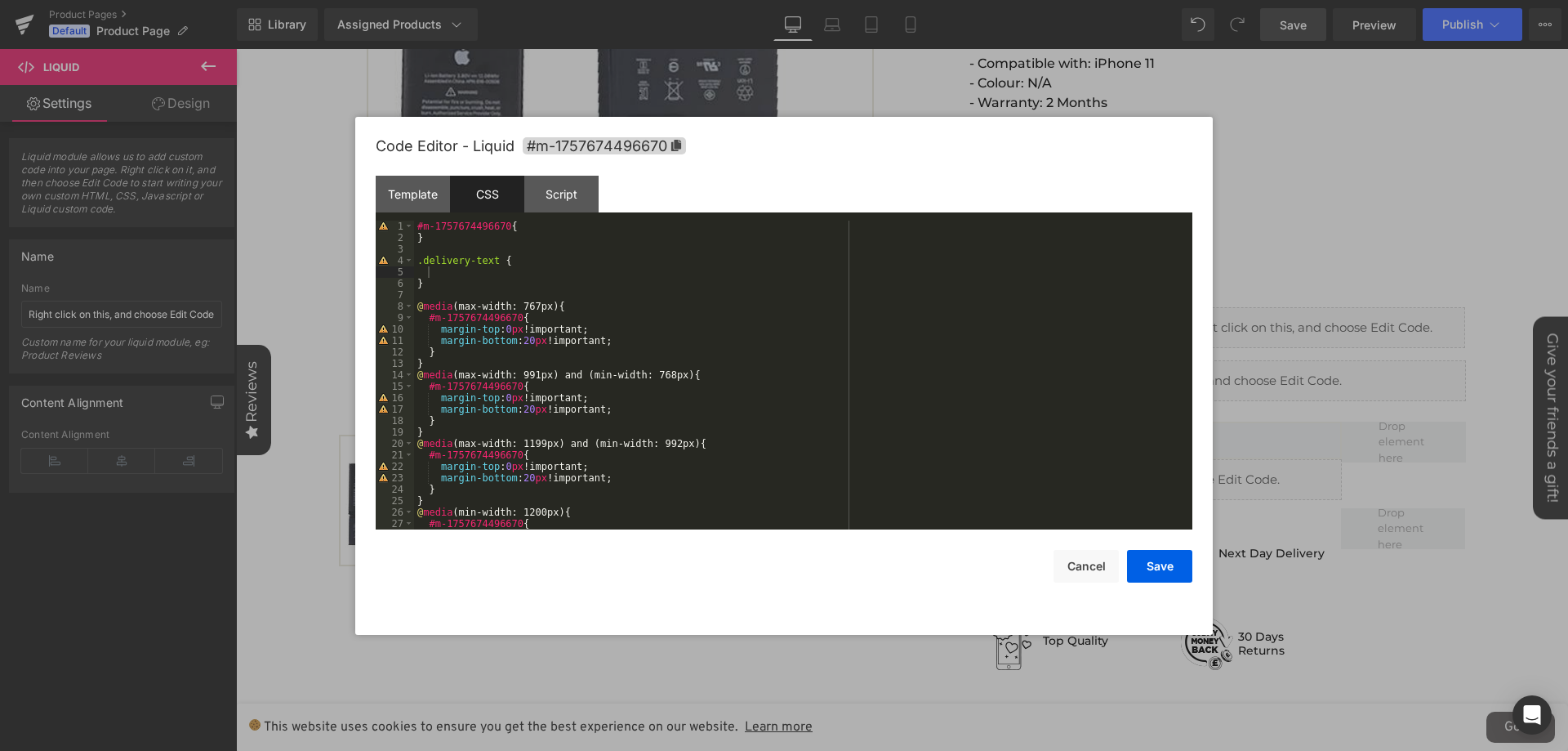
click at [495, 267] on div "#m-1757674496670 { } .delivery-text { } @ media (max-width: 767px) { #m-1757674…" at bounding box center [800, 386] width 771 height 331
paste textarea
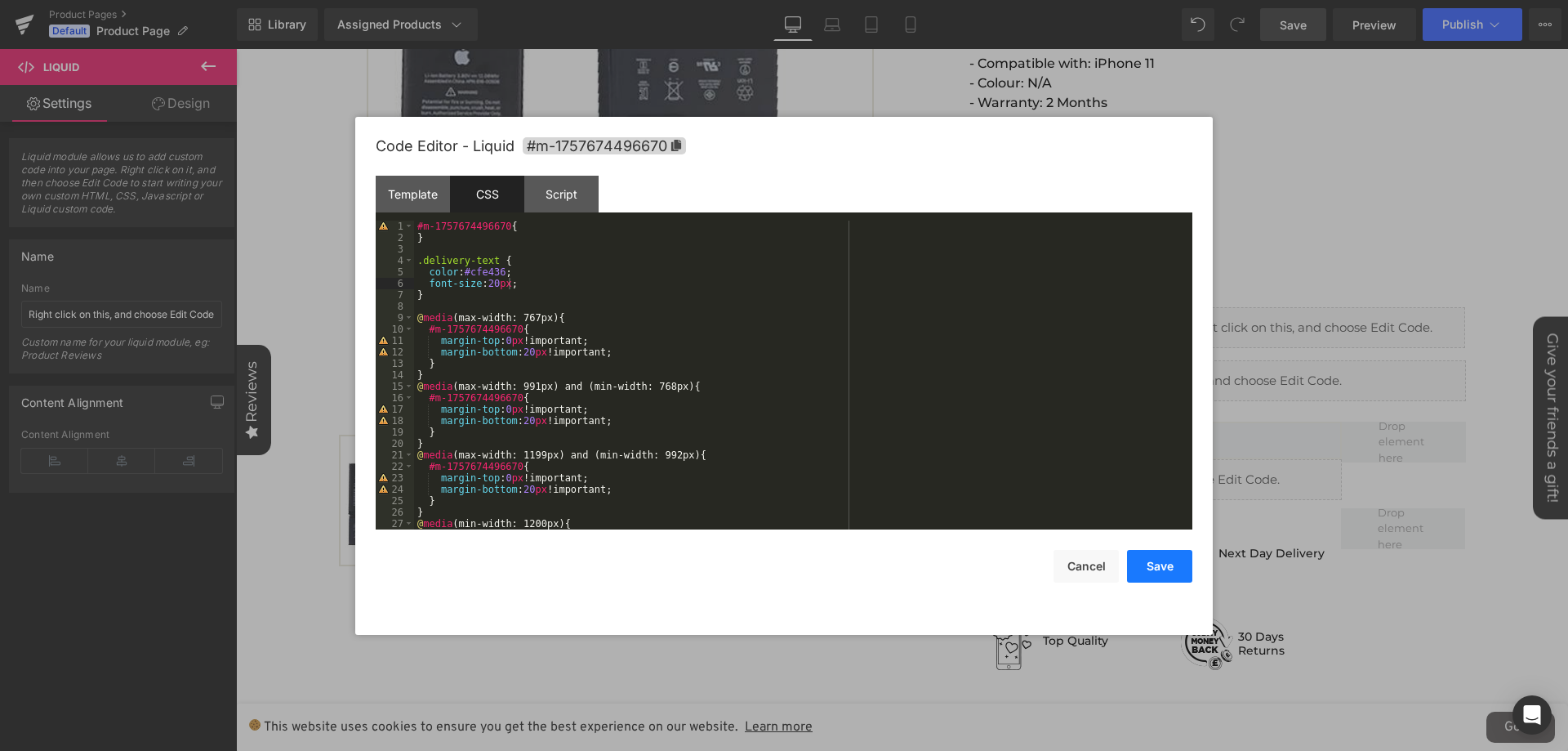
drag, startPoint x: 1169, startPoint y: 572, endPoint x: 932, endPoint y: 491, distance: 250.5
click at [1169, 572] on button "Save" at bounding box center [1160, 566] width 66 height 33
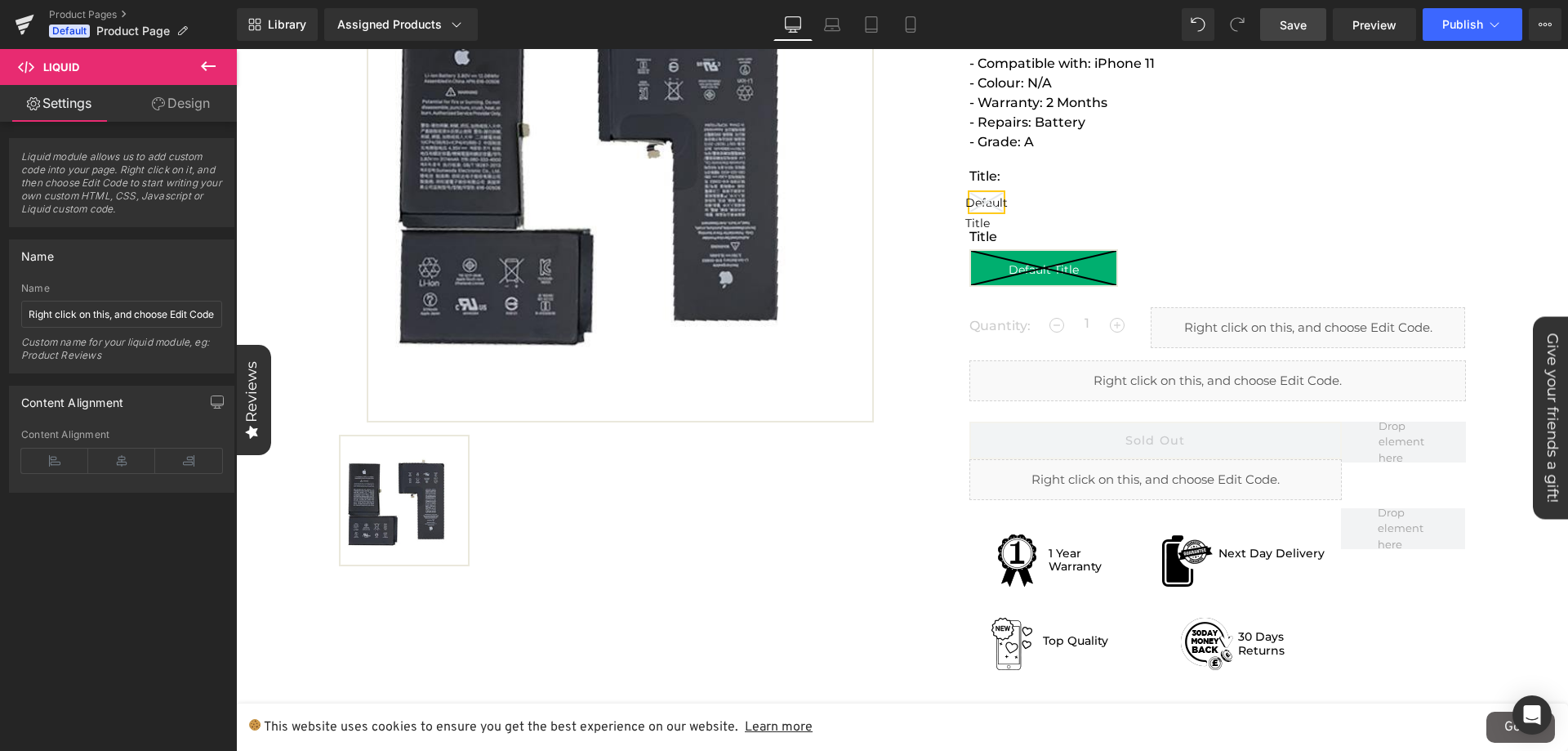
click at [1269, 35] on link "Save" at bounding box center [1293, 24] width 66 height 33
click at [1464, 29] on span "Publish" at bounding box center [1462, 24] width 41 height 13
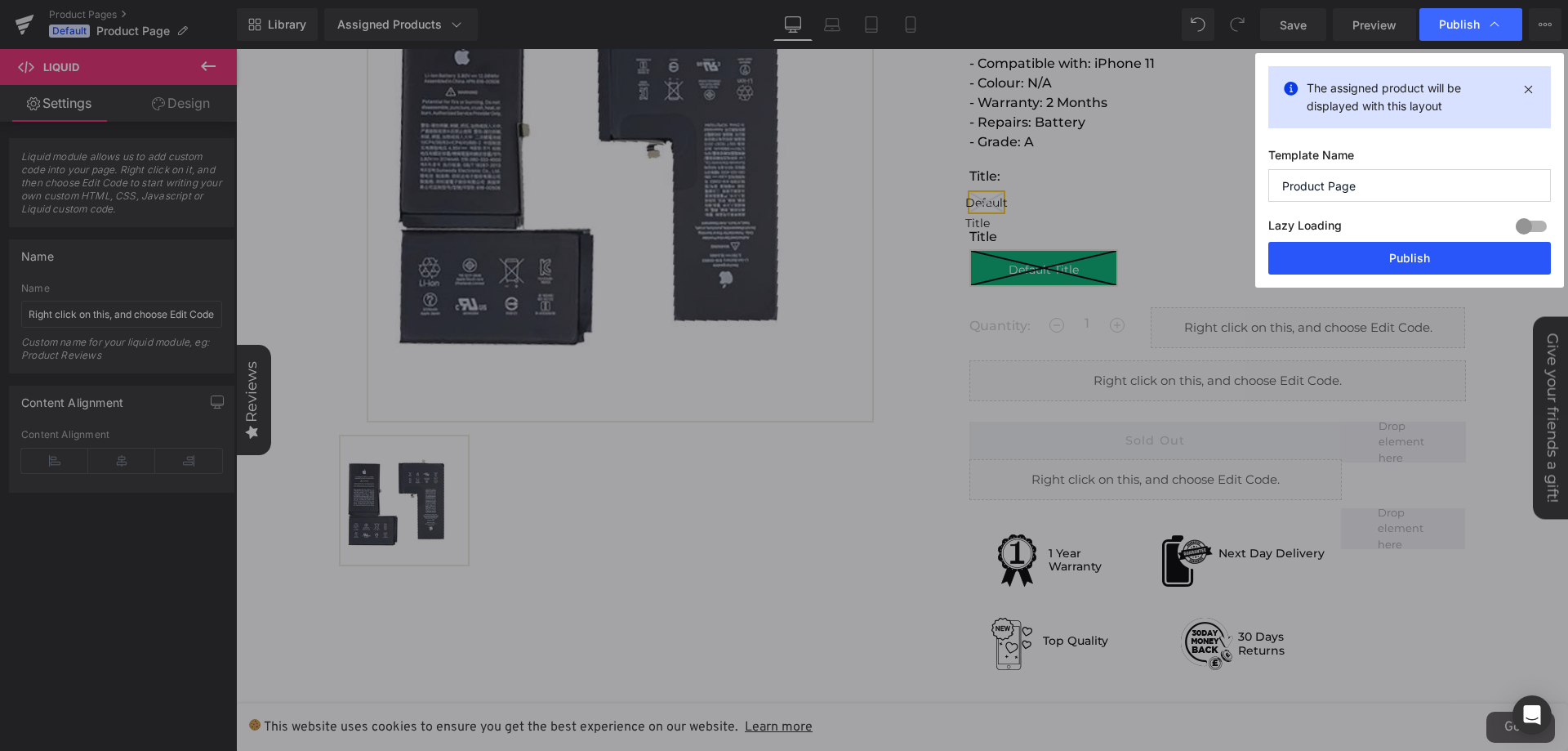
click at [1316, 272] on button "Publish" at bounding box center [1409, 258] width 283 height 33
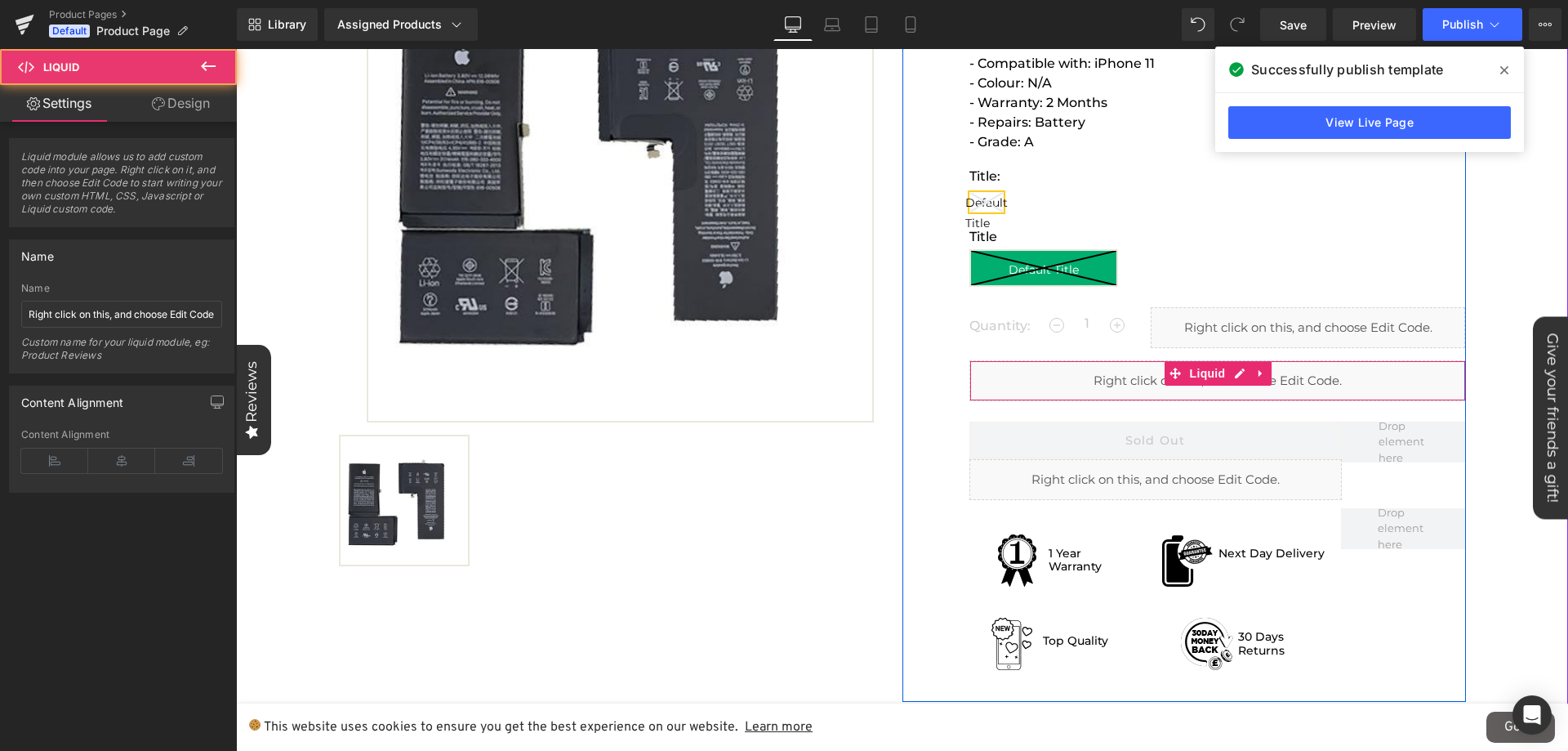
click at [986, 380] on div "Liquid" at bounding box center [1218, 380] width 496 height 41
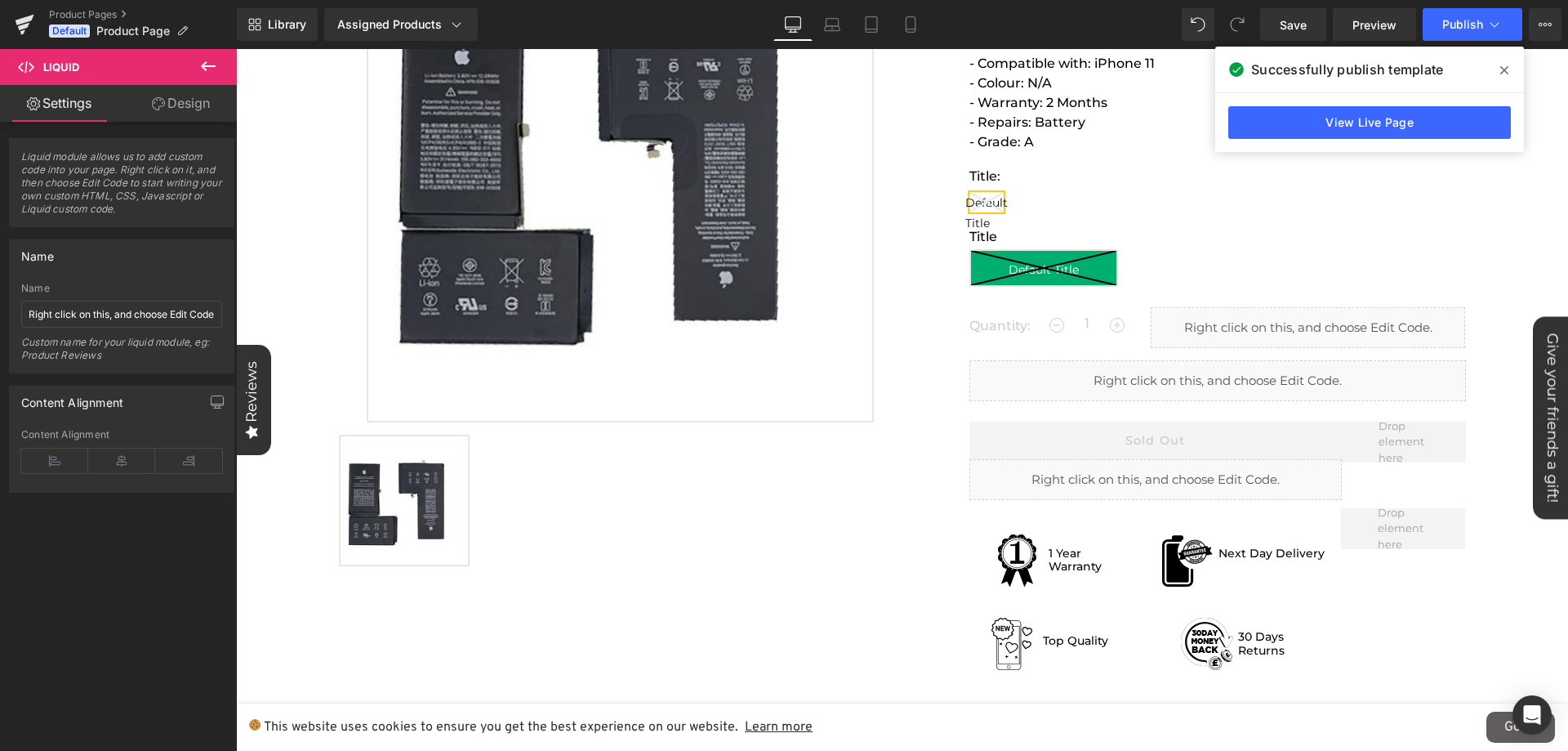
click at [223, 65] on button at bounding box center [208, 67] width 57 height 36
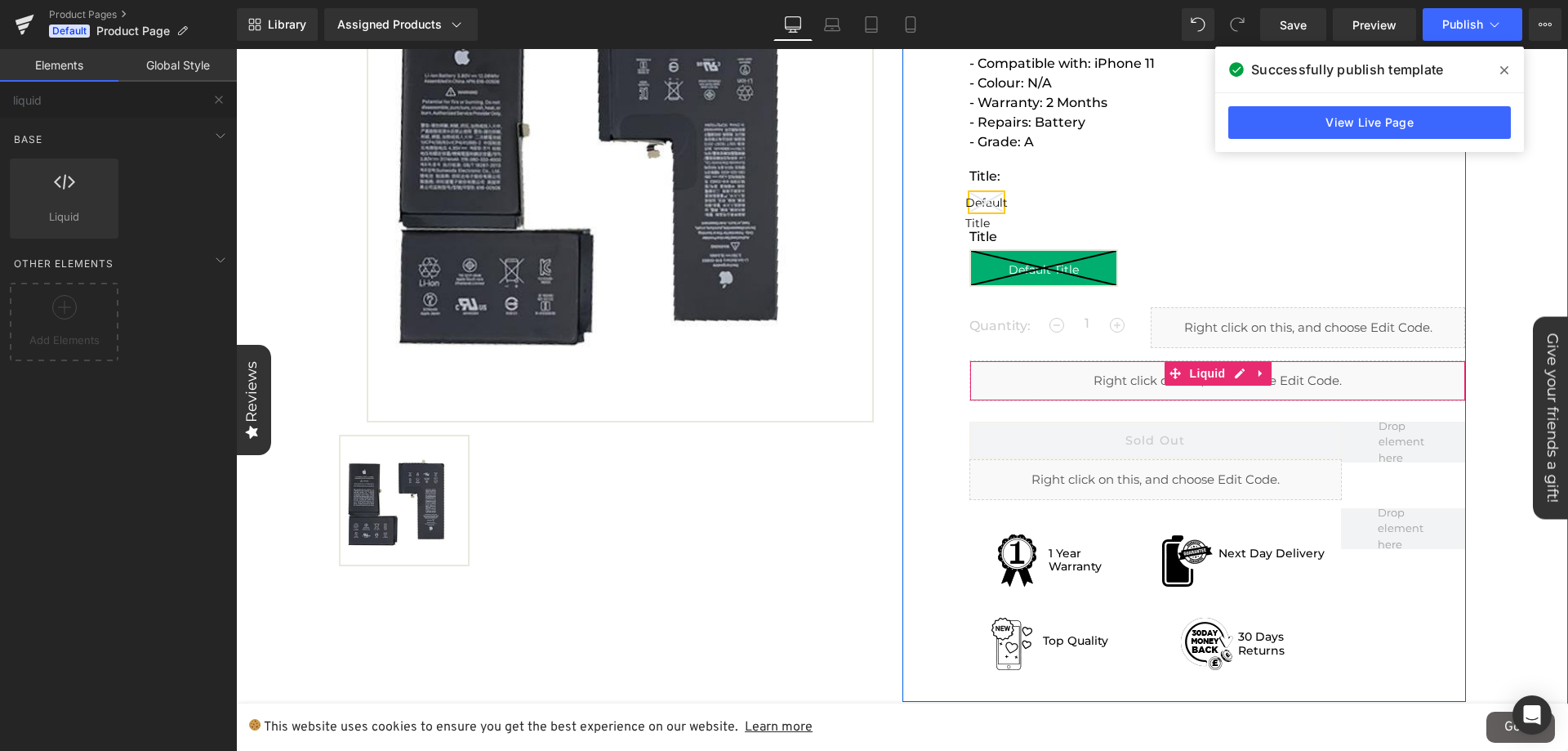
click at [1064, 385] on div "Liquid" at bounding box center [1218, 380] width 496 height 41
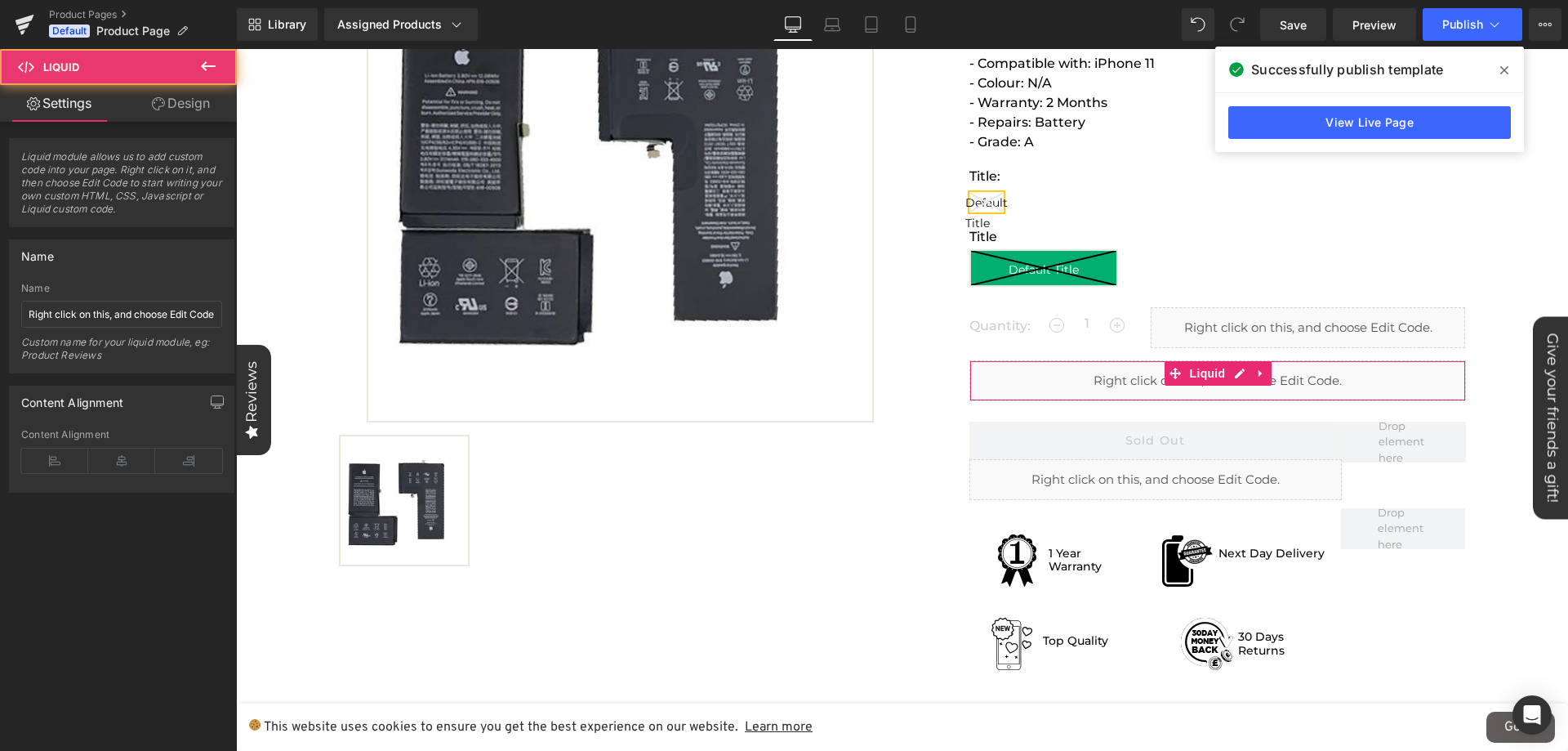
click at [195, 111] on link "Design" at bounding box center [181, 103] width 118 height 36
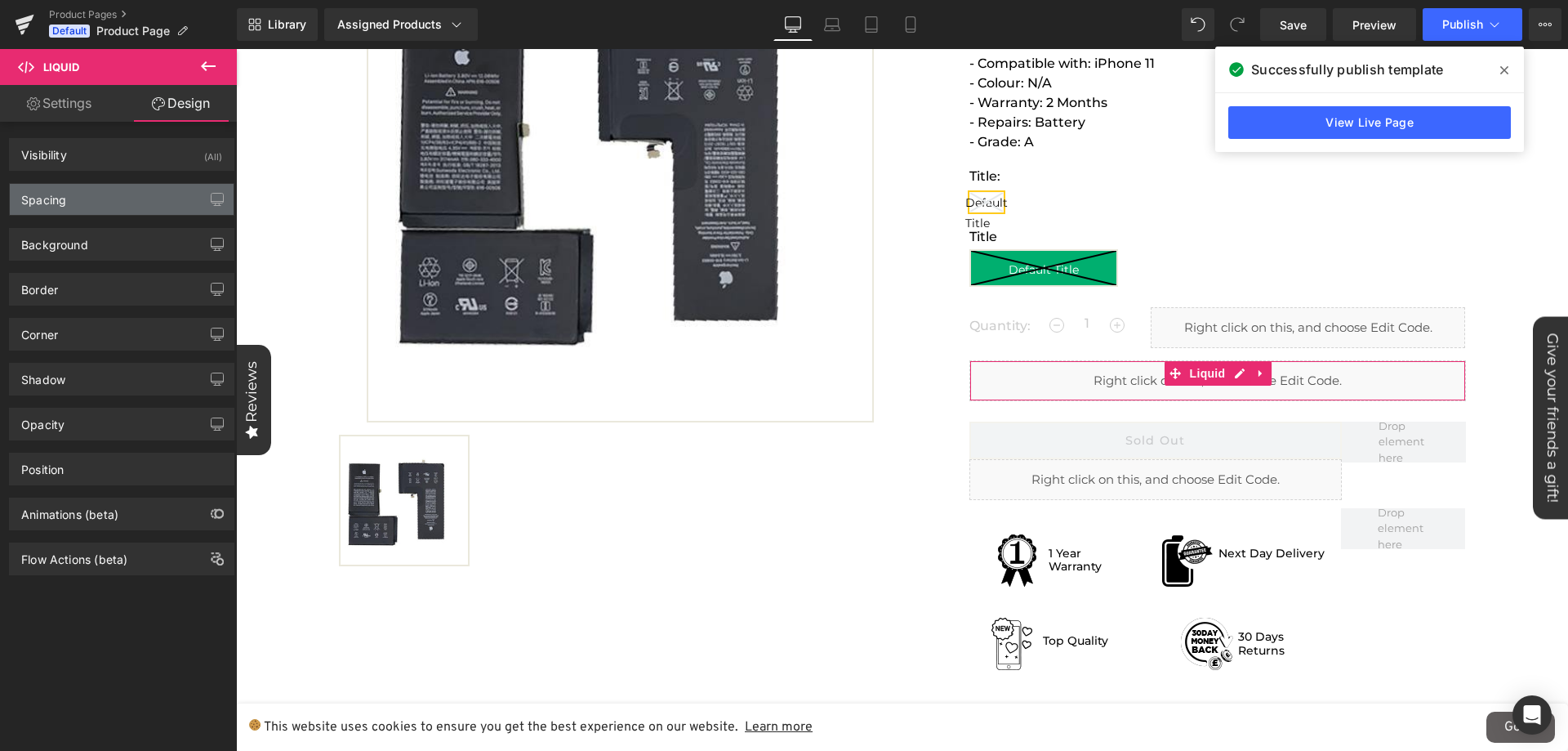
click at [128, 207] on div "Spacing" at bounding box center [121, 199] width 224 height 31
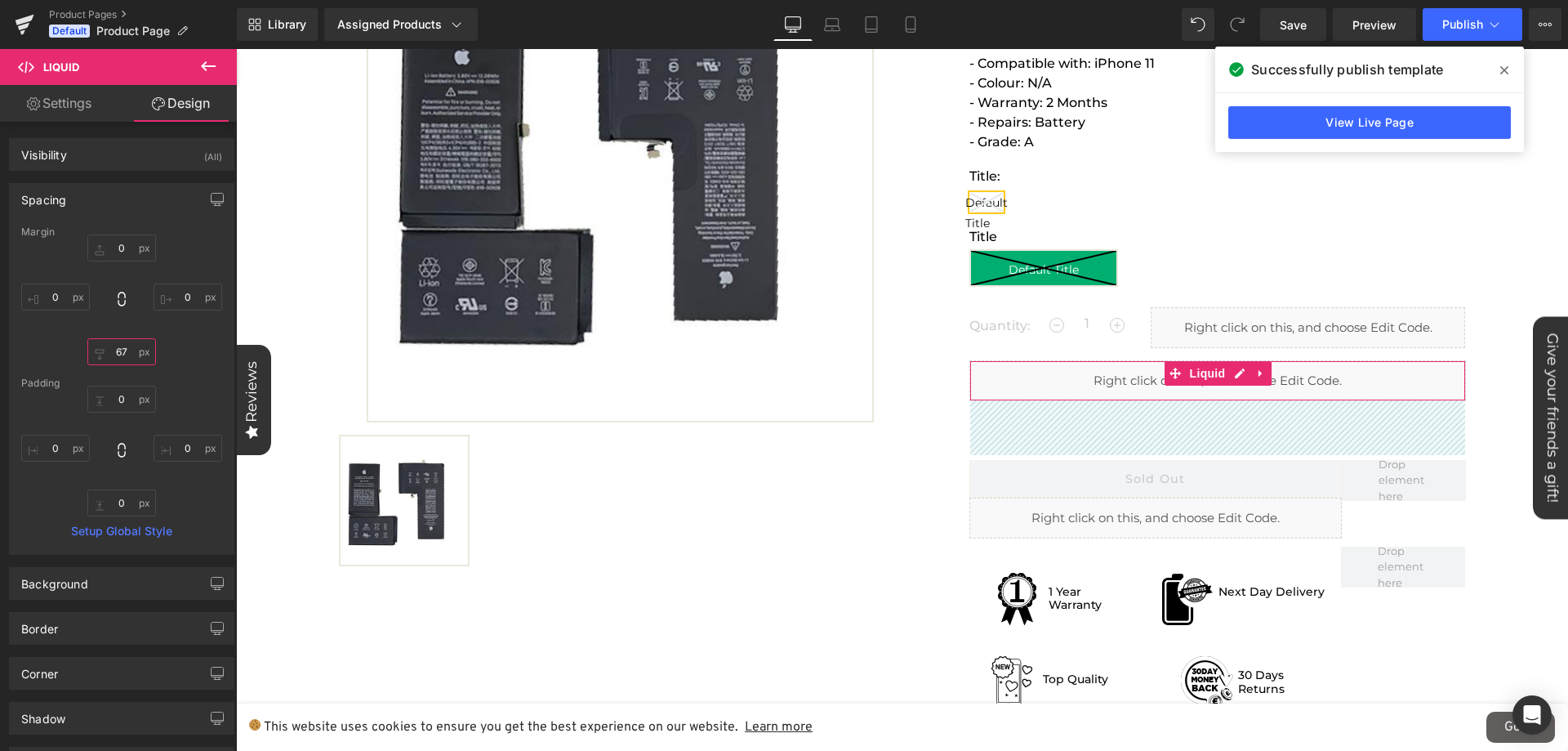
type input "6"
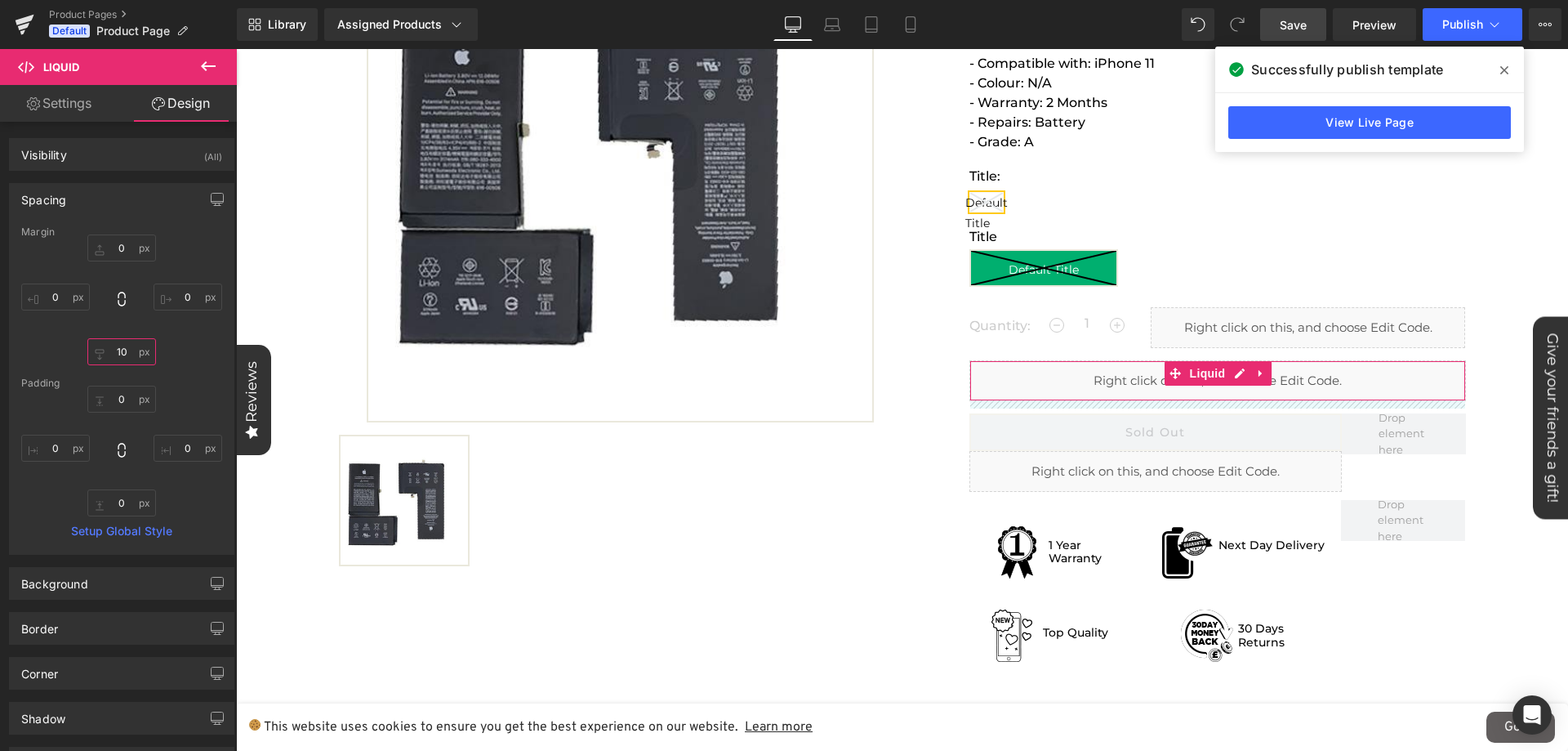
type input "10"
click at [1296, 28] on span "Save" at bounding box center [1292, 25] width 27 height 17
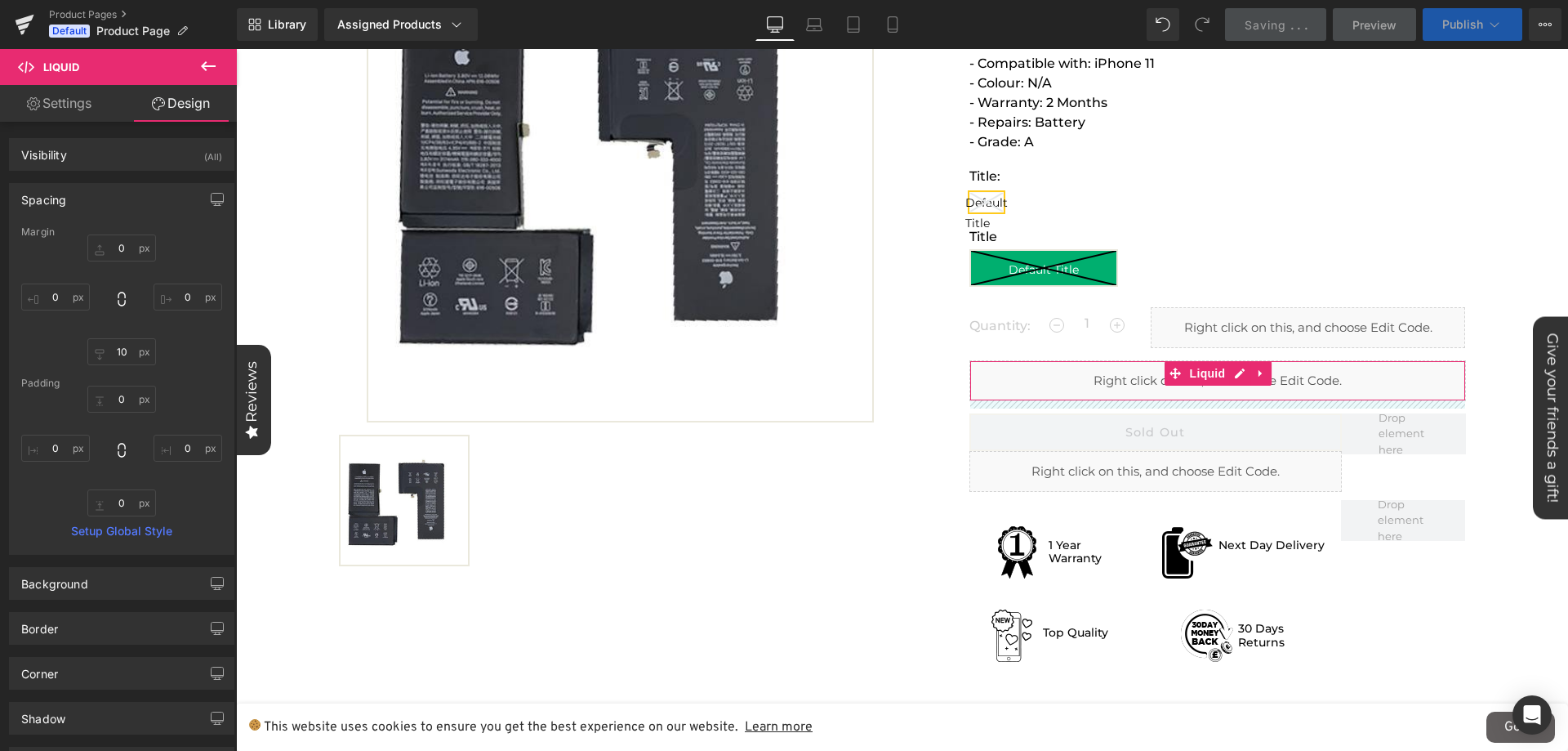
click at [1476, 27] on span "Publish" at bounding box center [1462, 24] width 41 height 13
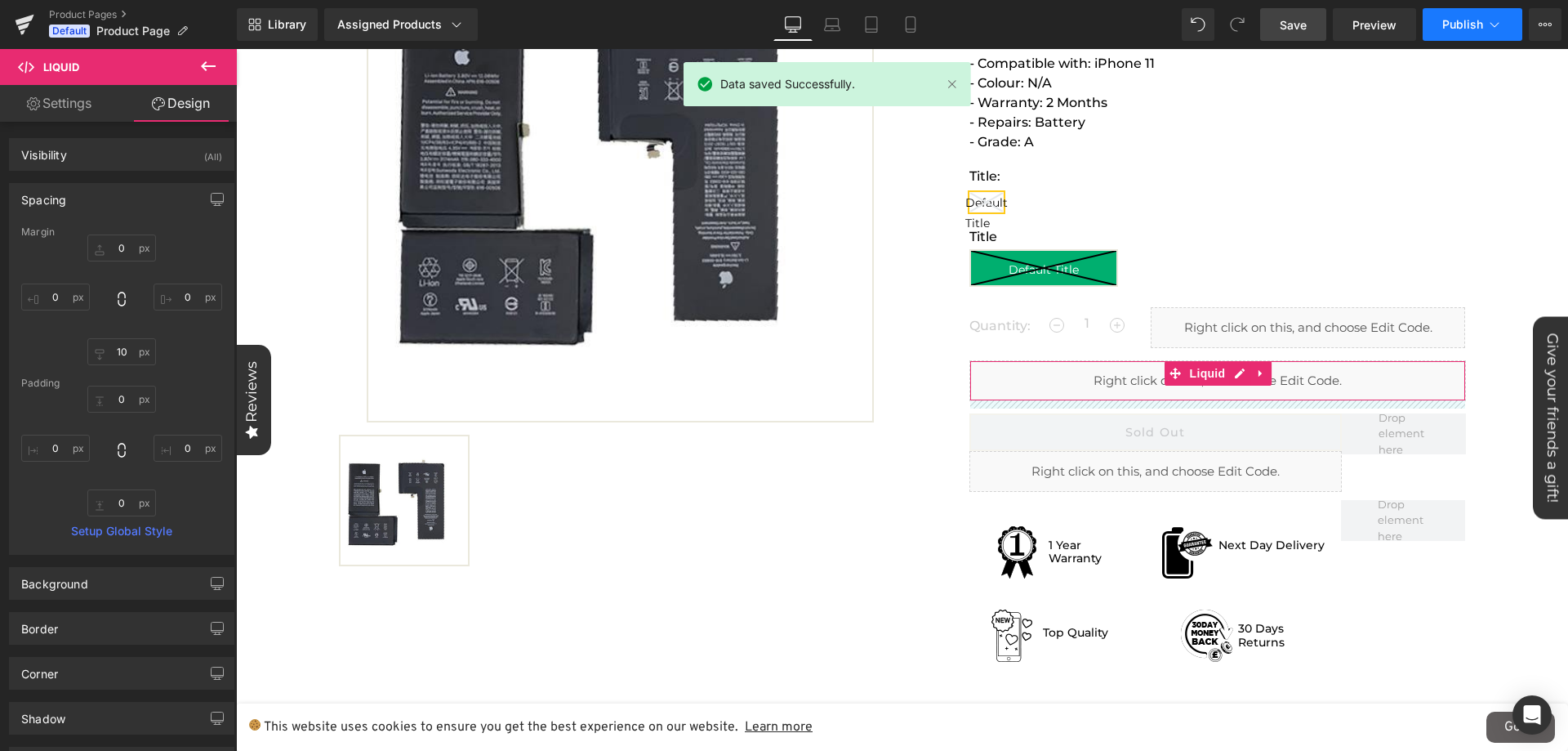
click at [1476, 27] on span "Publish" at bounding box center [1462, 24] width 41 height 13
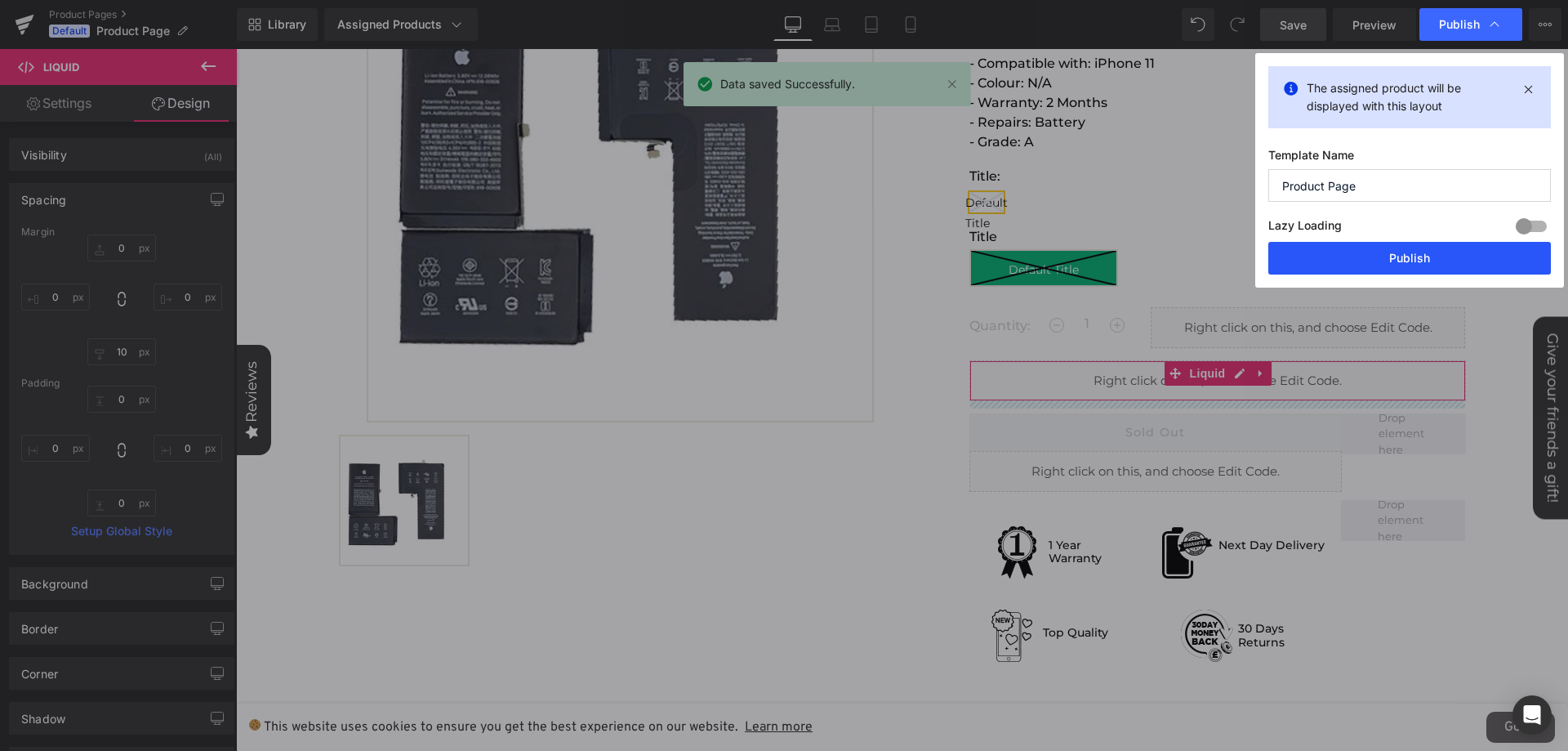
click at [1364, 250] on button "Publish" at bounding box center [1409, 258] width 283 height 33
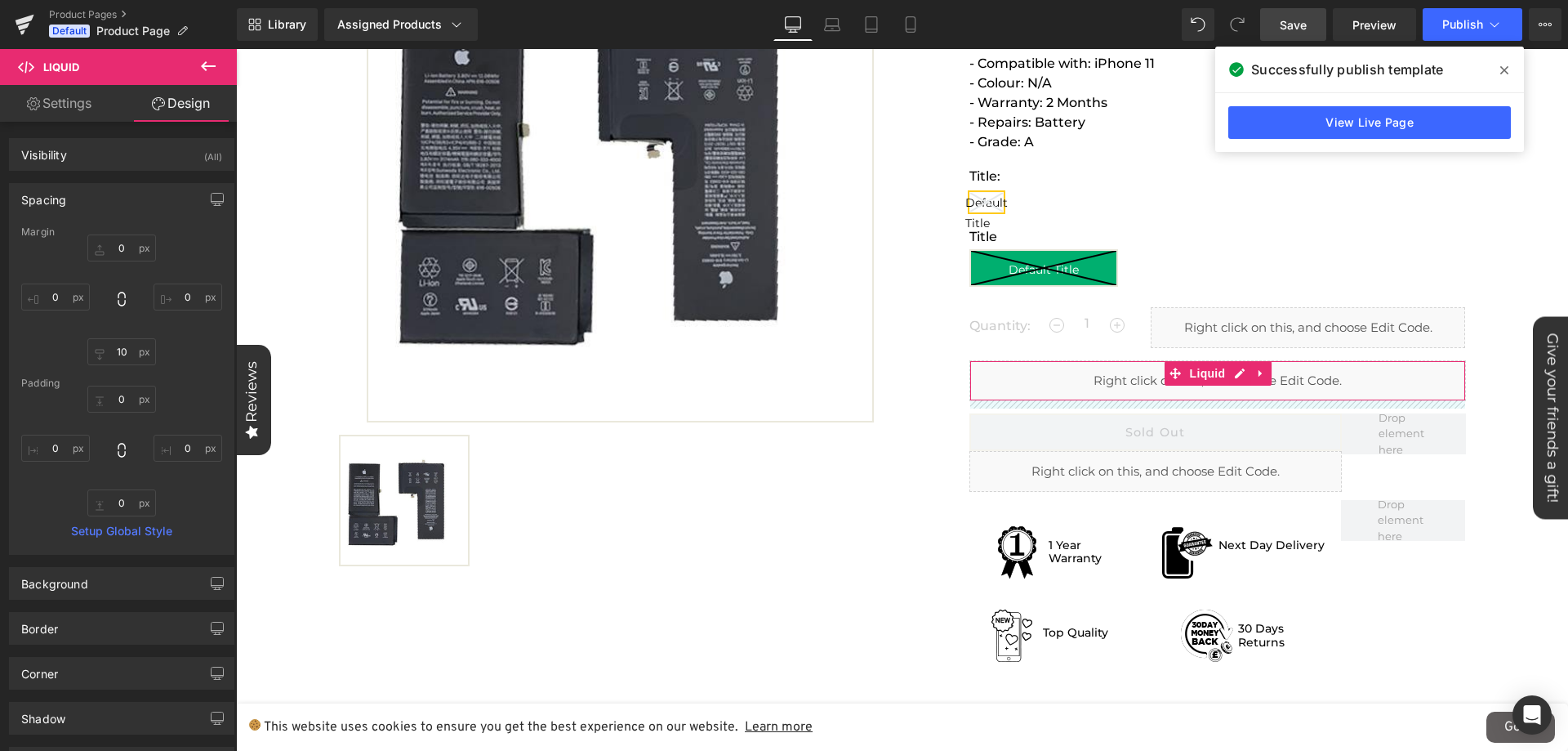
click at [1019, 338] on div "Quantity: 1" at bounding box center [1053, 325] width 166 height 37
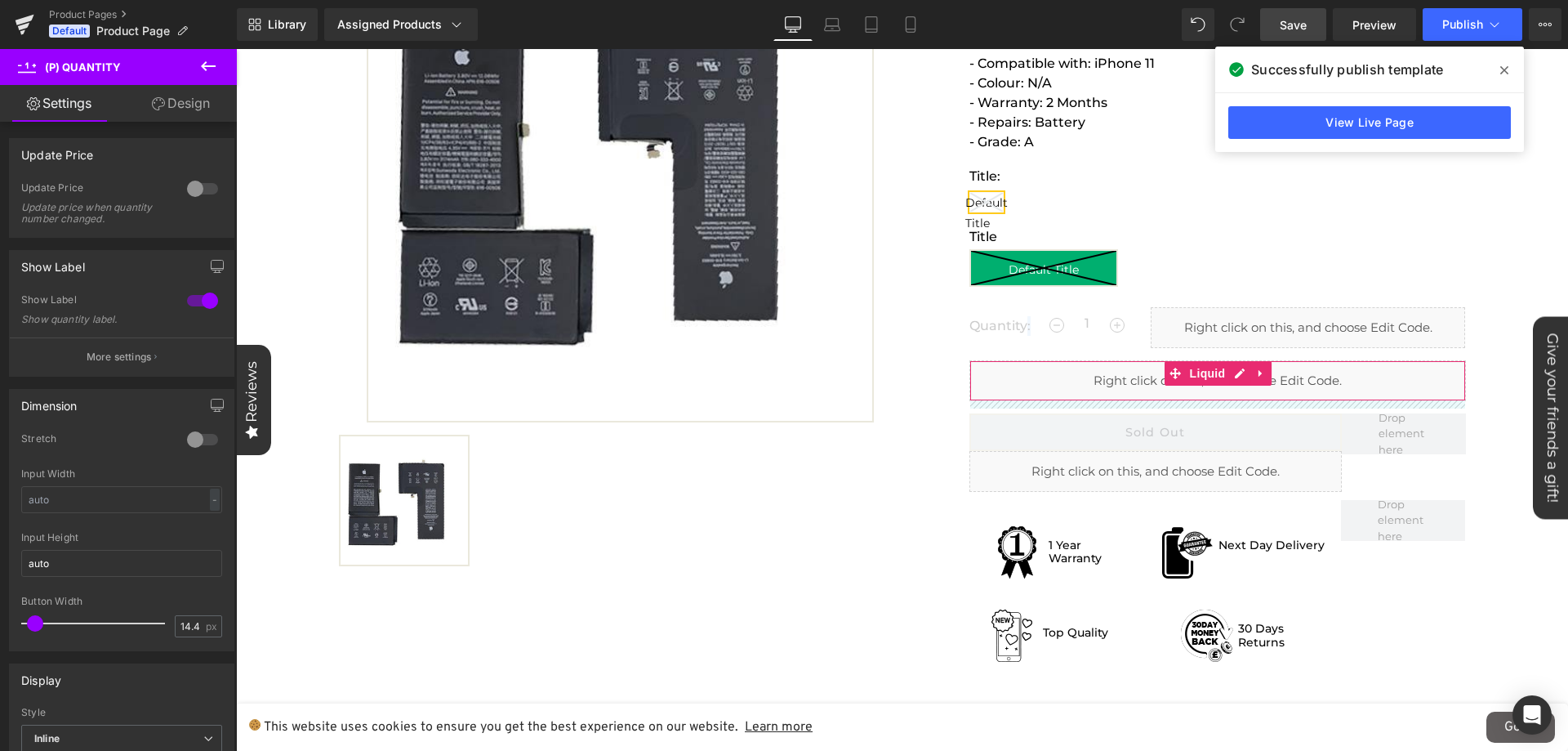
click at [1134, 328] on div "Liquid" at bounding box center [1299, 327] width 330 height 41
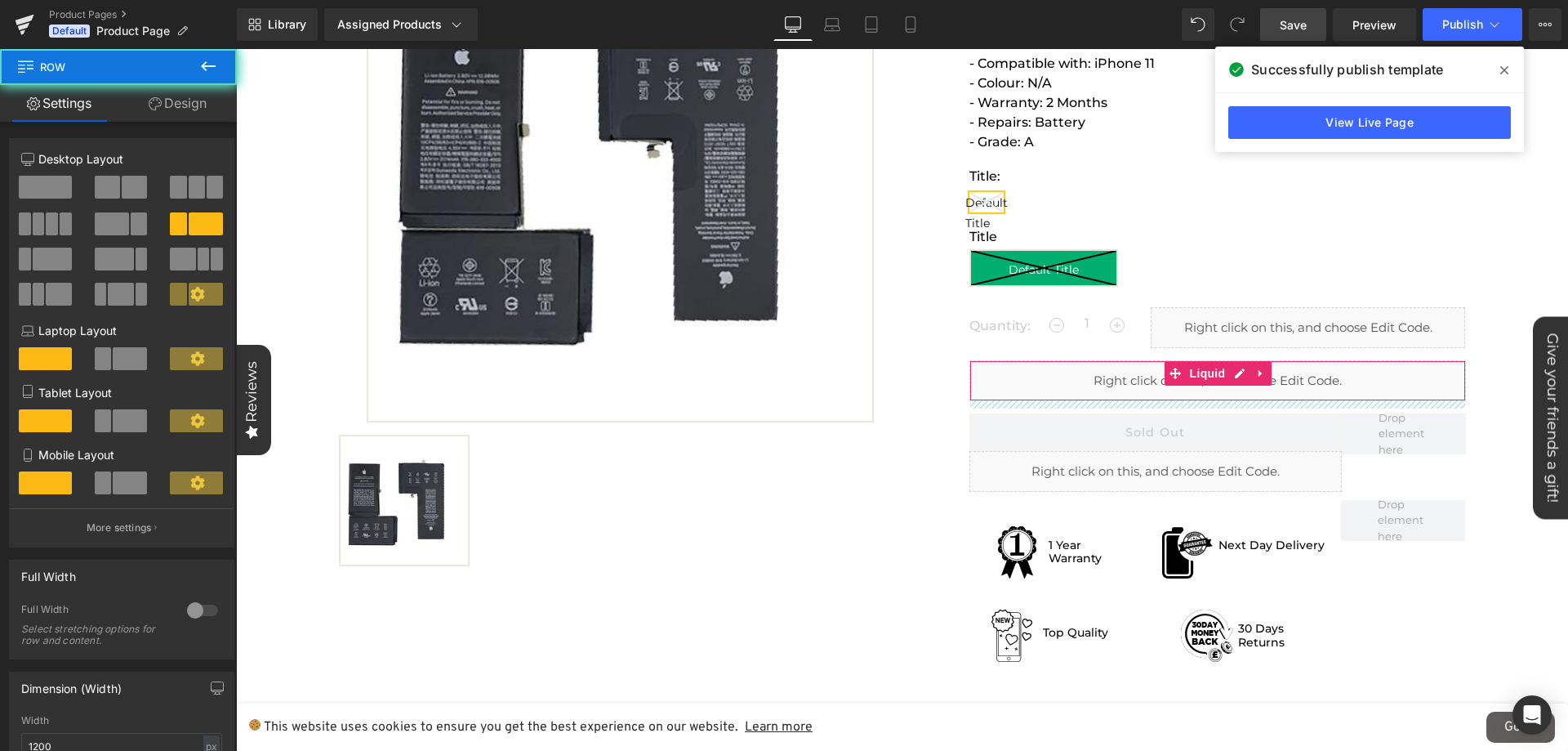
click at [1134, 328] on div "Liquid" at bounding box center [1299, 327] width 330 height 41
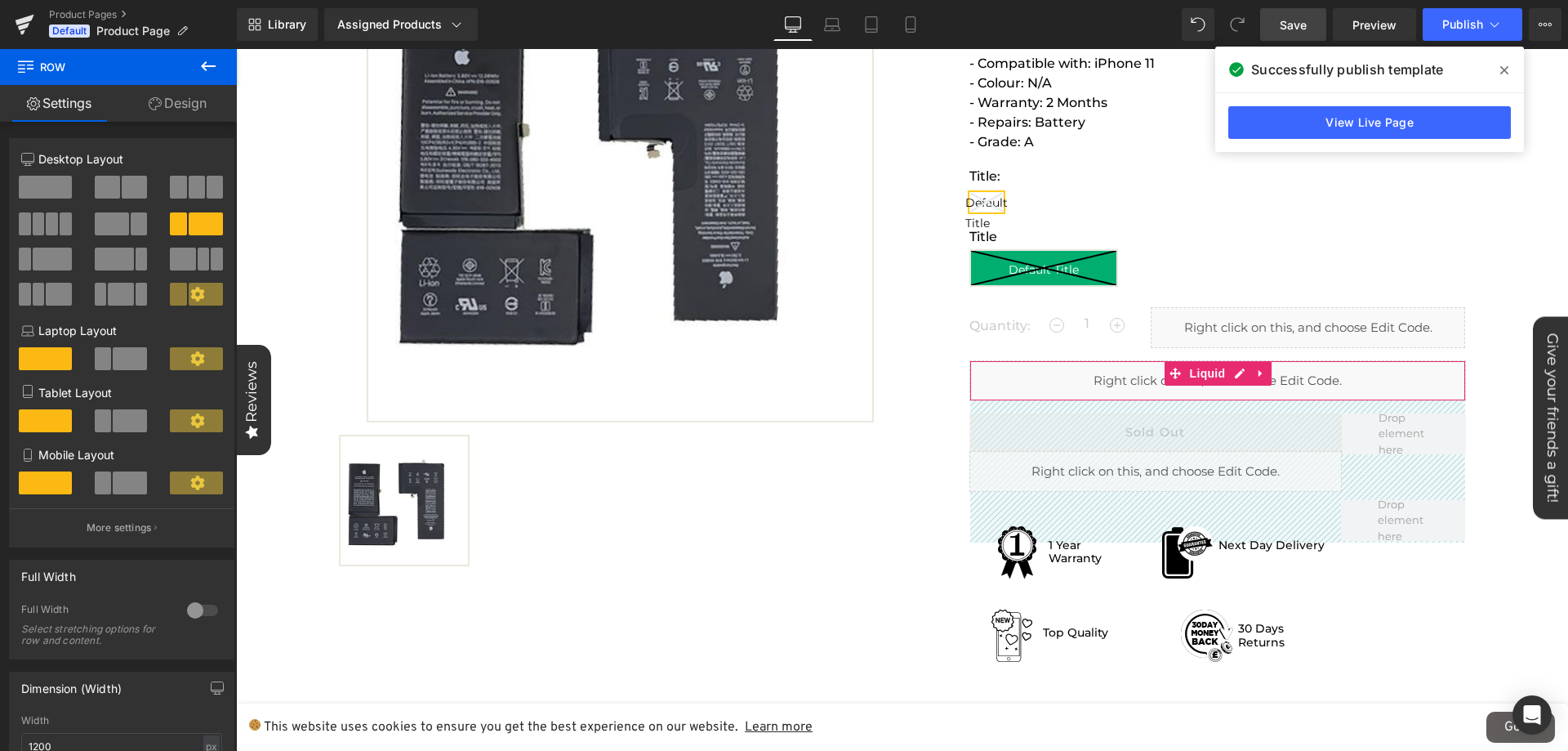
click at [1498, 72] on span at bounding box center [1504, 70] width 26 height 26
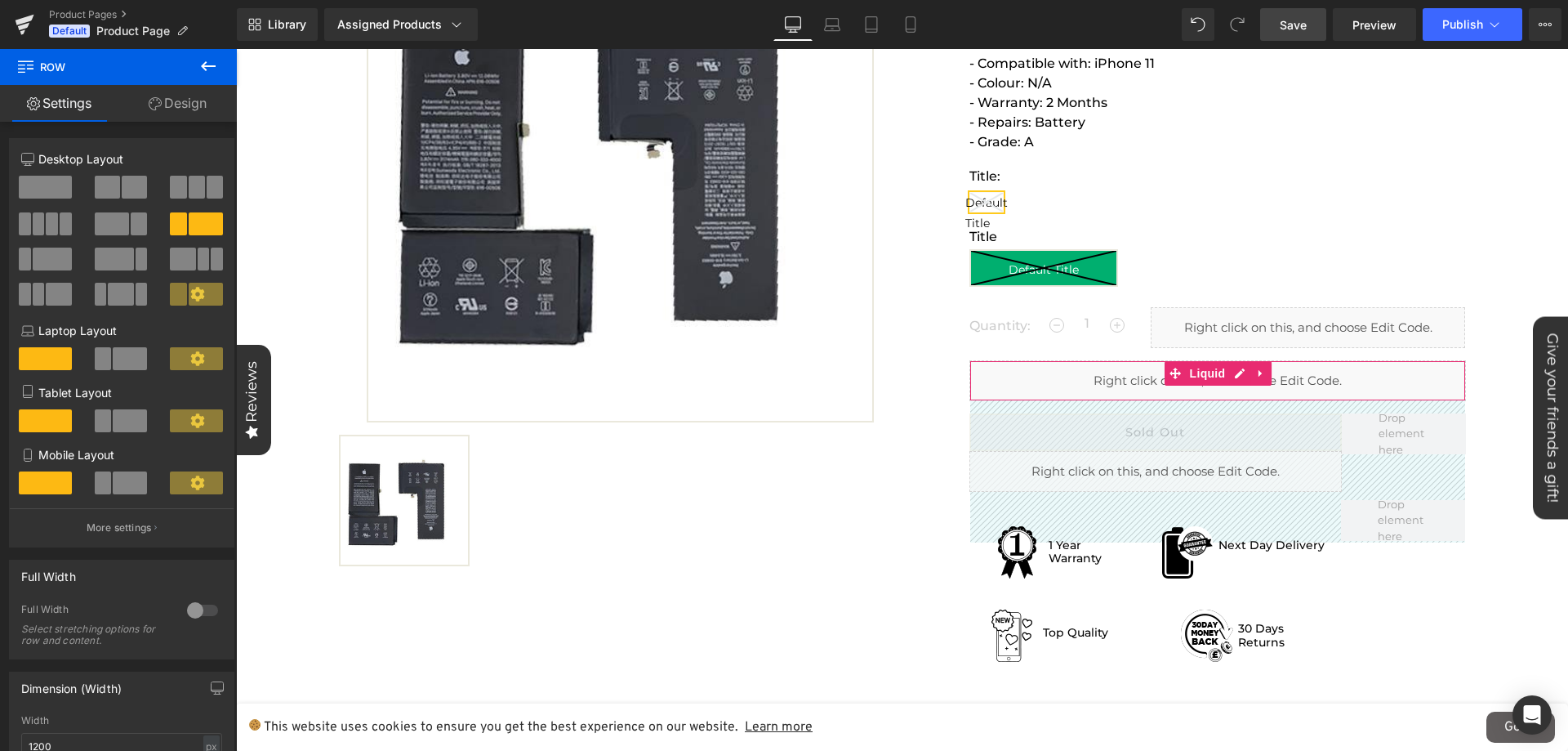
click at [758, 554] on div at bounding box center [620, 500] width 563 height 132
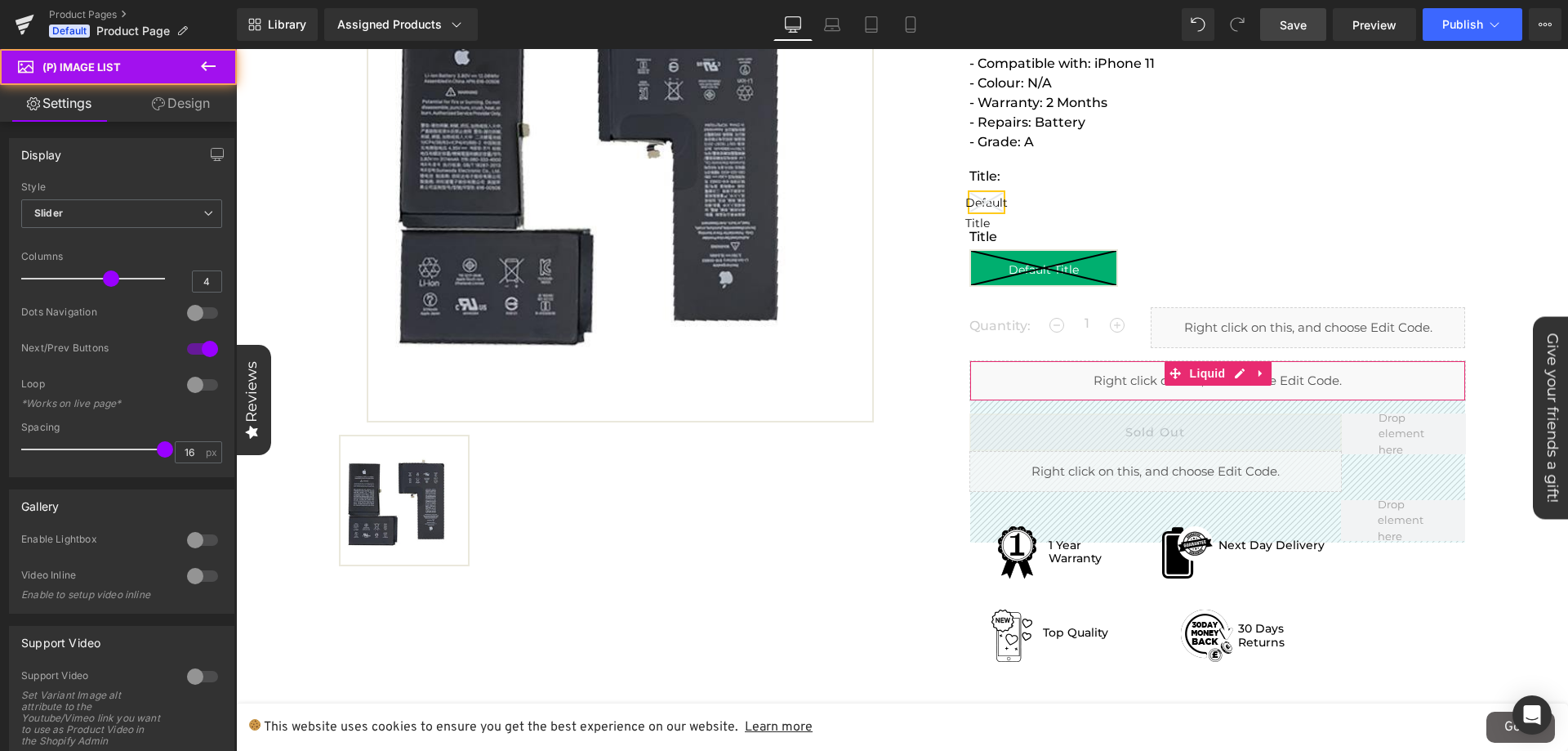
click at [1254, 184] on label "Title:" at bounding box center [1218, 180] width 496 height 24
click at [817, 518] on div at bounding box center [620, 500] width 563 height 132
